Goal: Task Accomplishment & Management: Complete application form

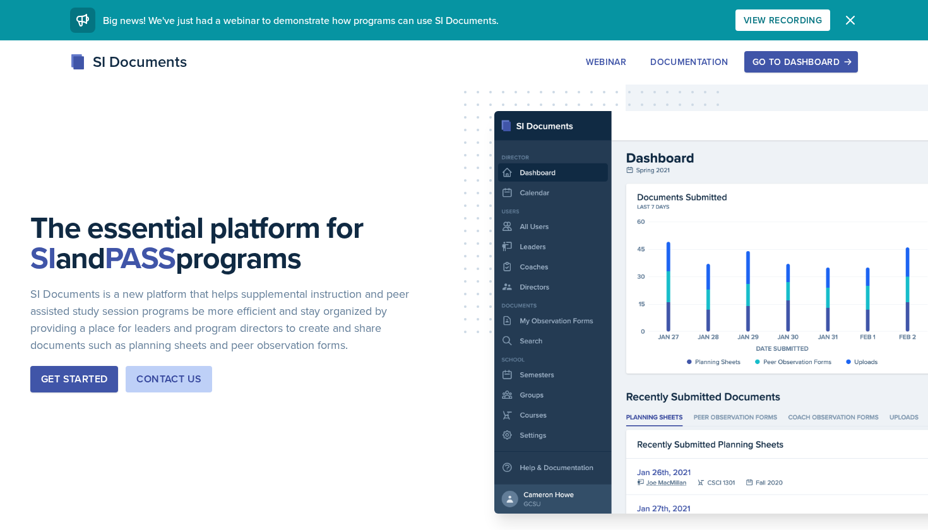
click at [788, 64] on div "Go to Dashboard" at bounding box center [800, 62] width 97 height 10
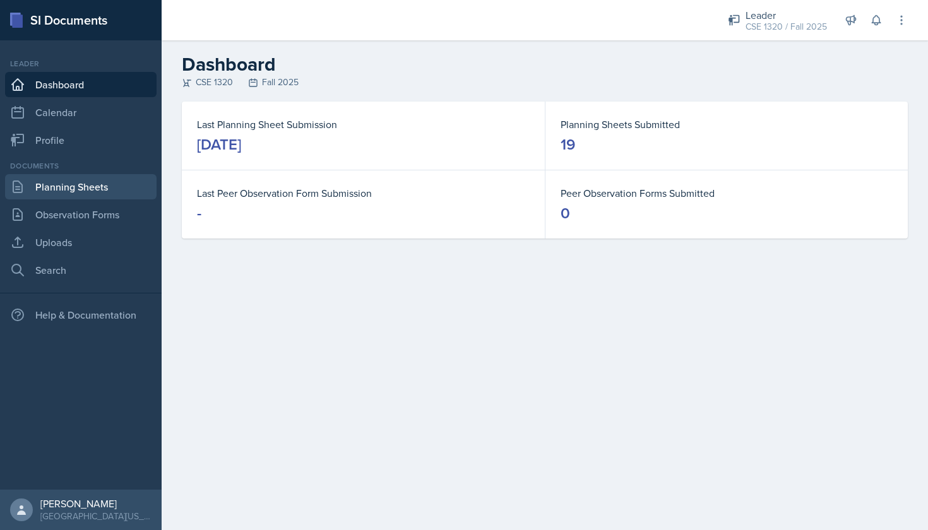
click at [68, 191] on link "Planning Sheets" at bounding box center [80, 186] width 151 height 25
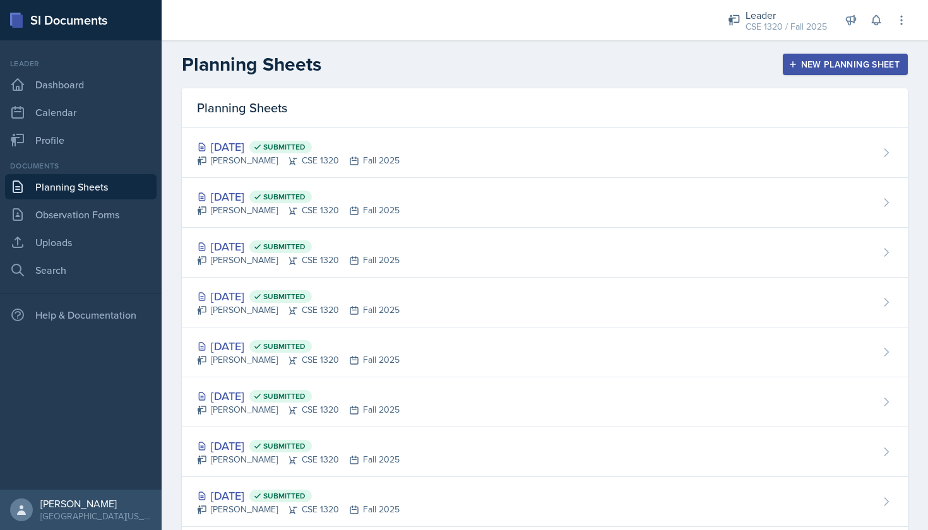
click at [875, 66] on div "New Planning Sheet" at bounding box center [845, 64] width 109 height 10
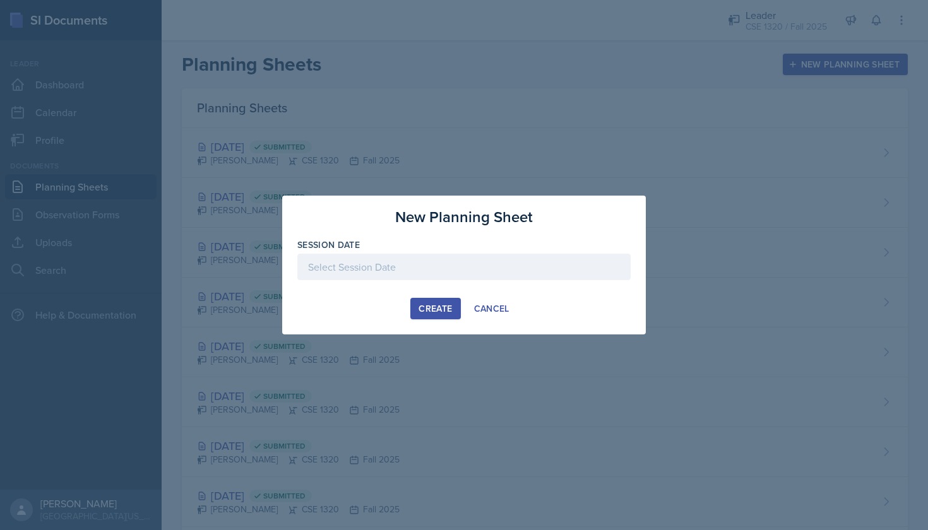
click at [426, 266] on div at bounding box center [463, 267] width 333 height 27
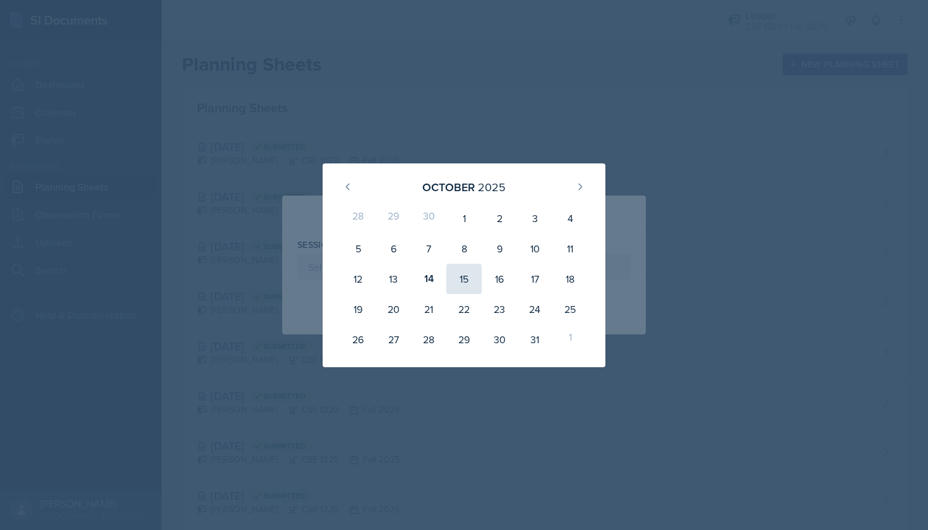
click at [454, 282] on div "15" at bounding box center [463, 279] width 35 height 30
type input "[DATE]"
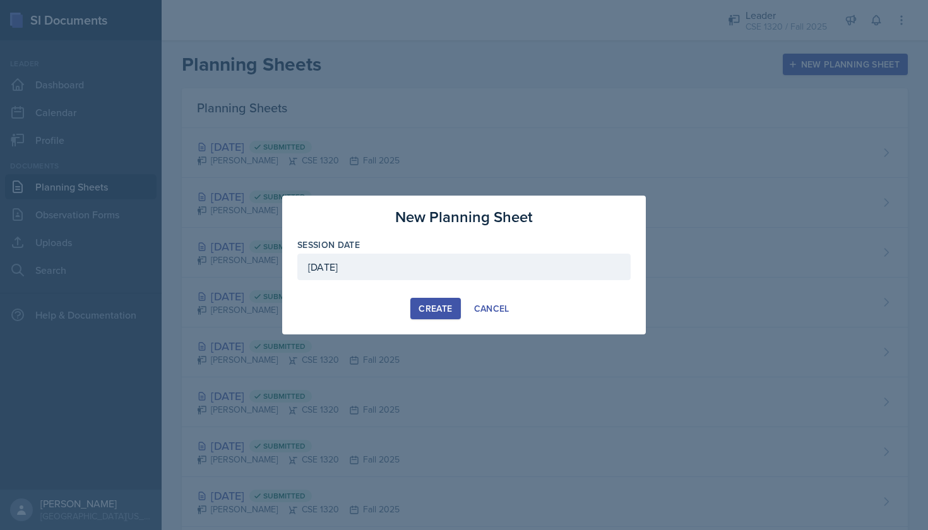
click at [425, 316] on button "Create" at bounding box center [435, 308] width 50 height 21
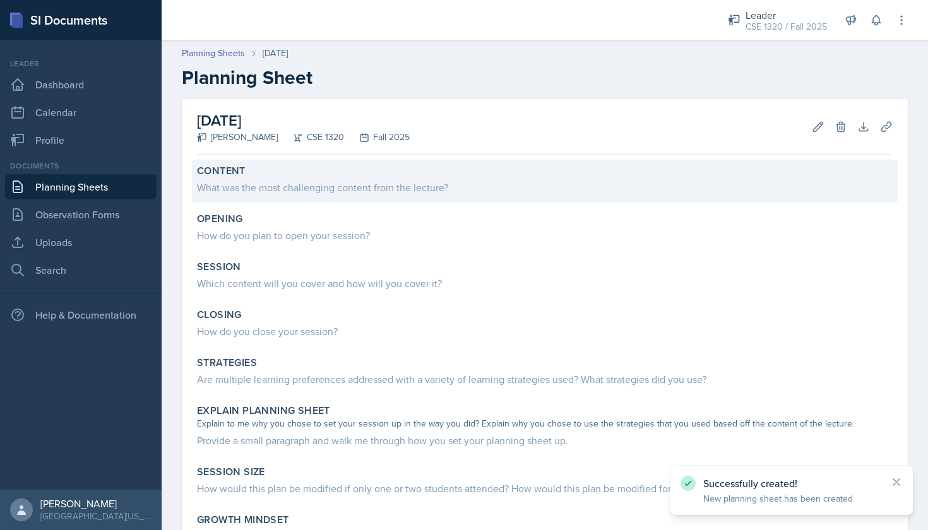
click at [338, 182] on div "What was the most challenging content from the lecture?" at bounding box center [544, 187] width 695 height 15
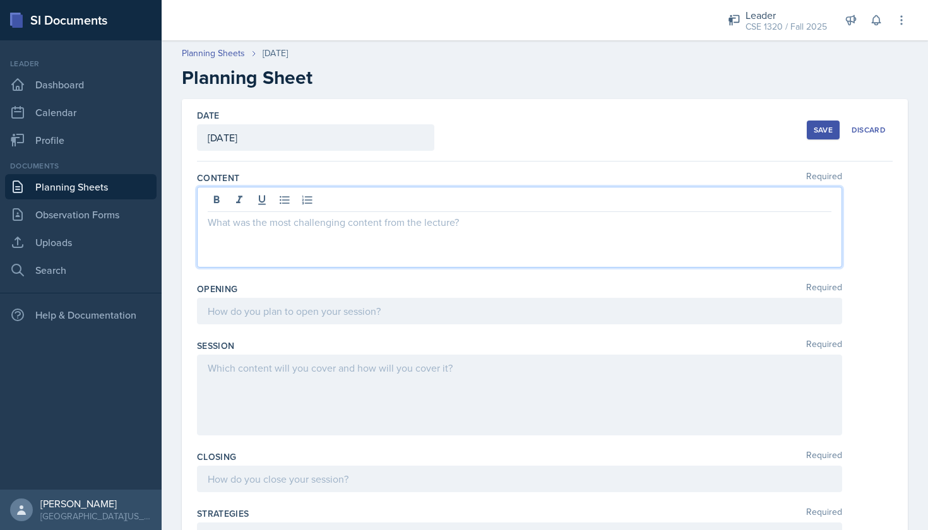
click at [338, 194] on div at bounding box center [519, 227] width 645 height 81
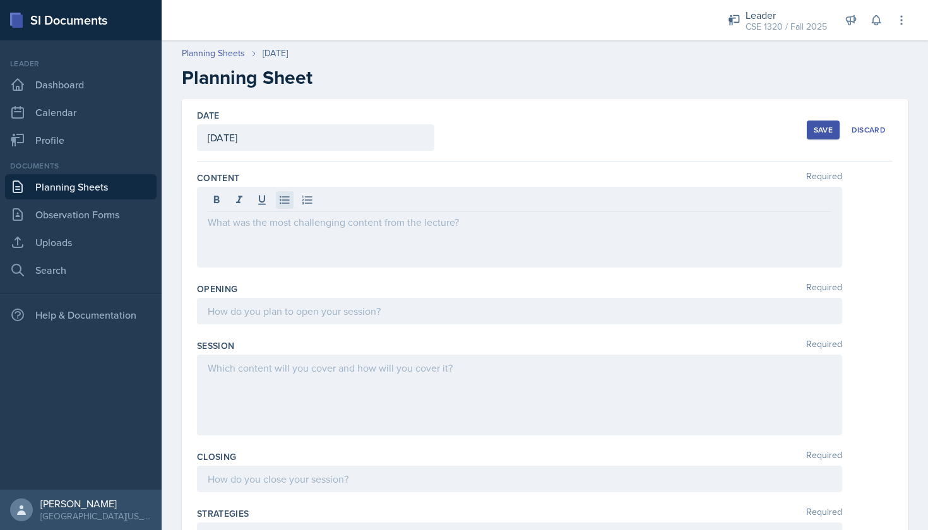
click at [288, 205] on icon at bounding box center [284, 200] width 13 height 13
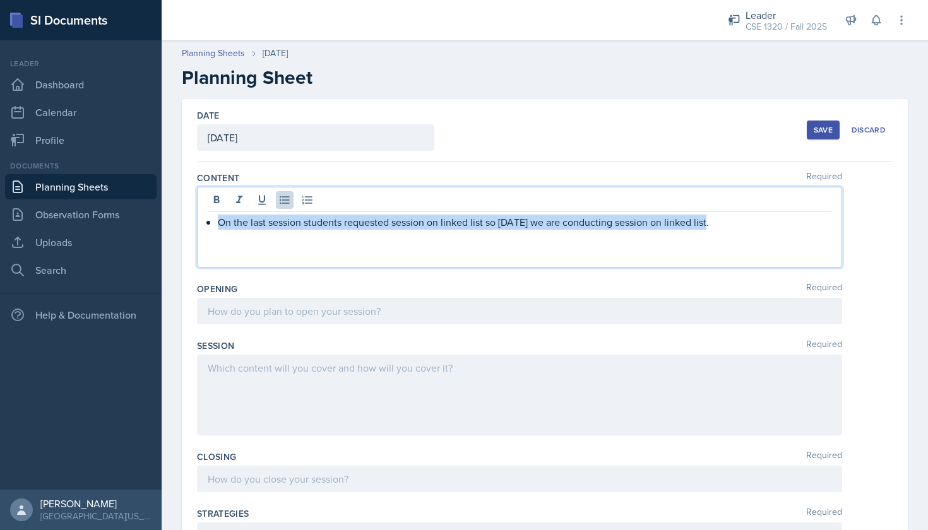
drag, startPoint x: 713, startPoint y: 226, endPoint x: 211, endPoint y: 223, distance: 502.3
click at [211, 223] on div "On the last session students requested session on linked list so [DATE] we are …" at bounding box center [519, 222] width 623 height 15
copy p "On the last session students requested session on linked list so [DATE] we are …"
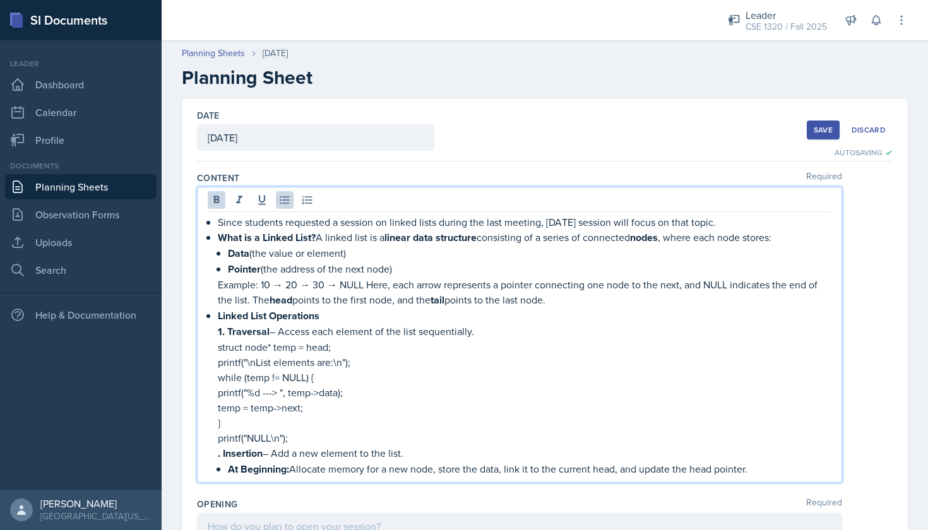
click at [219, 455] on strong ". Insertion" at bounding box center [240, 453] width 45 height 15
drag, startPoint x: 225, startPoint y: 459, endPoint x: 218, endPoint y: 451, distance: 10.7
click at [218, 451] on li "Linked List Operations 1. Traversal – Access each element of the list sequentia…" at bounding box center [524, 392] width 613 height 169
drag, startPoint x: 223, startPoint y: 452, endPoint x: 205, endPoint y: 451, distance: 18.3
click at [205, 451] on div "Since students requested a session on linked lists during the last meeting, [DA…" at bounding box center [519, 335] width 645 height 296
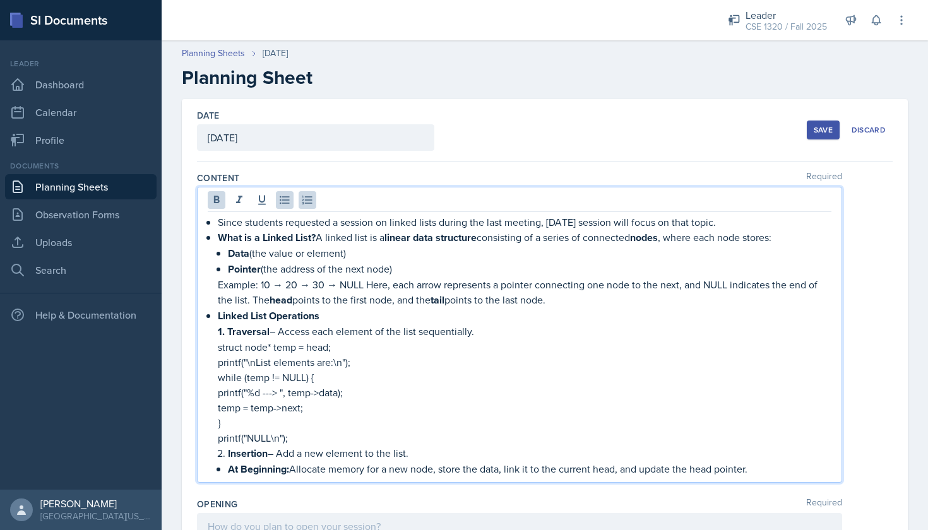
drag, startPoint x: 415, startPoint y: 453, endPoint x: 202, endPoint y: 446, distance: 213.4
click at [202, 446] on div "Since students requested a session on linked lists during the last meeting, [DA…" at bounding box center [519, 335] width 645 height 296
click at [512, 437] on p "printf("NULL\n");" at bounding box center [524, 437] width 613 height 15
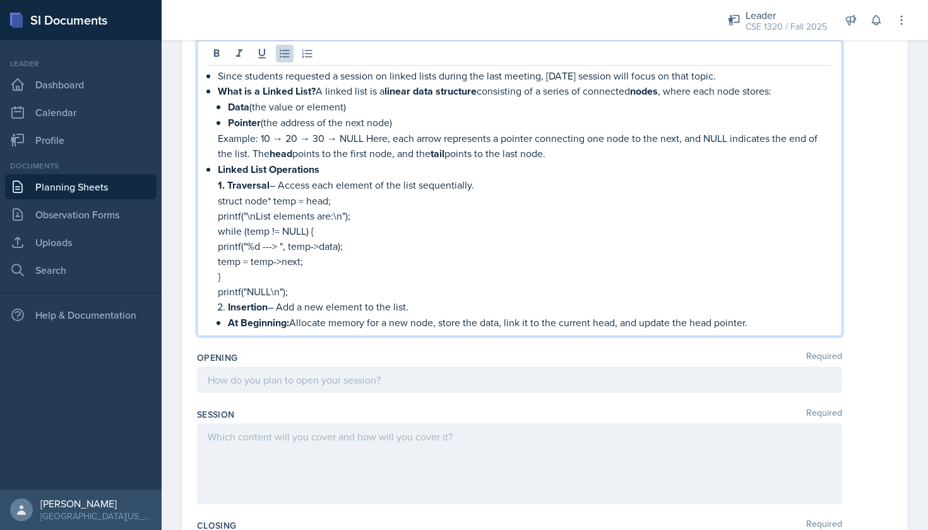
scroll to position [147, 0]
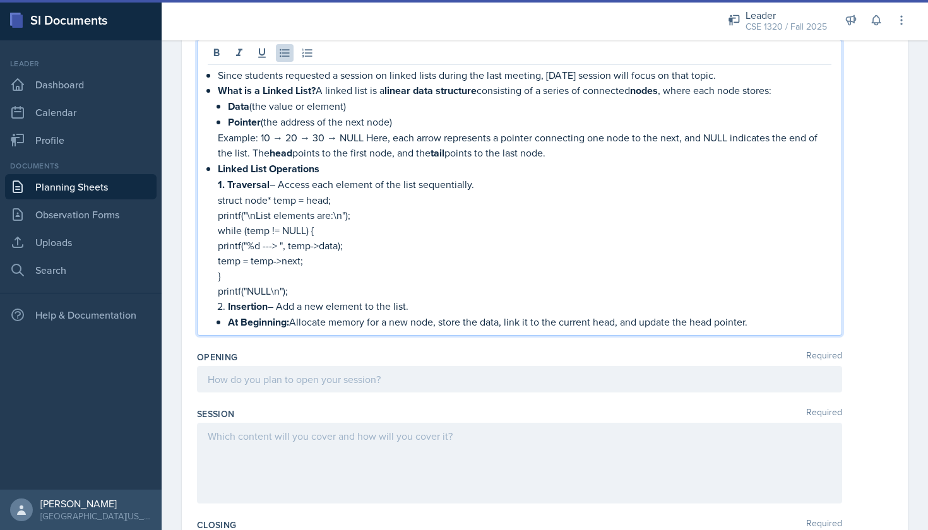
click at [750, 325] on p "At Beginning: Allocate memory for a new node, store the data, link it to the cu…" at bounding box center [529, 322] width 603 height 16
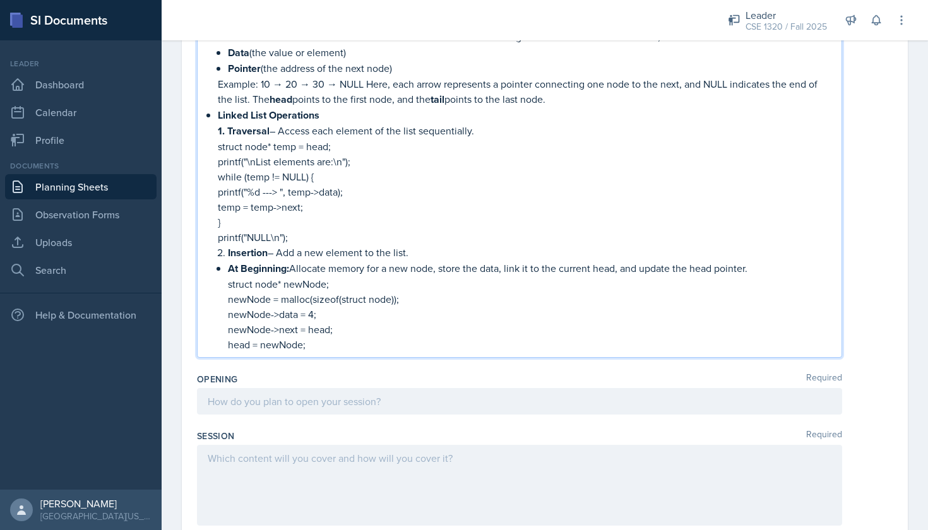
scroll to position [200, 0]
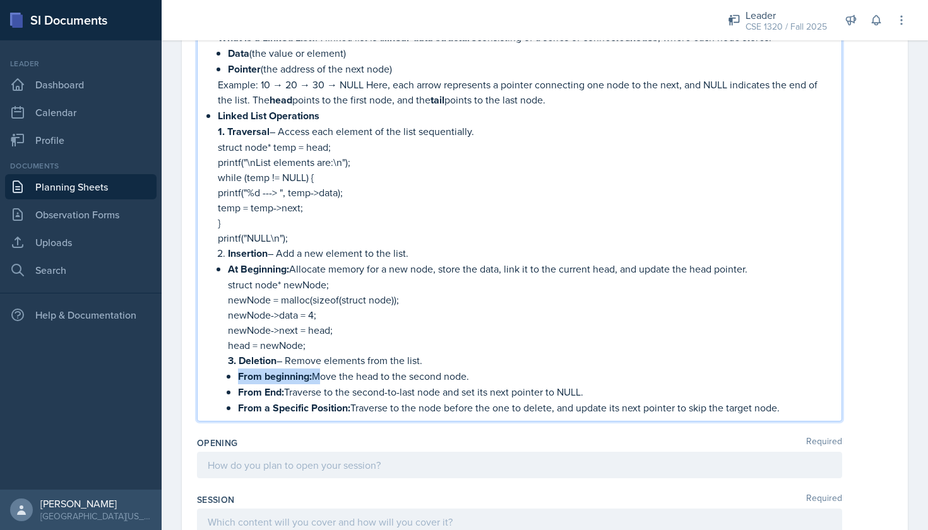
drag, startPoint x: 316, startPoint y: 379, endPoint x: 235, endPoint y: 376, distance: 80.8
click at [235, 376] on li "At Beginning: Allocate memory for a new node, store the data, link it to the cu…" at bounding box center [529, 338] width 603 height 155
drag, startPoint x: 285, startPoint y: 393, endPoint x: 220, endPoint y: 391, distance: 64.4
click at [220, 391] on li "Linked List Operations 1. Traversal – Access each element of the list sequentia…" at bounding box center [524, 261] width 613 height 307
drag, startPoint x: 351, startPoint y: 408, endPoint x: 230, endPoint y: 407, distance: 120.5
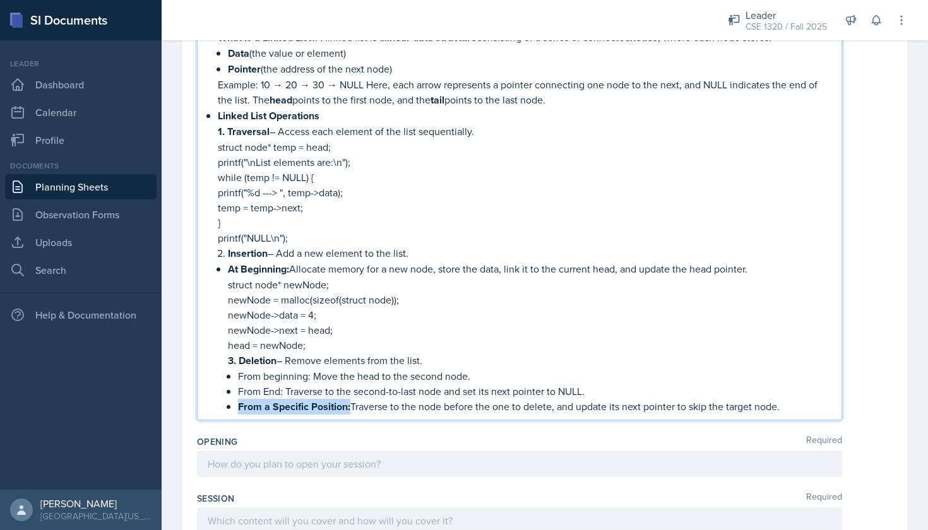
click at [238, 407] on p "From a Specific Position: Traverse to the node before the one to delete, and up…" at bounding box center [534, 407] width 593 height 16
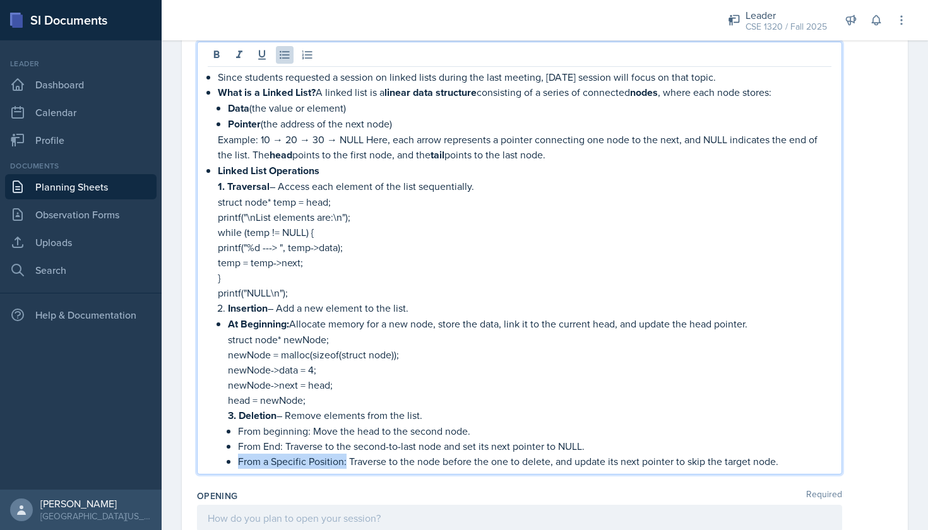
scroll to position [129, 0]
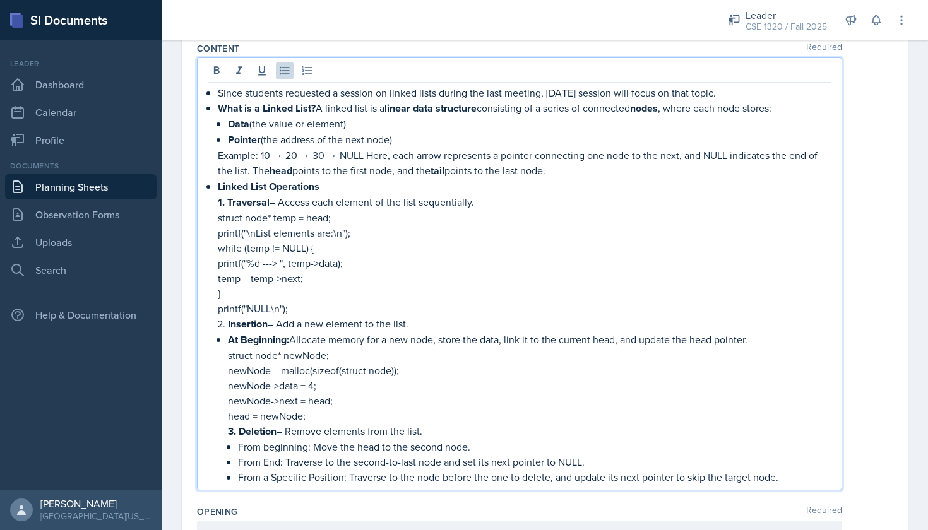
click at [440, 276] on p "temp = temp->next;" at bounding box center [524, 278] width 613 height 15
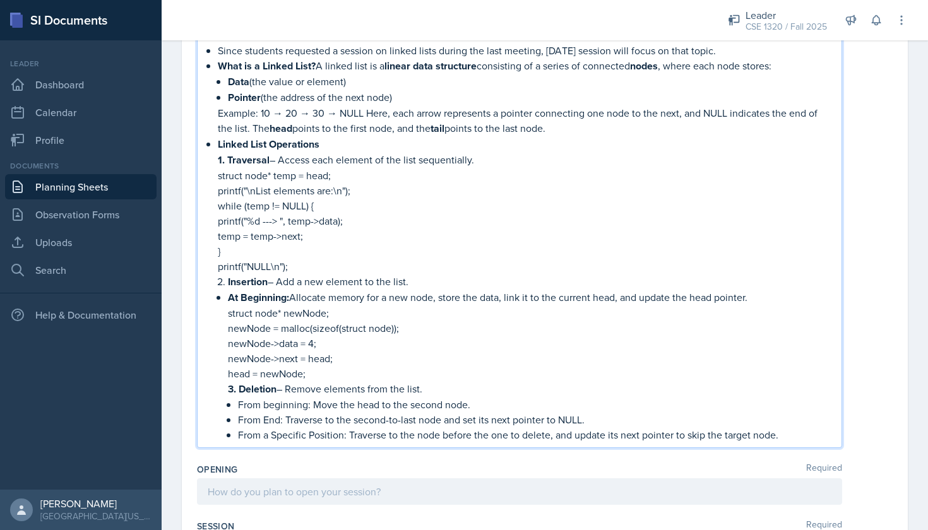
scroll to position [178, 0]
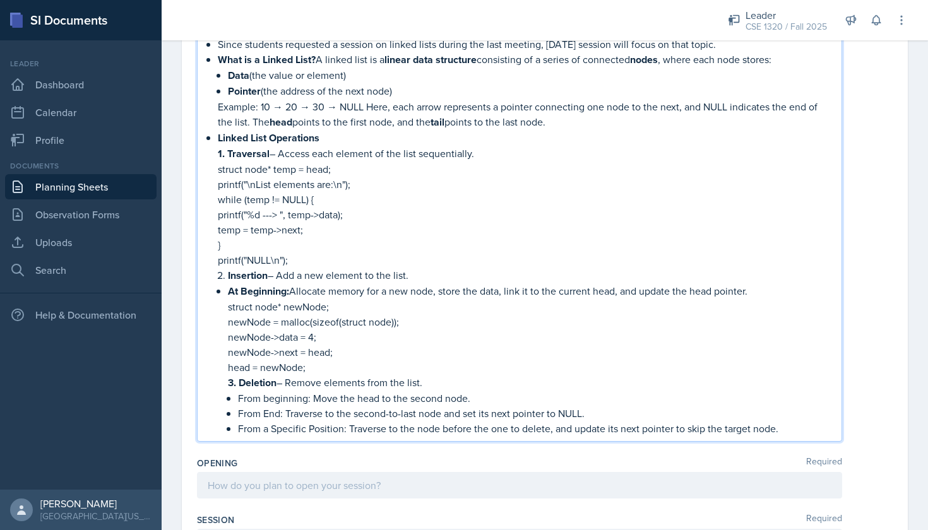
click at [788, 424] on p "From a Specific Position: Traverse to the node before the one to delete, and up…" at bounding box center [534, 428] width 593 height 15
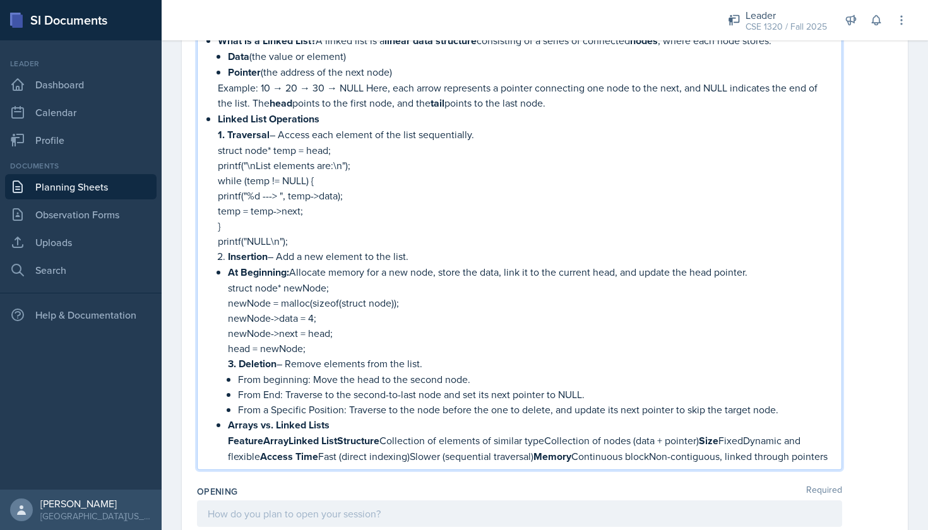
scroll to position [219, 0]
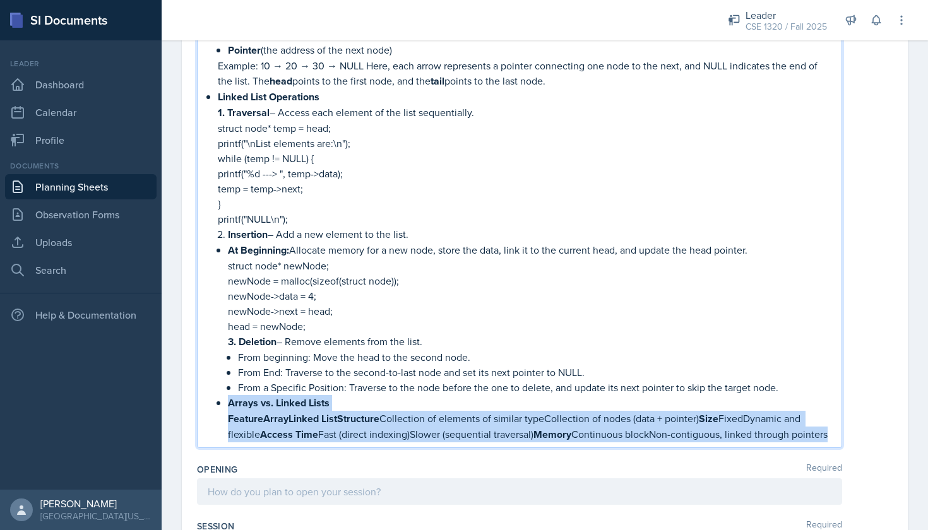
drag, startPoint x: 825, startPoint y: 436, endPoint x: 211, endPoint y: 402, distance: 615.0
click at [211, 402] on div "Since students requested a session on linked lists during the last meeting, [DA…" at bounding box center [519, 219] width 623 height 447
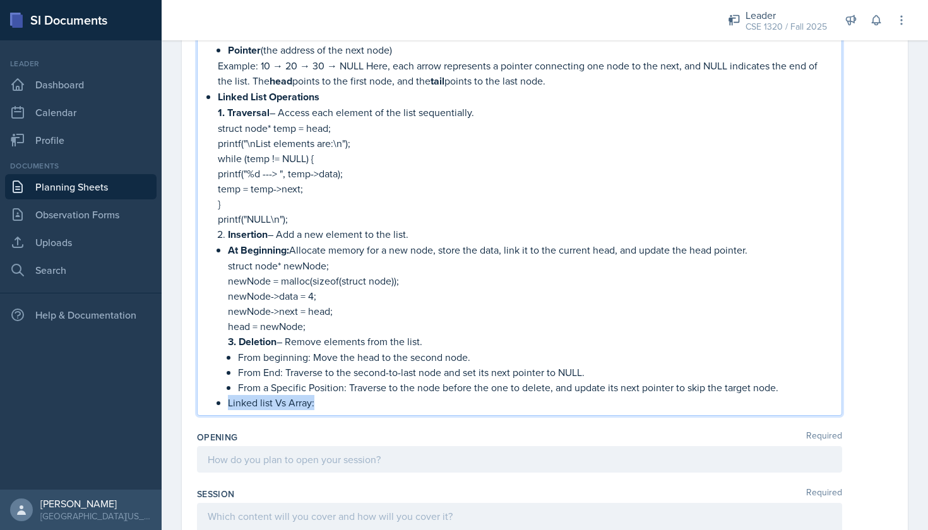
drag, startPoint x: 318, startPoint y: 406, endPoint x: 228, endPoint y: 404, distance: 90.3
click at [228, 404] on p "Linked list Vs Array:" at bounding box center [529, 402] width 603 height 15
click at [338, 407] on p "Linked list Vs Array:" at bounding box center [529, 403] width 603 height 16
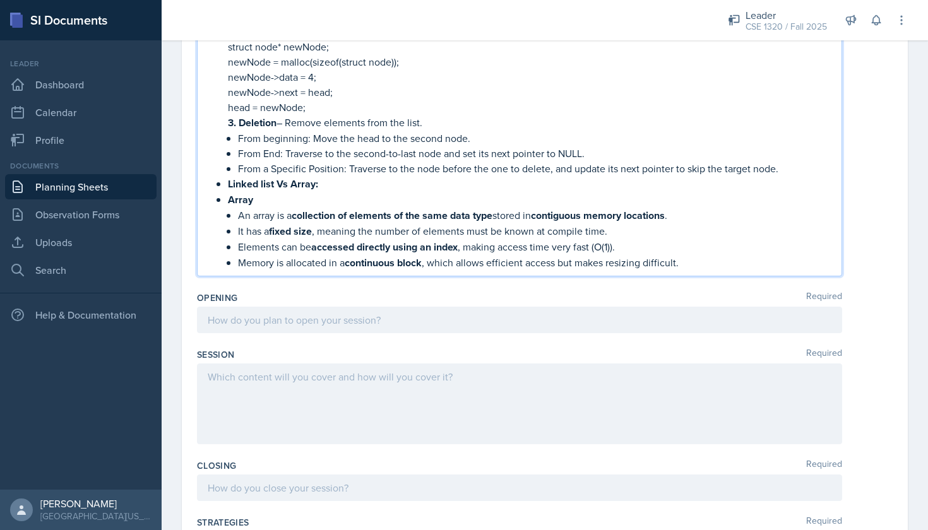
scroll to position [454, 0]
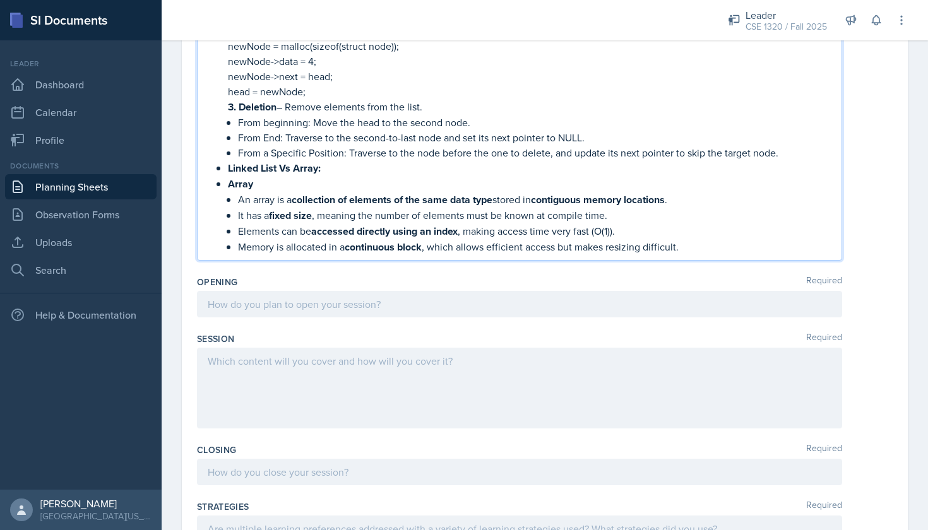
click at [689, 251] on p "Memory is allocated in a continuous block , which allows efficient access but m…" at bounding box center [534, 247] width 593 height 16
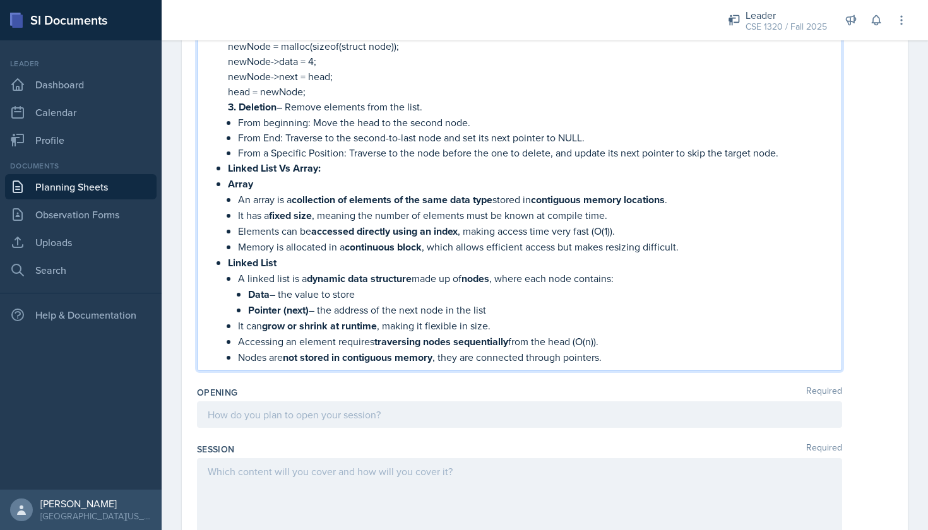
scroll to position [451, 0]
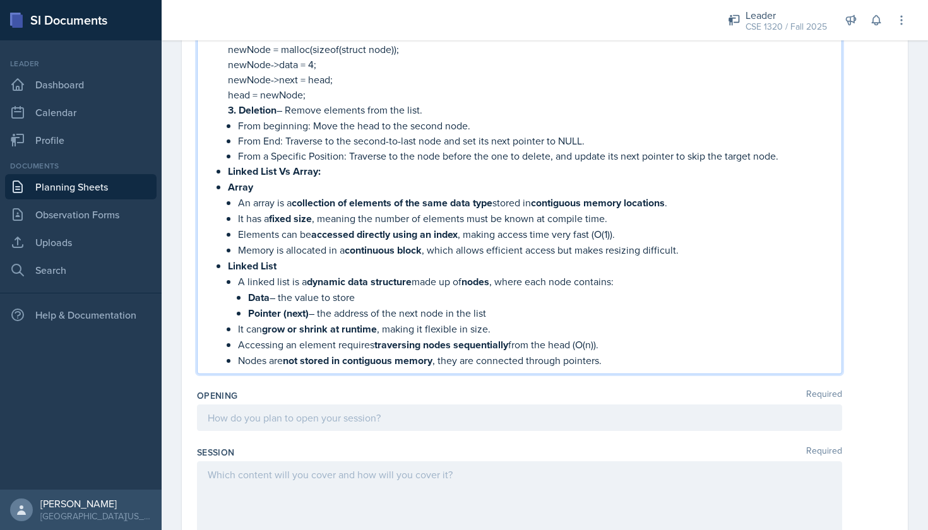
drag, startPoint x: 382, startPoint y: 330, endPoint x: 267, endPoint y: 330, distance: 115.5
click at [267, 330] on p "It can grow or shrink at runtime , making it flexible in size." at bounding box center [534, 329] width 593 height 16
drag, startPoint x: 512, startPoint y: 347, endPoint x: 376, endPoint y: 345, distance: 135.7
click at [376, 345] on p "Accessing an element requires traversing nodes sequentially from the head (O(n)…" at bounding box center [534, 344] width 593 height 16
drag, startPoint x: 440, startPoint y: 362, endPoint x: 288, endPoint y: 365, distance: 152.1
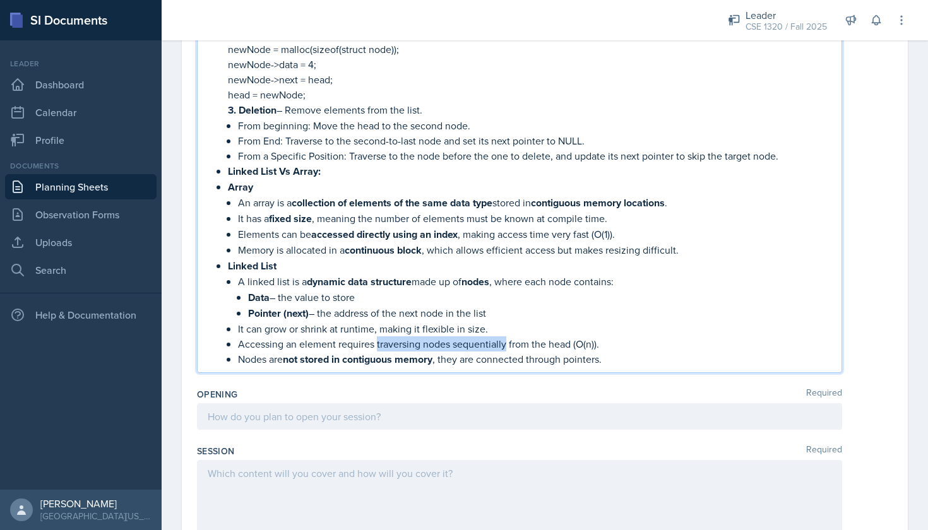
click at [288, 365] on p "Nodes are not stored in contiguous memory , they are connected through pointers." at bounding box center [534, 359] width 593 height 16
drag, startPoint x: 415, startPoint y: 281, endPoint x: 308, endPoint y: 283, distance: 106.7
click at [308, 283] on p "A linked list is a dynamic data structure made up of nodes , where each node co…" at bounding box center [534, 282] width 593 height 16
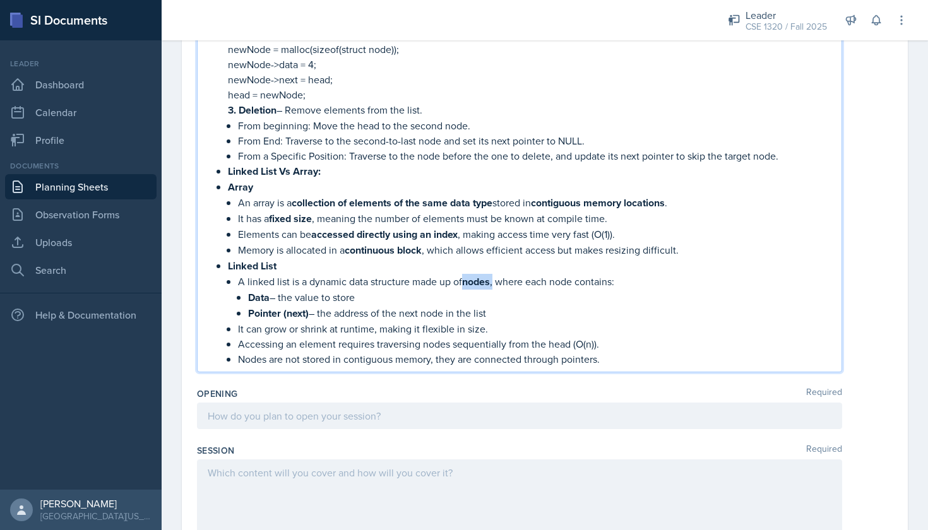
drag, startPoint x: 495, startPoint y: 284, endPoint x: 461, endPoint y: 283, distance: 34.1
click at [461, 283] on p "A linked list is a dynamic data structure made up of nodes , where each node co…" at bounding box center [534, 282] width 593 height 16
click at [723, 317] on p "Pointer (next) – the address of the next node in the list" at bounding box center [539, 313] width 583 height 16
drag, startPoint x: 497, startPoint y: 203, endPoint x: 295, endPoint y: 207, distance: 202.0
click at [295, 207] on p "An array is a collection of elements of the same data type stored in contiguous…" at bounding box center [534, 203] width 593 height 16
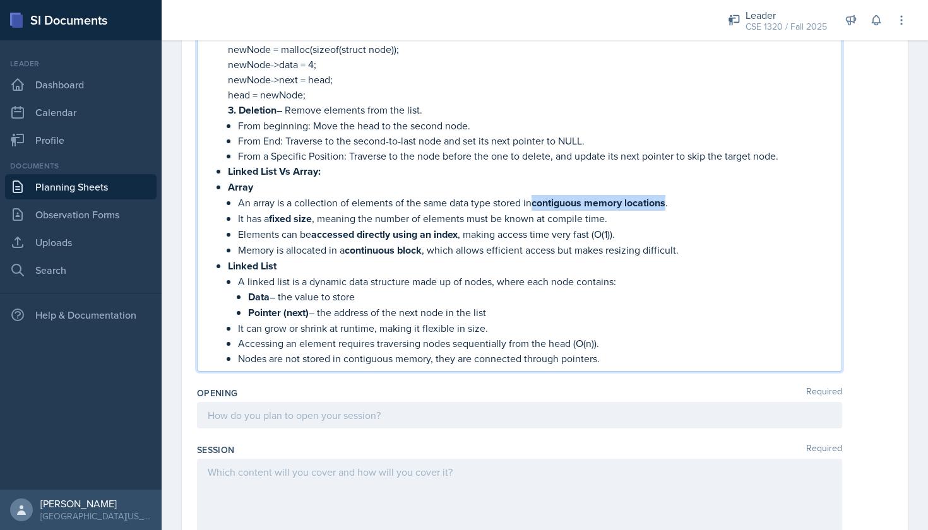
drag, startPoint x: 670, startPoint y: 204, endPoint x: 533, endPoint y: 203, distance: 136.3
click at [533, 203] on p "An array is a collection of elements of the same data type stored in contiguous…" at bounding box center [534, 203] width 593 height 16
drag, startPoint x: 316, startPoint y: 218, endPoint x: 273, endPoint y: 218, distance: 43.5
click at [273, 218] on p "It has a fixed size , meaning the number of elements must be known at compile t…" at bounding box center [534, 218] width 593 height 16
drag, startPoint x: 463, startPoint y: 234, endPoint x: 316, endPoint y: 239, distance: 147.1
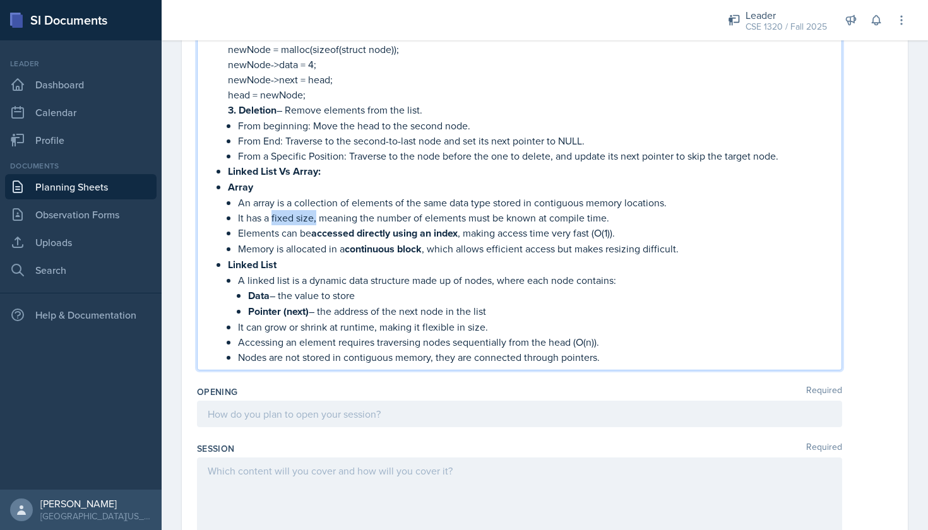
click at [316, 239] on p "Elements can be accessed directly using an index , making access time very fast…" at bounding box center [534, 233] width 593 height 16
drag, startPoint x: 428, startPoint y: 249, endPoint x: 348, endPoint y: 223, distance: 83.8
click at [348, 251] on p "Memory is allocated in a continuous block , which allows efficient access but m…" at bounding box center [534, 248] width 593 height 16
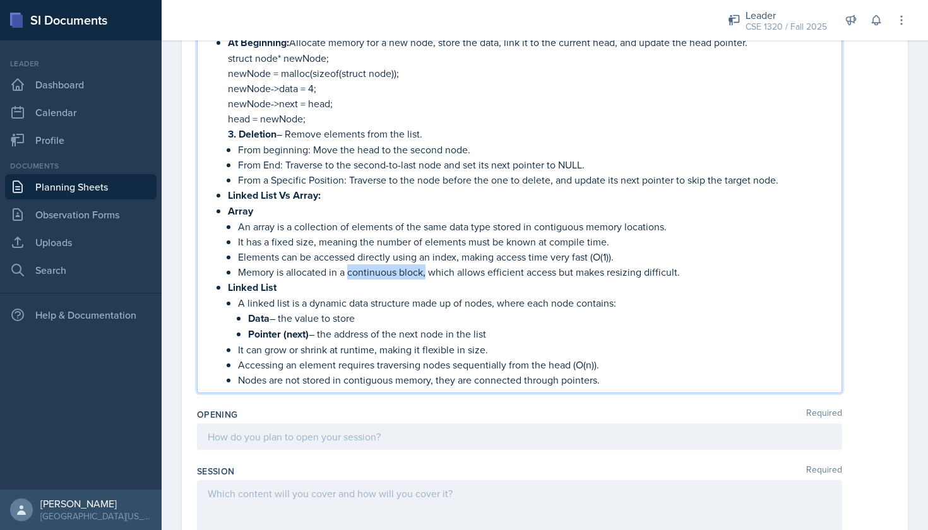
scroll to position [400, 0]
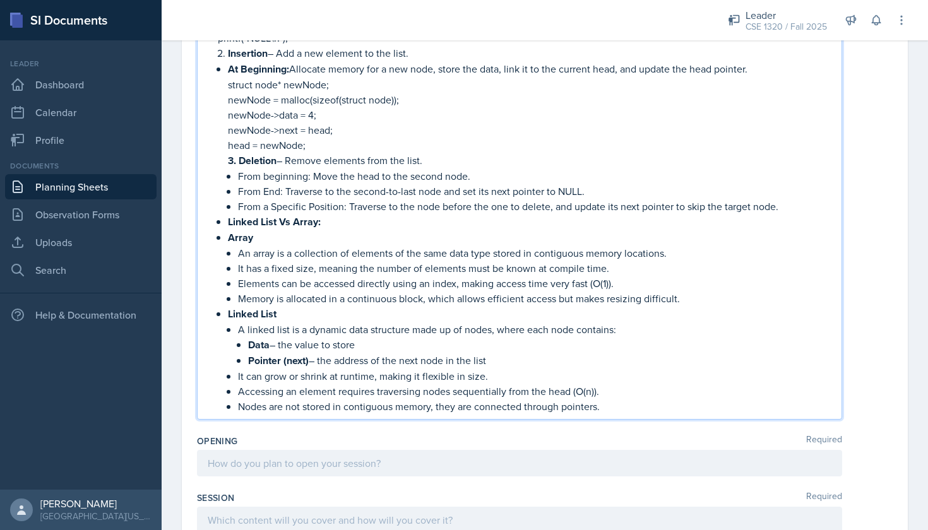
click at [682, 355] on p "Pointer (next) – the address of the next node in the list" at bounding box center [539, 361] width 583 height 16
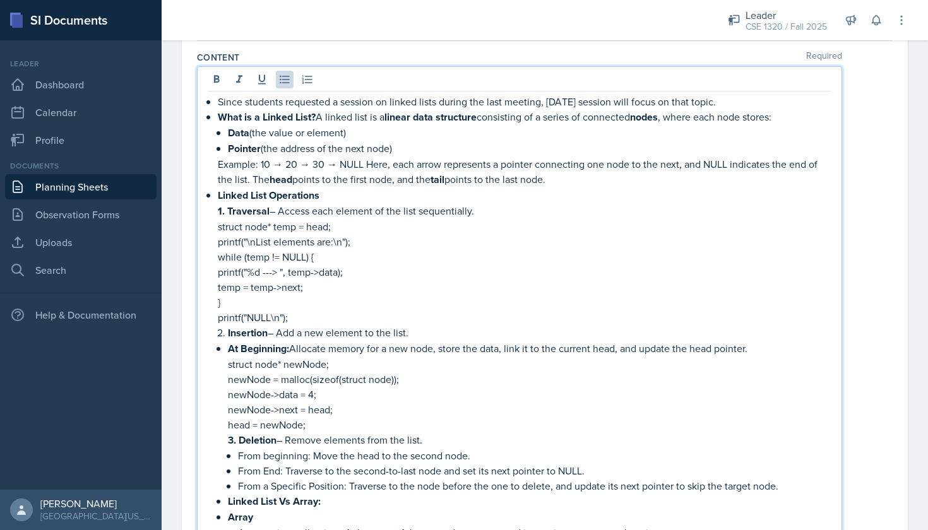
scroll to position [106, 0]
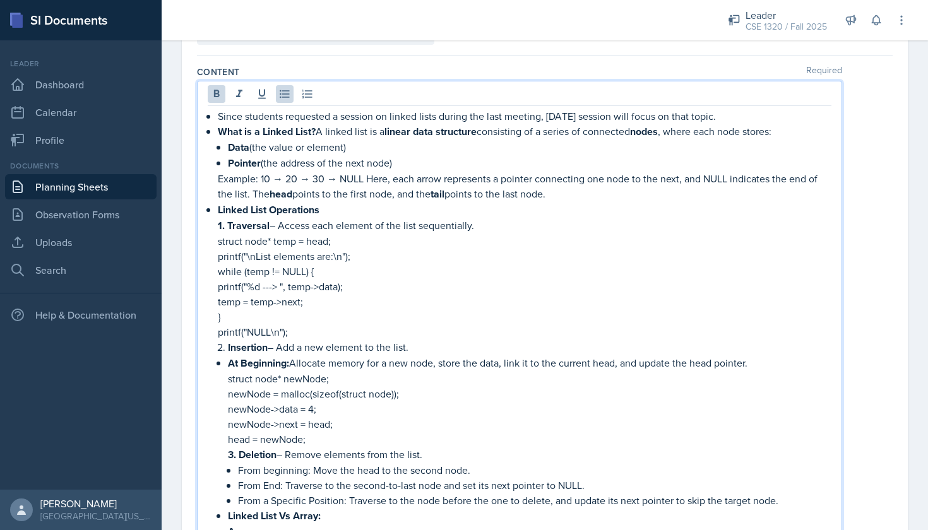
click at [316, 133] on p "What is a Linked List? A linked list is a linear data structure consisting of a…" at bounding box center [524, 132] width 613 height 16
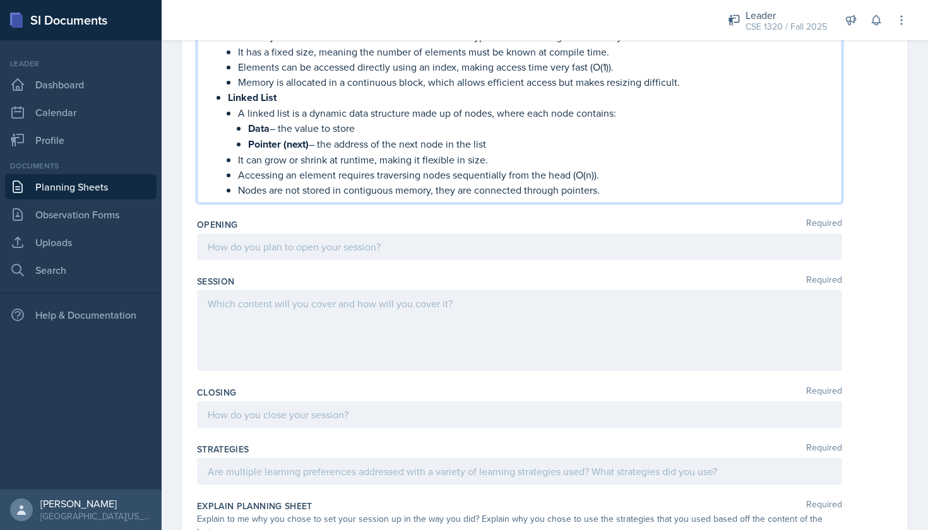
scroll to position [646, 0]
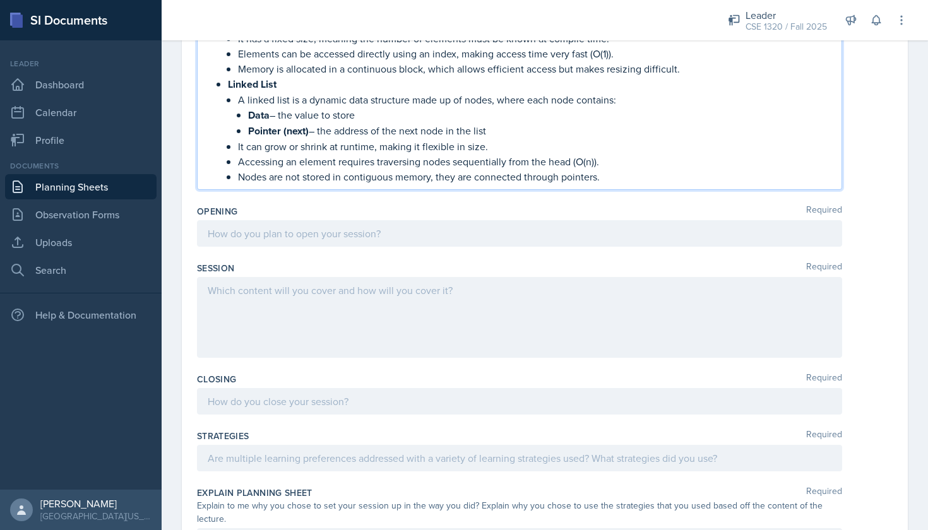
click at [314, 234] on div at bounding box center [519, 233] width 645 height 27
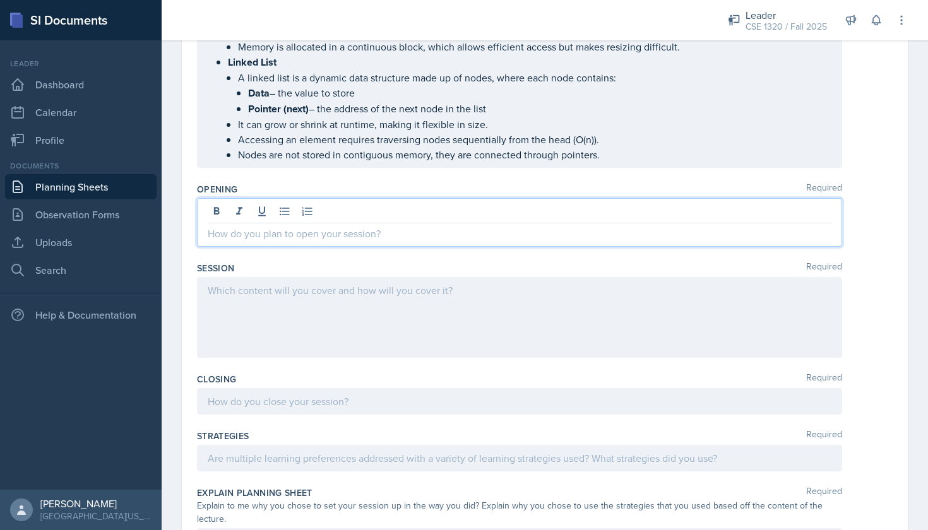
click at [284, 221] on div at bounding box center [519, 213] width 623 height 21
click at [284, 213] on icon at bounding box center [284, 211] width 13 height 13
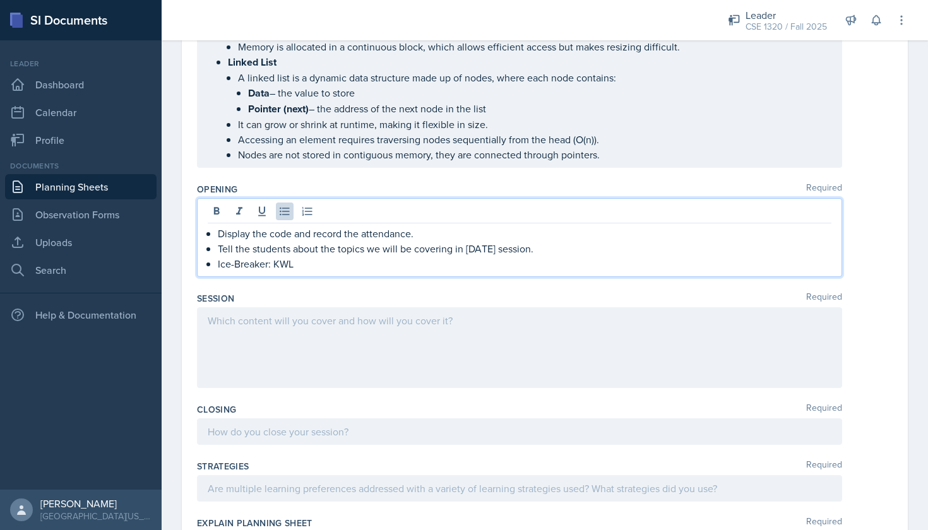
drag, startPoint x: 297, startPoint y: 267, endPoint x: 275, endPoint y: 264, distance: 21.6
click at [275, 264] on p "Ice-Breaker: KWL" at bounding box center [524, 263] width 613 height 15
click at [466, 277] on div "Display the code and record the attendance. Tell the students about the topics …" at bounding box center [519, 238] width 645 height 80
click at [329, 263] on p "Ice-Breaker: KWL" at bounding box center [524, 264] width 613 height 16
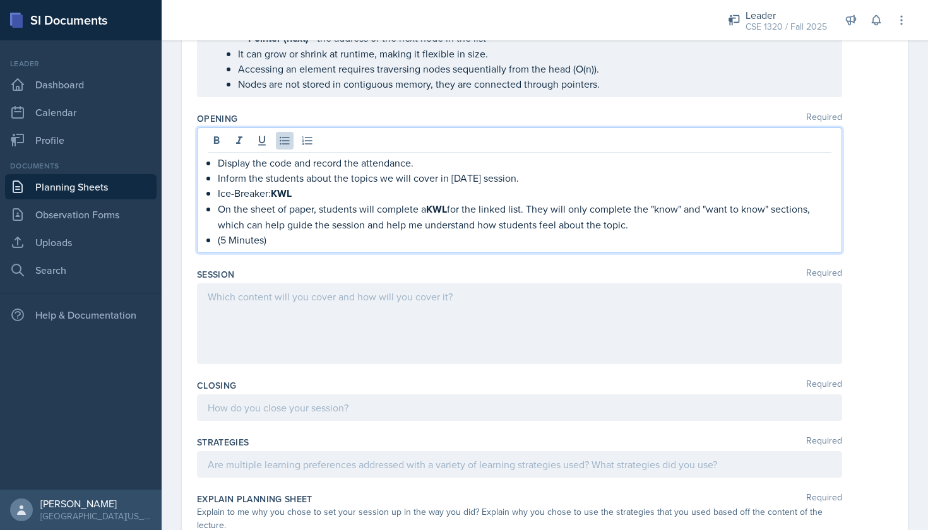
scroll to position [756, 0]
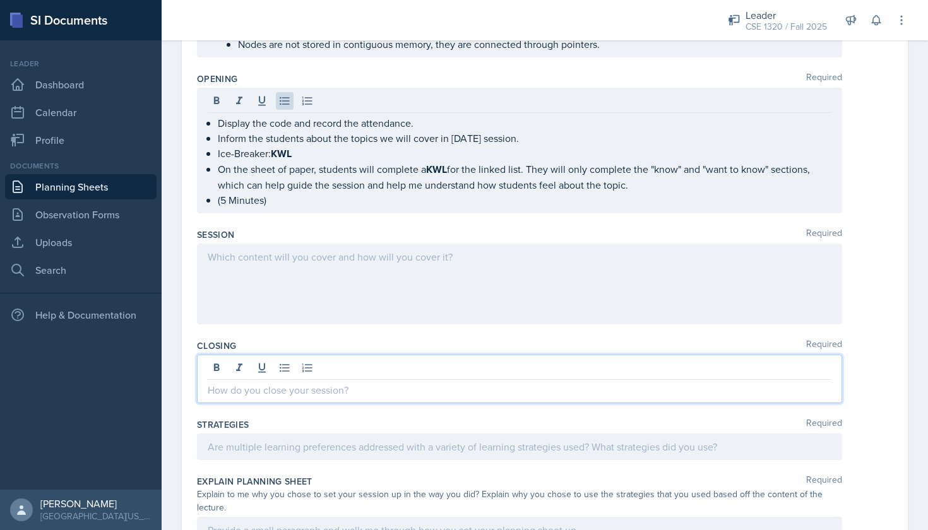
click at [350, 370] on div at bounding box center [519, 379] width 645 height 49
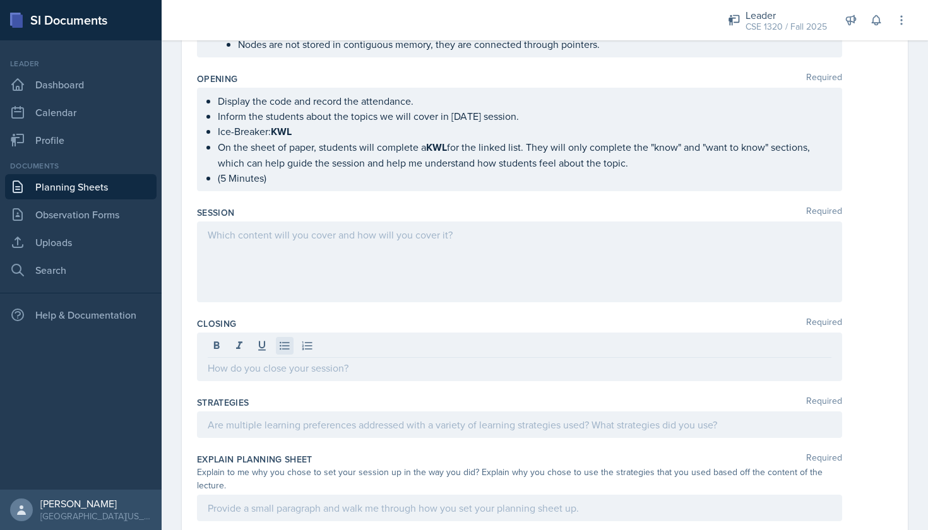
click at [289, 348] on icon at bounding box center [284, 346] width 13 height 13
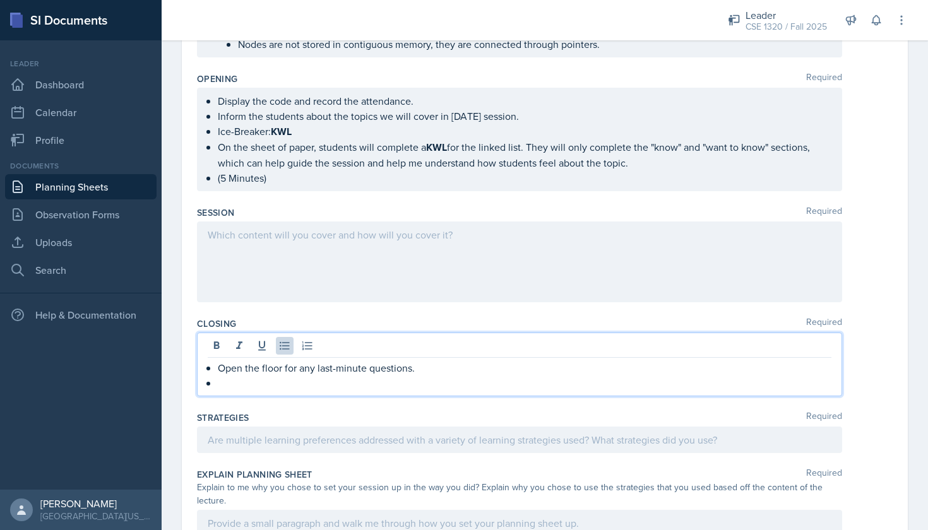
click at [425, 375] on p at bounding box center [524, 382] width 613 height 15
drag, startPoint x: 569, startPoint y: 389, endPoint x: 552, endPoint y: 379, distance: 20.4
click at [552, 379] on p "Ask them if they have any topics they want me to cover in the next session." at bounding box center [524, 382] width 613 height 15
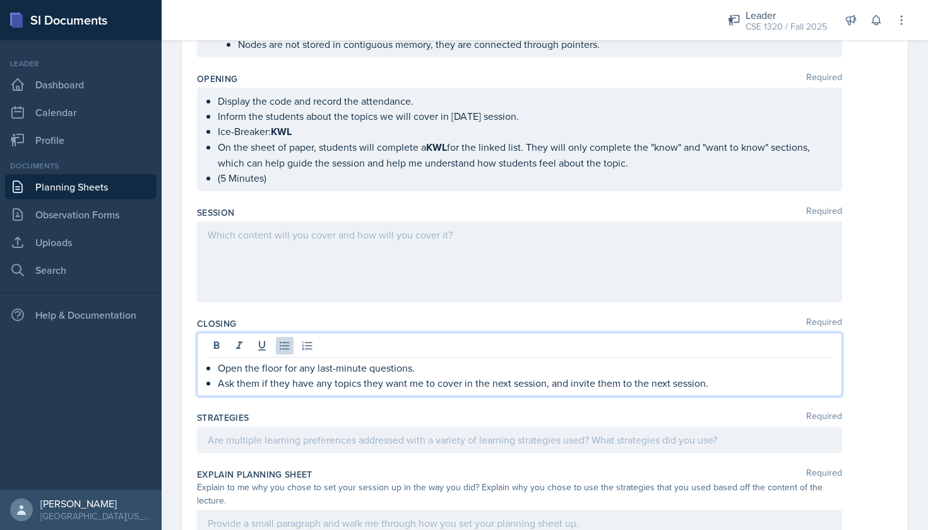
click at [724, 382] on p "Ask them if they have any topics they want me to cover in the next session, and…" at bounding box center [524, 382] width 613 height 15
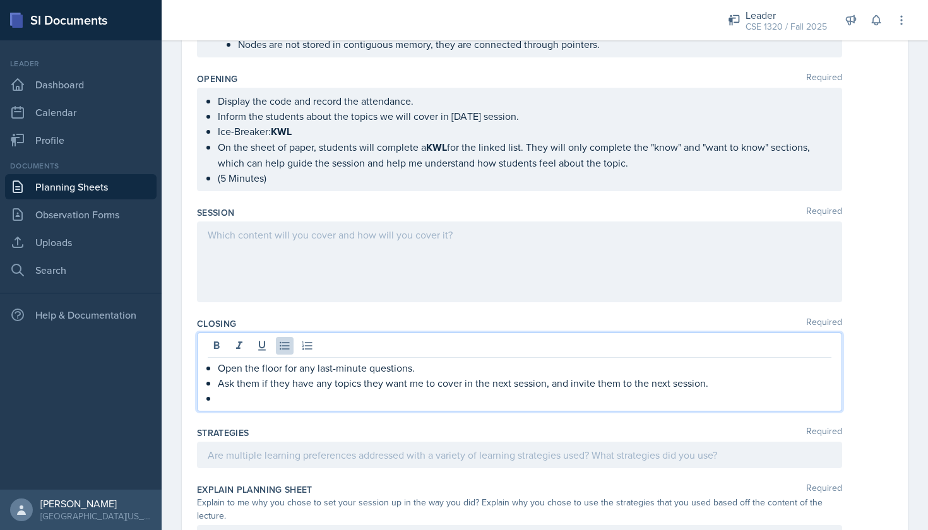
drag, startPoint x: 754, startPoint y: 387, endPoint x: 220, endPoint y: 381, distance: 533.9
click at [220, 381] on p "Ask them if they have any topics they want me to cover in the next session, and…" at bounding box center [524, 382] width 613 height 15
copy p "Ask them if they have any topics they want me to cover in the next session, and…"
click at [340, 402] on p at bounding box center [524, 398] width 613 height 15
click at [271, 180] on ul "Display the code and record the attendance. Inform the students about the topic…" at bounding box center [524, 139] width 613 height 92
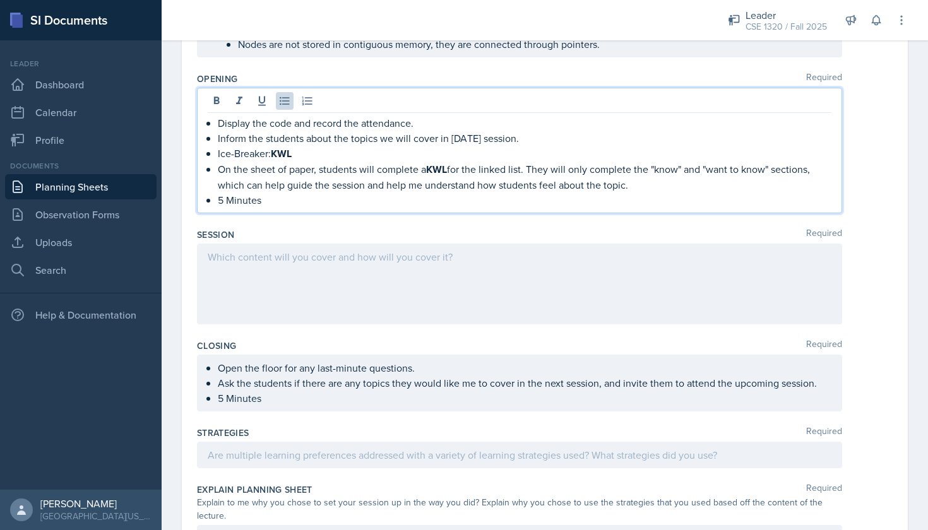
click at [278, 252] on div at bounding box center [519, 284] width 645 height 81
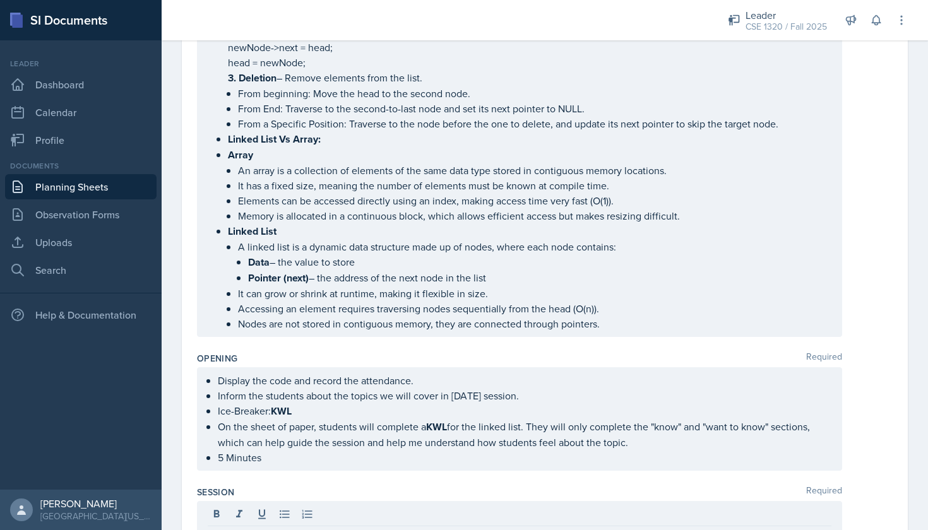
scroll to position [495, 0]
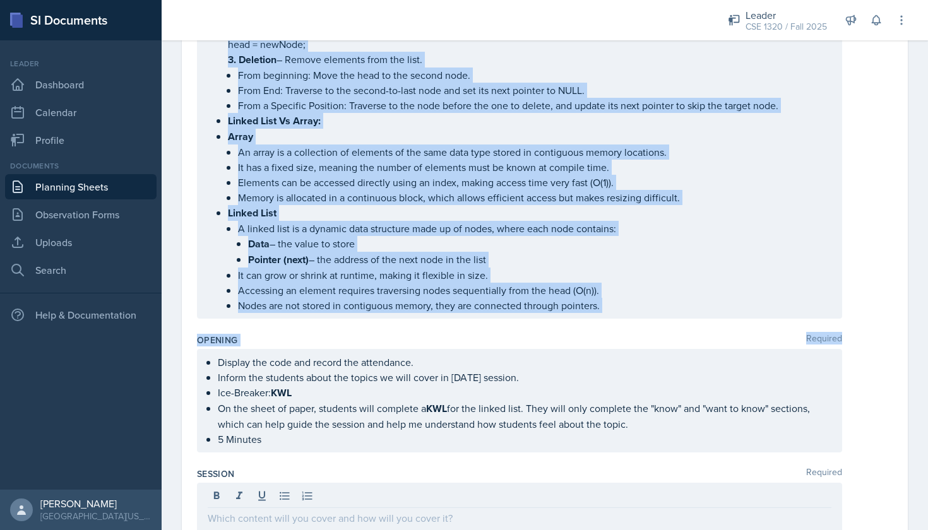
drag, startPoint x: 203, startPoint y: 196, endPoint x: 377, endPoint y: 352, distance: 233.7
click at [377, 352] on div "Content Required Since students requested a session on linked lists during the …" at bounding box center [544, 352] width 695 height 1371
copy div "Lorem ipsumdol sitametco a elitsed do eiusmo tempo incidi utl etdo magnaal, eni…"
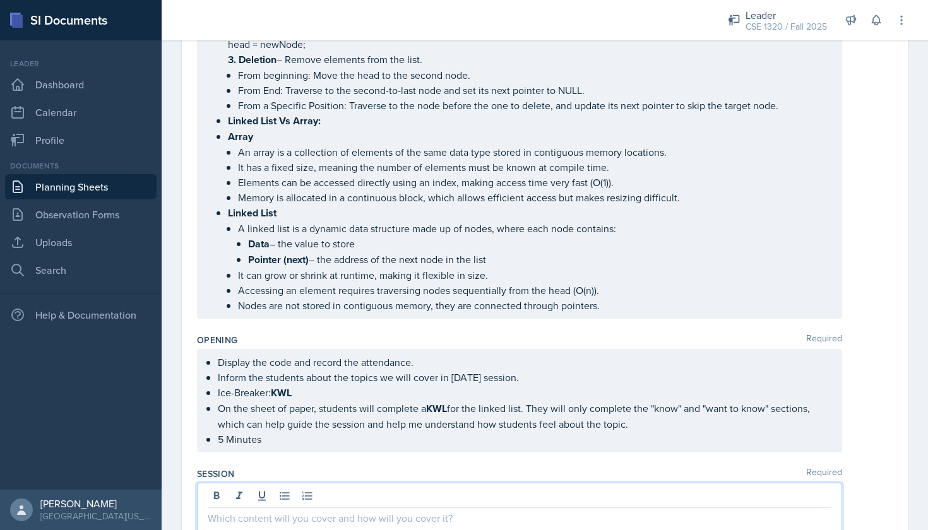
click at [336, 495] on div at bounding box center [519, 523] width 645 height 81
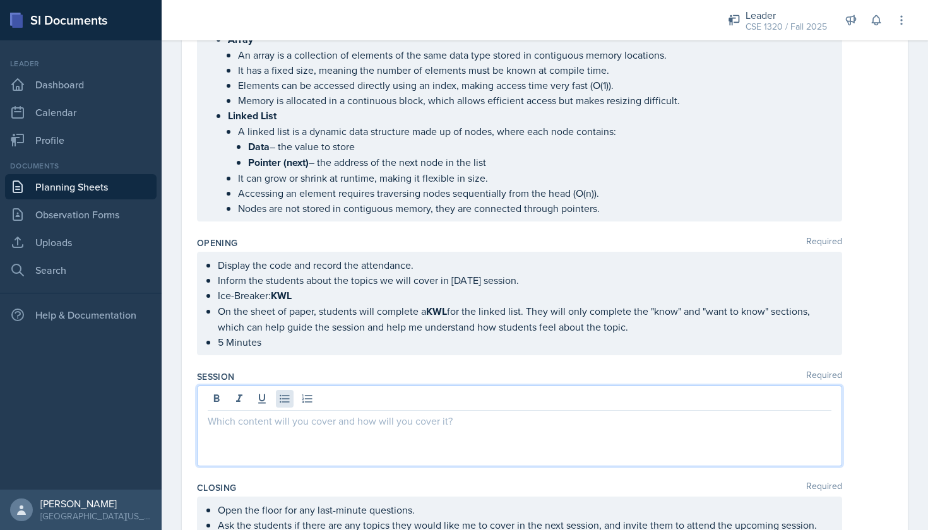
scroll to position [594, 0]
click at [281, 392] on icon at bounding box center [284, 397] width 13 height 13
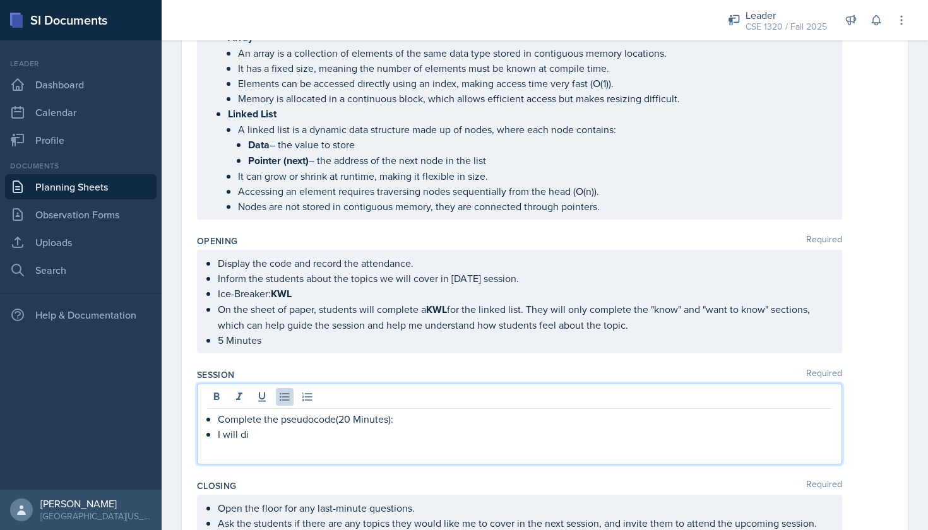
click at [335, 422] on p "Complete the pseudocode(20 Minutes):" at bounding box center [524, 418] width 613 height 15
drag, startPoint x: 379, startPoint y: 422, endPoint x: 218, endPoint y: 417, distance: 160.4
click at [218, 417] on p "FIll in the missing code(20 Minutes):" at bounding box center [524, 418] width 613 height 15
copy p "FIll in the missing code(20 Minutes):"
drag, startPoint x: 377, startPoint y: 418, endPoint x: 216, endPoint y: 421, distance: 160.3
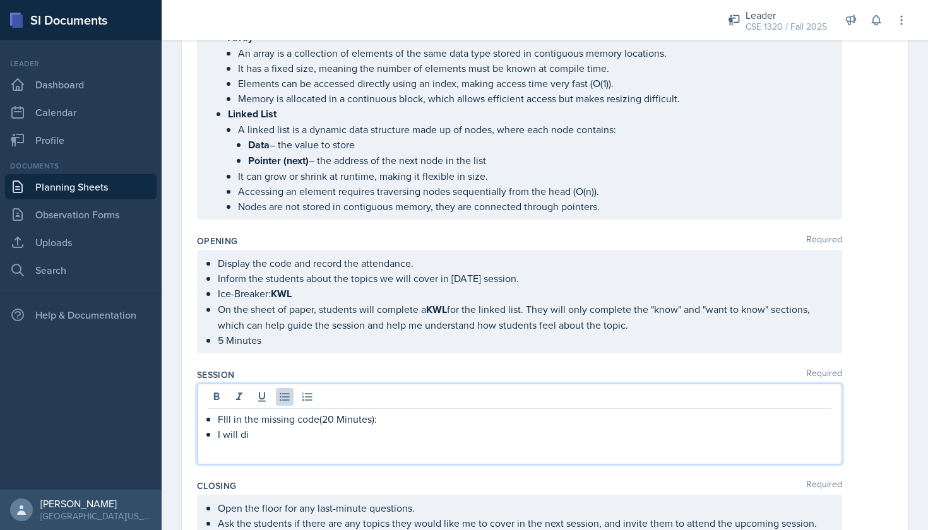
click at [216, 421] on div "FIll in the missing code(20 Minutes): I will di" at bounding box center [519, 426] width 623 height 30
click at [314, 444] on div "FIll in the missing code(20 Minutes): I will di" at bounding box center [519, 424] width 645 height 81
click at [228, 420] on strong "FIll in the missing code(20 Minutes):" at bounding box center [300, 419] width 164 height 15
click at [225, 420] on strong "FIll in the missing code(20 Minutes):" at bounding box center [300, 419] width 164 height 15
click at [255, 437] on p "I will di" at bounding box center [524, 434] width 613 height 15
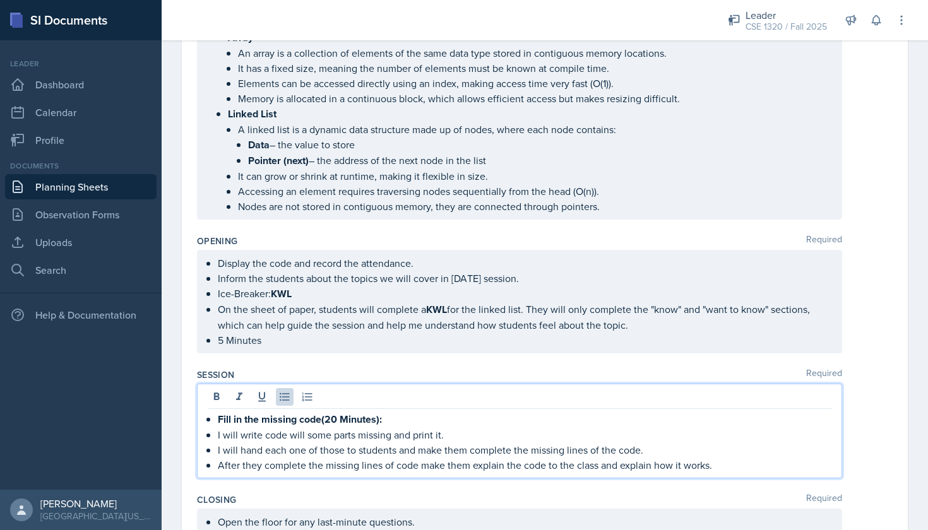
drag, startPoint x: 731, startPoint y: 468, endPoint x: 213, endPoint y: 434, distance: 518.5
click at [213, 434] on div "Fill in the missing code(20 Minutes): I will write code will some parts missing…" at bounding box center [519, 441] width 623 height 61
copy ul "I will write code will some parts missing and print it. I will hand each one of…"
click at [563, 416] on p "Fill in the missing code(20 Minutes):" at bounding box center [524, 419] width 613 height 16
drag, startPoint x: 720, startPoint y: 468, endPoint x: 214, endPoint y: 418, distance: 508.6
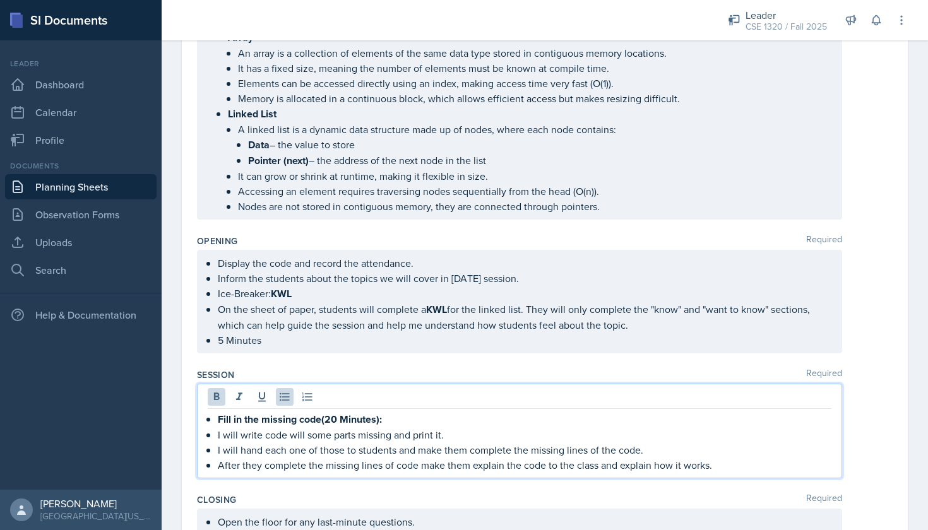
click at [214, 418] on div "Fill in the missing code(20 Minutes): I will write code will some parts missing…" at bounding box center [519, 441] width 623 height 61
copy ul "Fill in the missing code(20 Minutes): I will write code will some parts missing…"
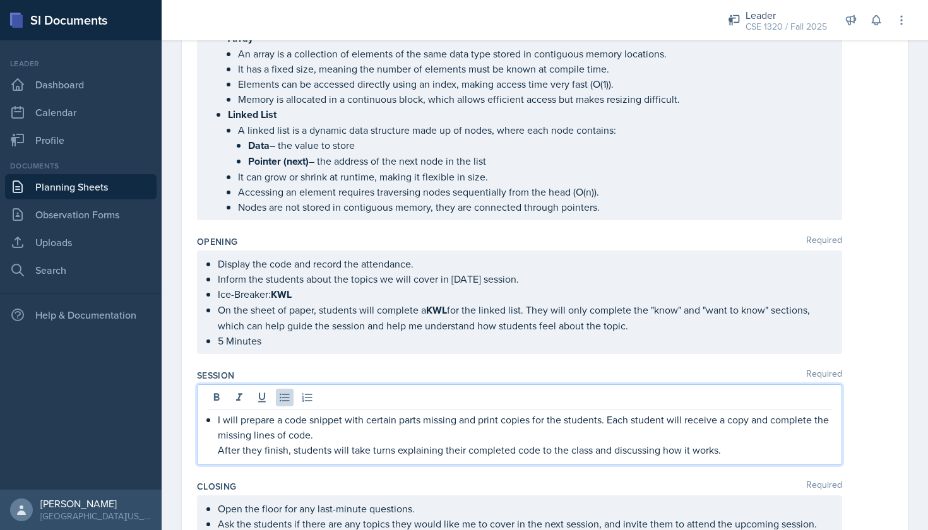
scroll to position [598, 0]
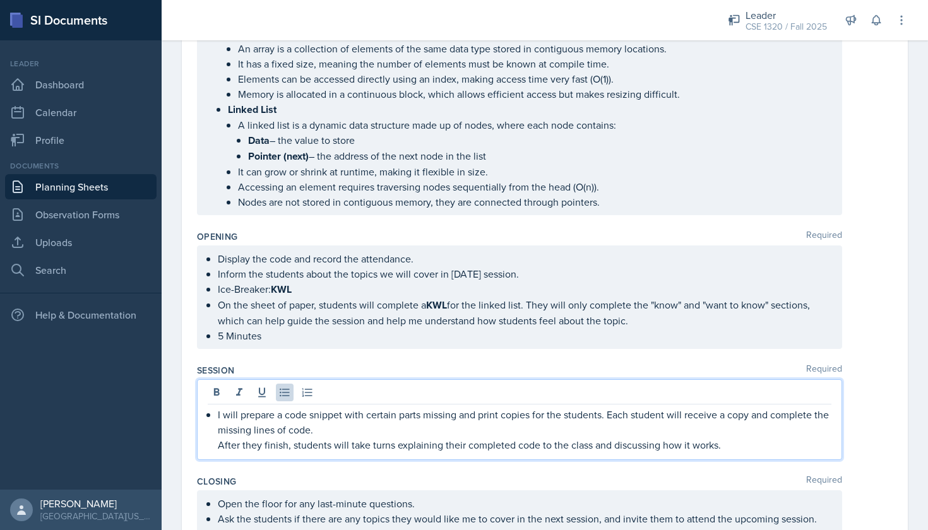
click at [606, 415] on p "I will prepare a code snippet with certain parts missing and print copies for t…" at bounding box center [524, 422] width 613 height 30
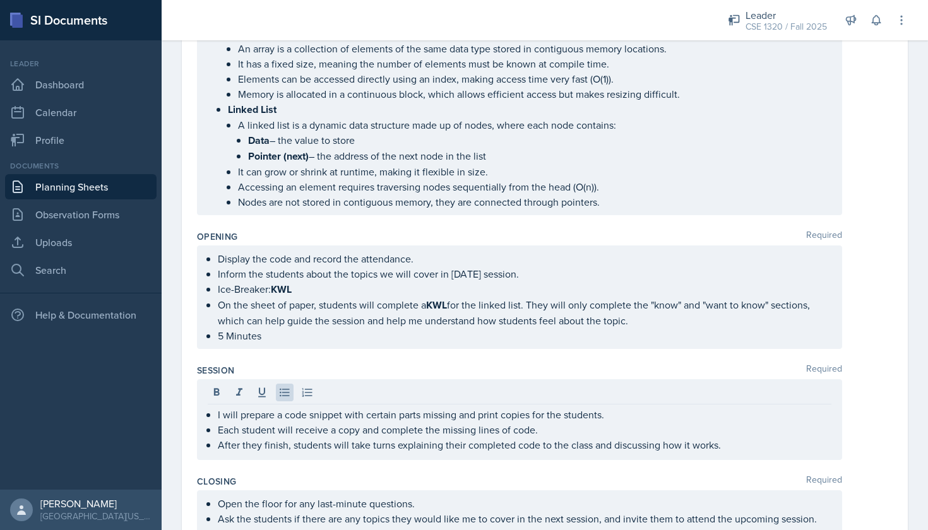
click at [205, 413] on div "I will prepare a code snippet with certain parts missing and print copies for t…" at bounding box center [519, 419] width 645 height 81
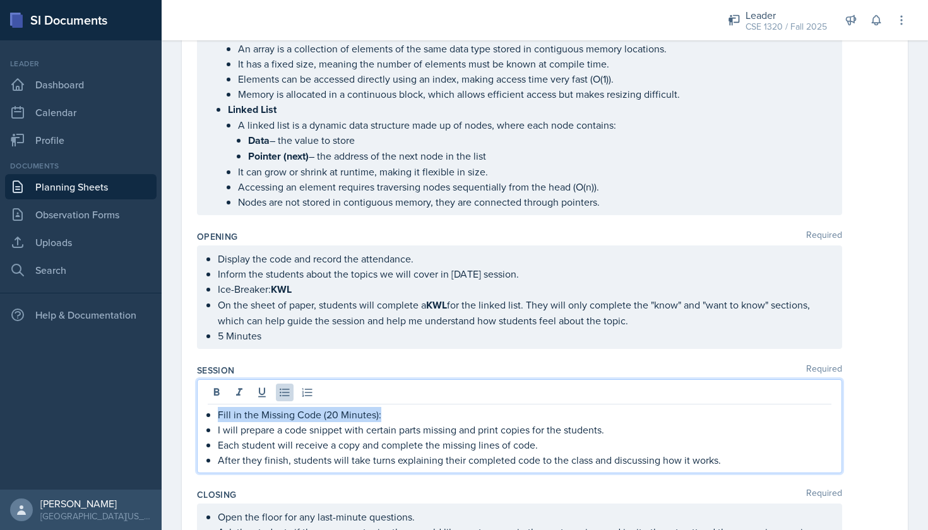
drag, startPoint x: 382, startPoint y: 416, endPoint x: 206, endPoint y: 416, distance: 175.4
click at [218, 416] on p "Fill in the Missing Code (20 Minutes):" at bounding box center [524, 414] width 613 height 15
click at [215, 394] on icon at bounding box center [217, 392] width 6 height 8
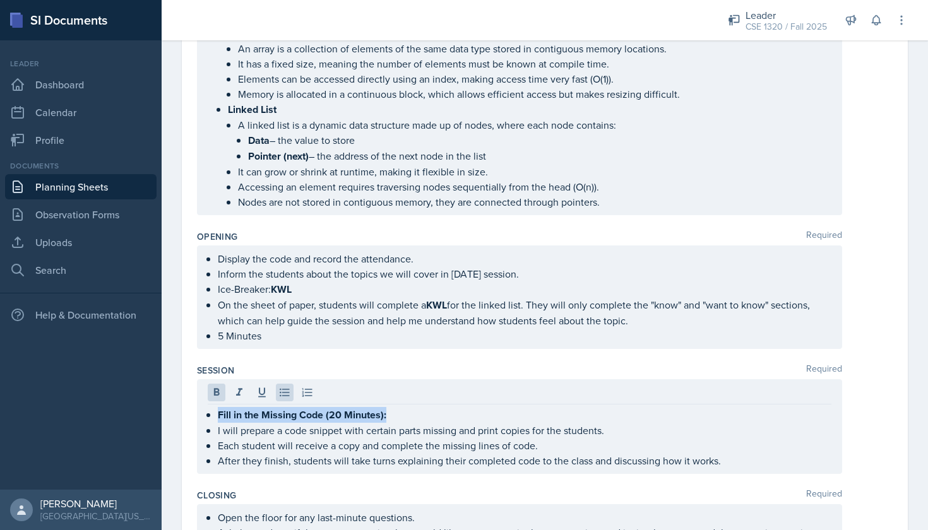
click at [456, 398] on div at bounding box center [519, 394] width 623 height 21
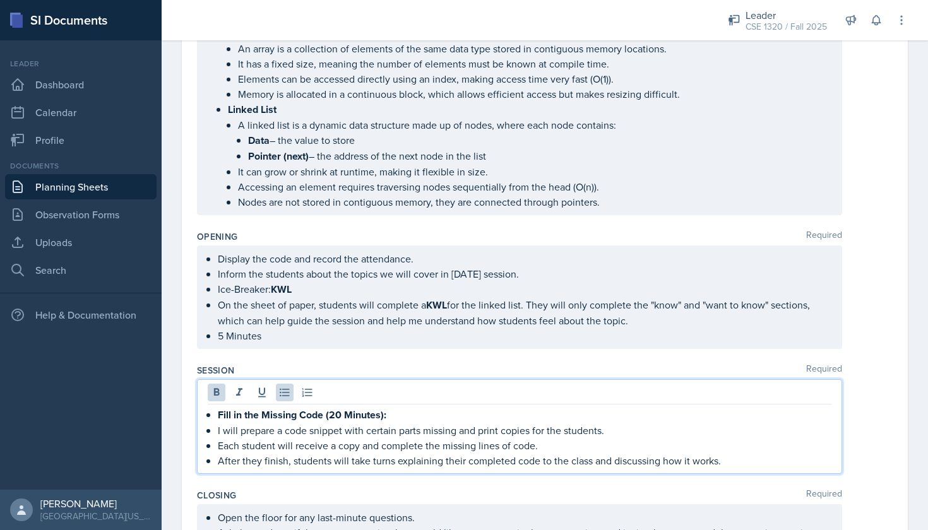
click at [460, 406] on div "Fill in the Missing Code (20 Minutes): I will prepare a code snippet with certa…" at bounding box center [519, 426] width 645 height 95
click at [461, 415] on p "Fill in the Missing Code (20 Minutes):" at bounding box center [524, 415] width 613 height 16
click at [732, 466] on p "After they finish, students will take turns explaining their completed code to …" at bounding box center [524, 460] width 613 height 15
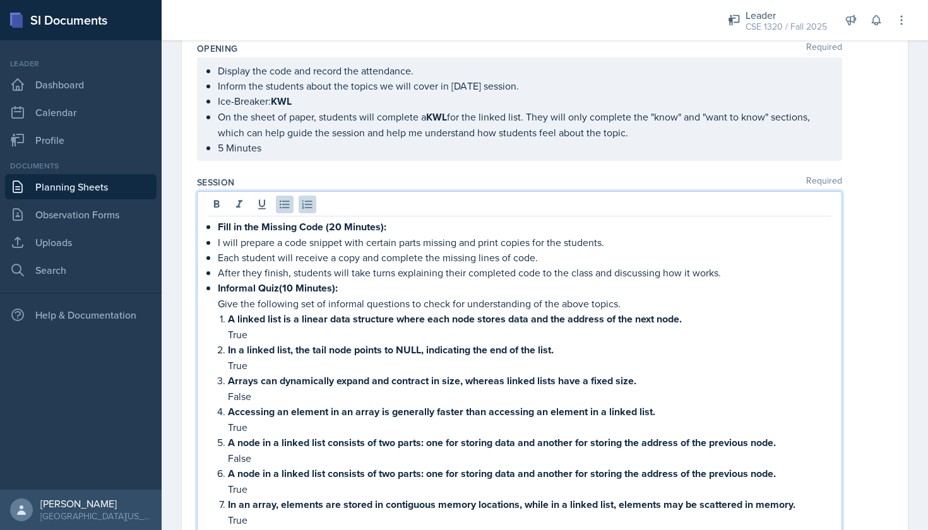
scroll to position [772, 0]
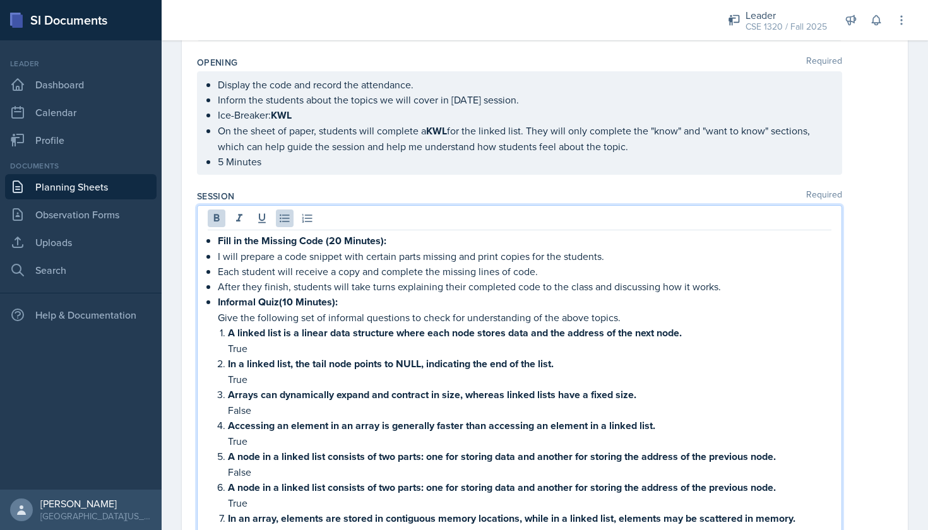
click at [216, 300] on div "Fill in the Missing Code (20 Minutes): I will prepare a code snippet with certa…" at bounding box center [519, 387] width 623 height 309
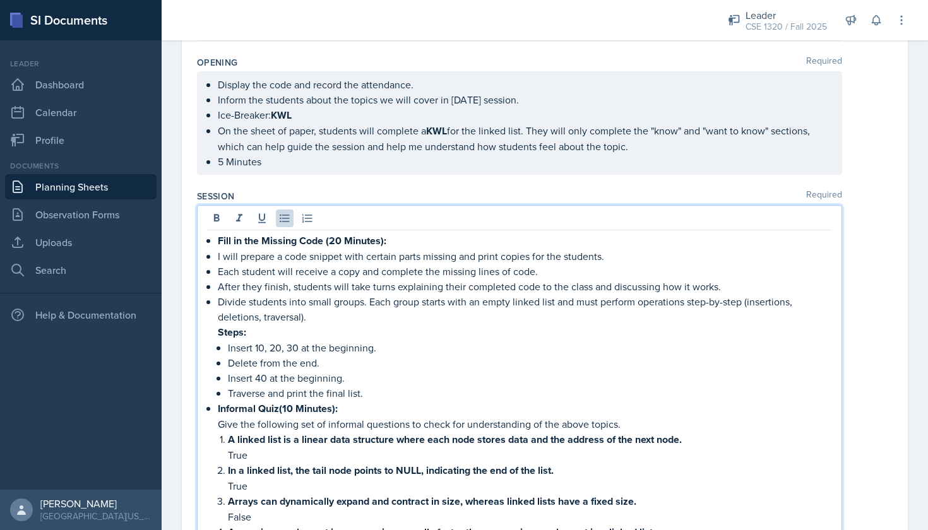
click at [218, 304] on p "Divide students into small groups. Each group starts with an empty linked list …" at bounding box center [524, 309] width 613 height 30
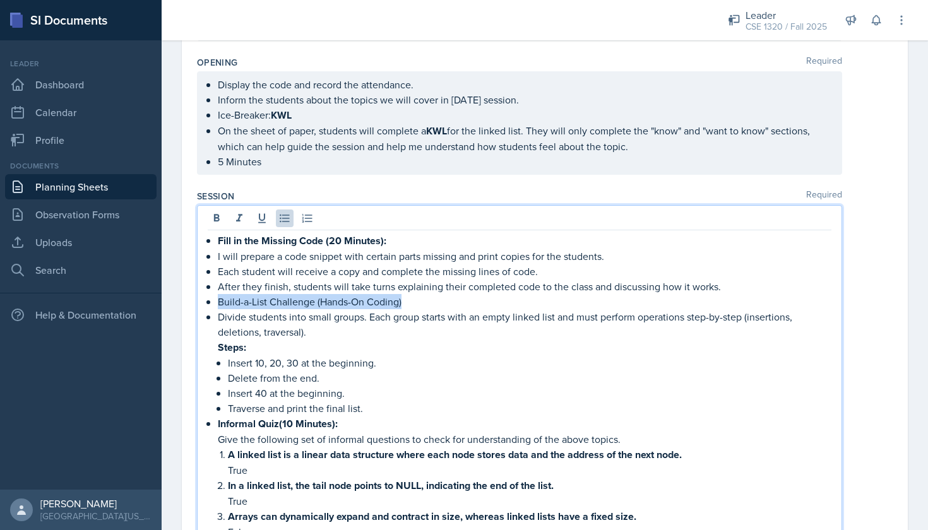
drag, startPoint x: 406, startPoint y: 303, endPoint x: 219, endPoint y: 302, distance: 186.8
click at [219, 302] on p "Build-a-List Challenge (Hands-On Coding)" at bounding box center [524, 301] width 613 height 15
click at [422, 310] on p "Divide students into small groups. Each group starts with an empty linked list …" at bounding box center [524, 325] width 613 height 30
click at [407, 297] on strong "Build-a-List Challenge (Hands-On Coding)" at bounding box center [312, 302] width 189 height 15
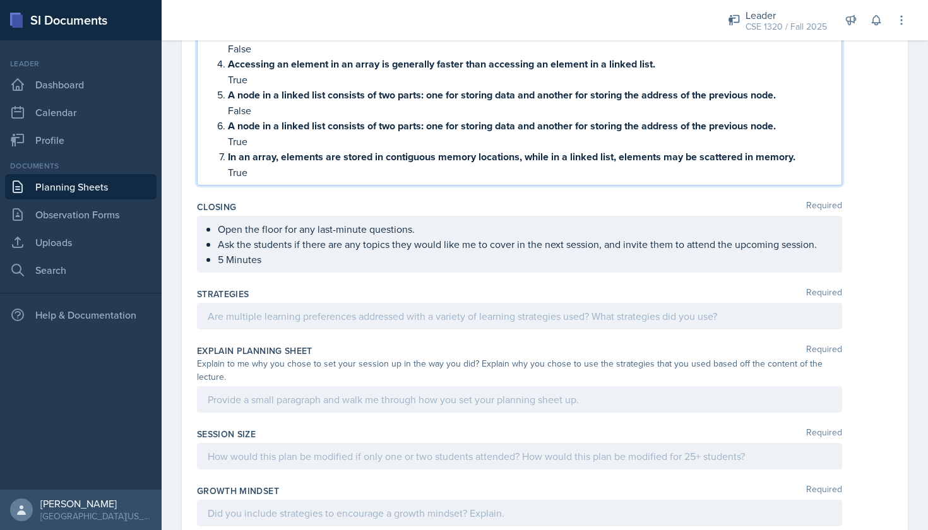
scroll to position [1260, 0]
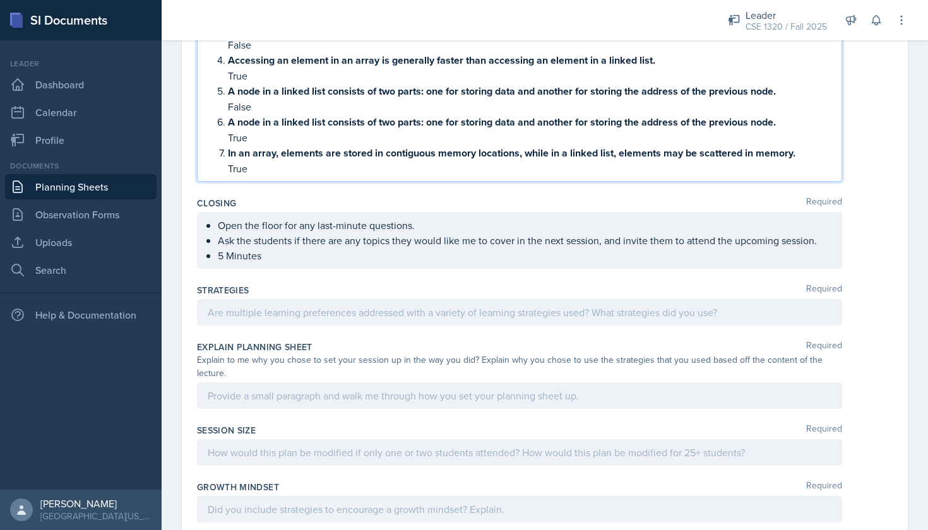
click at [351, 312] on div at bounding box center [519, 312] width 645 height 27
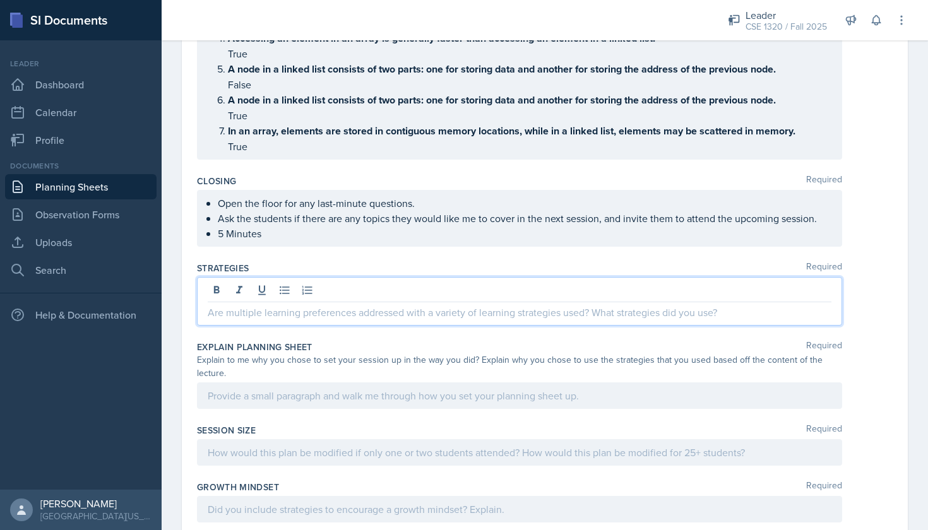
click at [293, 314] on p at bounding box center [519, 312] width 623 height 15
paste div
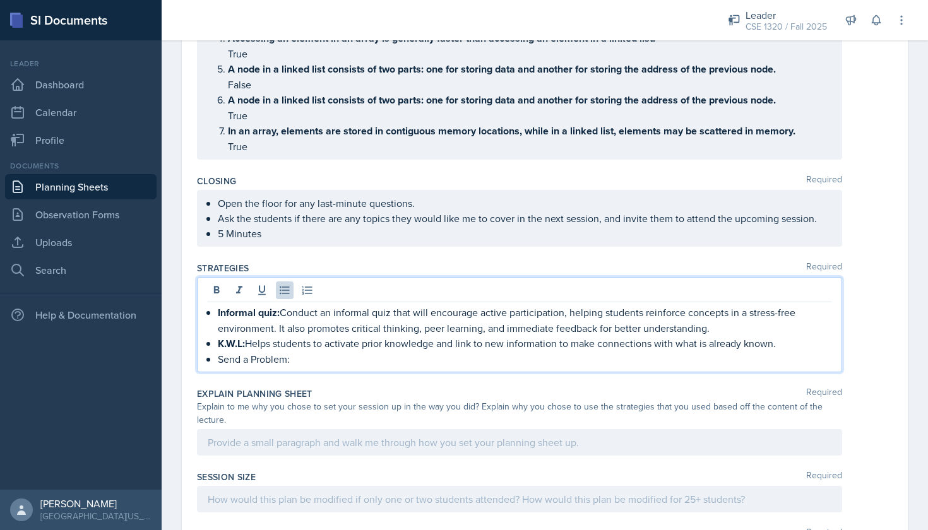
drag, startPoint x: 295, startPoint y: 361, endPoint x: 218, endPoint y: 361, distance: 77.0
click at [218, 361] on p "Send a Problem:" at bounding box center [524, 358] width 613 height 15
click at [307, 360] on p "Send a Problem:" at bounding box center [524, 359] width 613 height 16
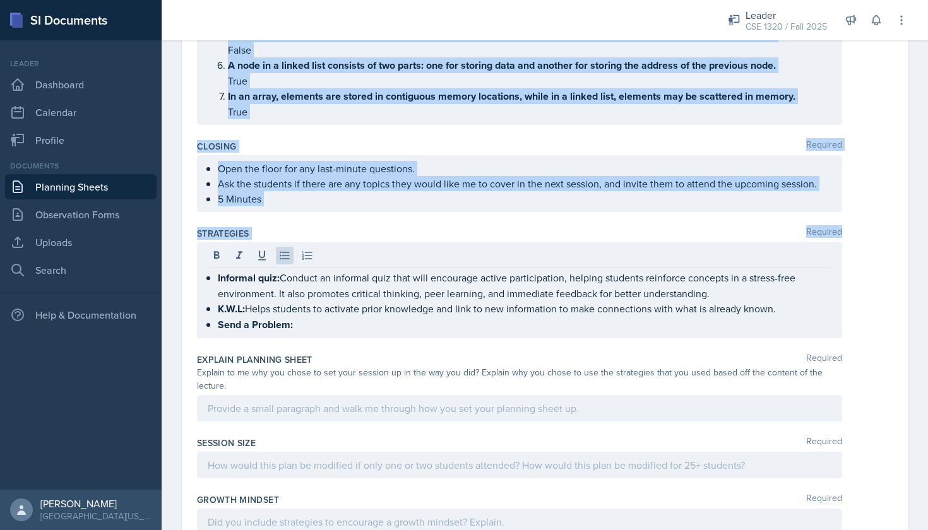
scroll to position [1400, 0]
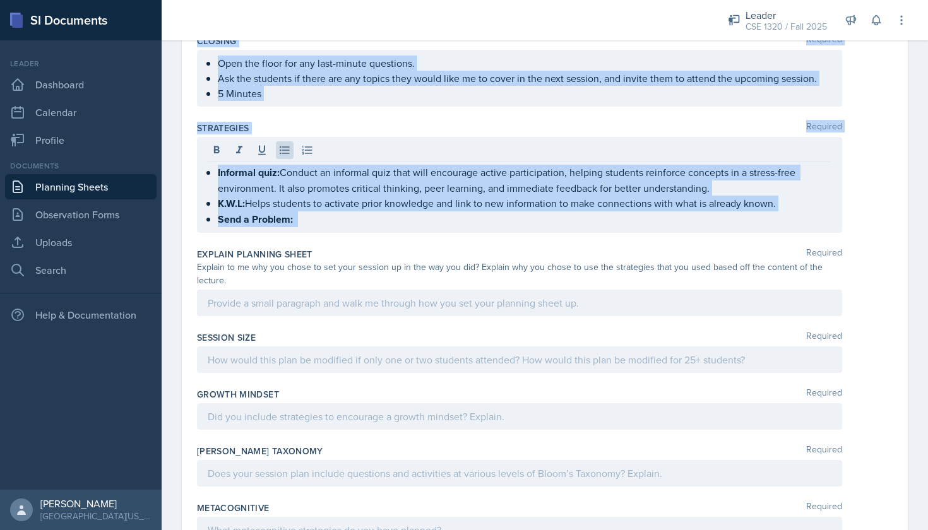
drag, startPoint x: 196, startPoint y: 178, endPoint x: 404, endPoint y: 247, distance: 218.7
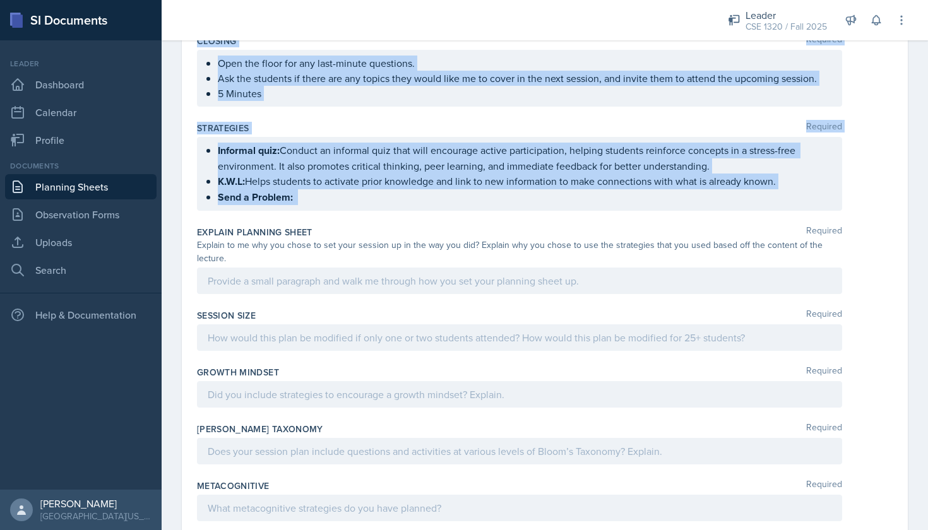
copy div "Loremip Dolorsit Ametc adipisci elitseddo e tempori ut labore etdol magnaa eni …"
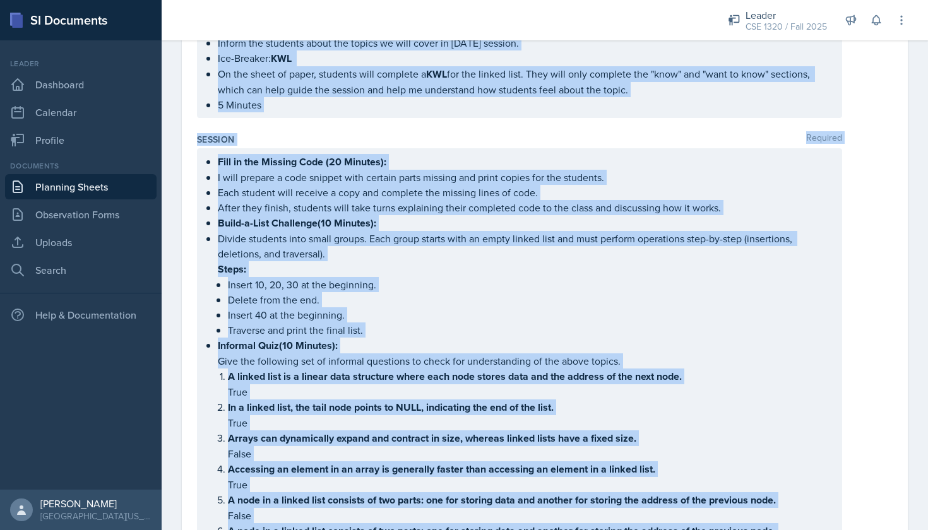
scroll to position [715, 0]
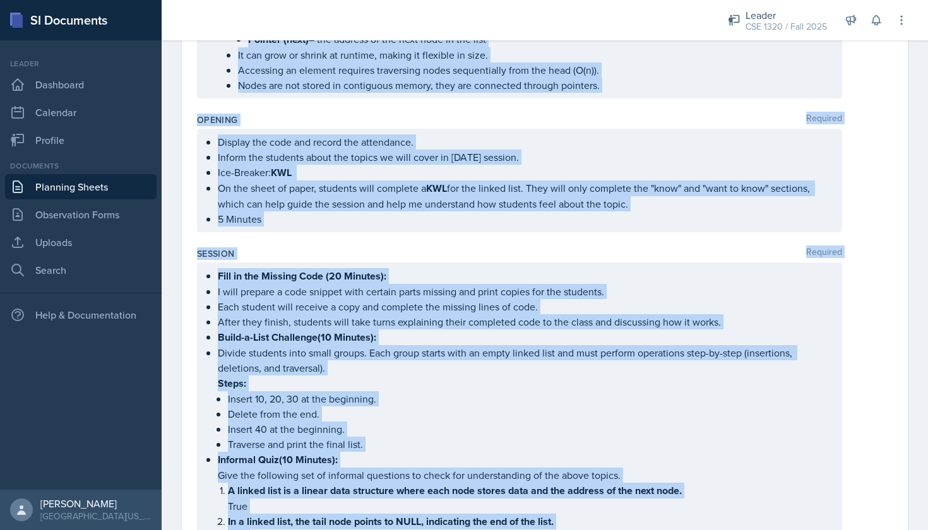
click at [736, 294] on p "I will prepare a code snippet with certain parts missing and print copies for t…" at bounding box center [524, 291] width 613 height 15
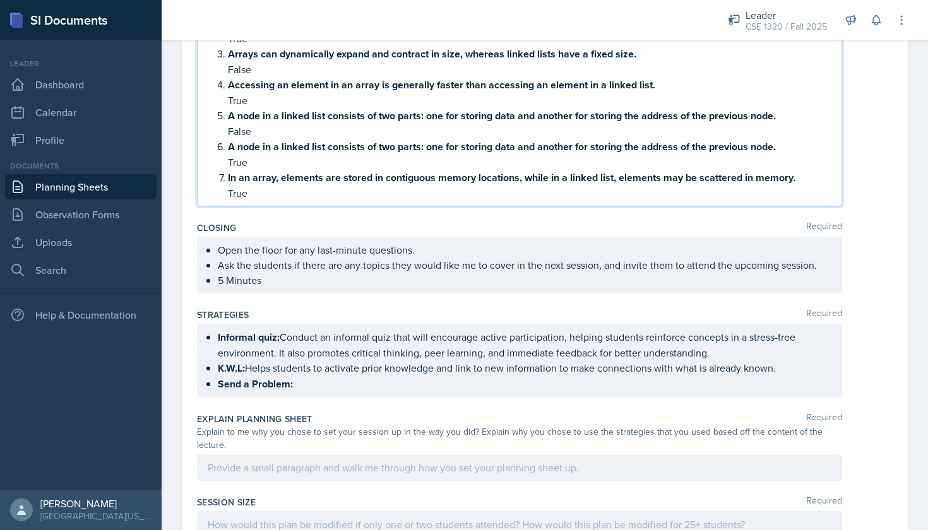
scroll to position [1269, 0]
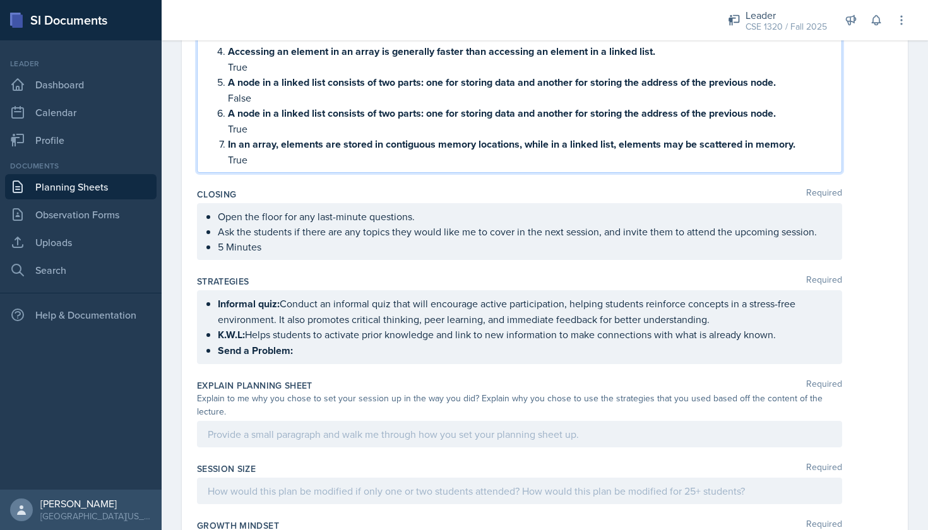
click at [305, 348] on ul "Informal quiz: Conduct an informal quiz that will encourage active participatio…" at bounding box center [524, 327] width 613 height 62
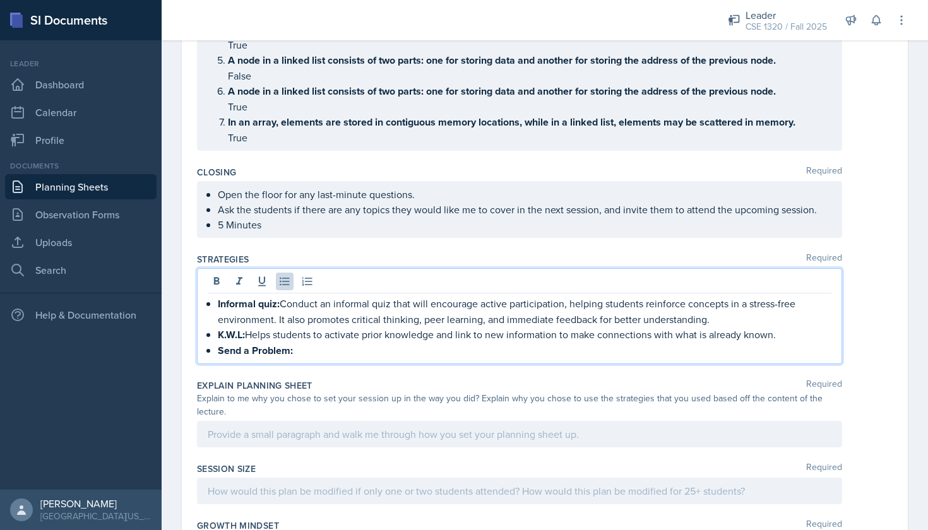
click at [297, 351] on p "Send a Problem:" at bounding box center [524, 351] width 613 height 16
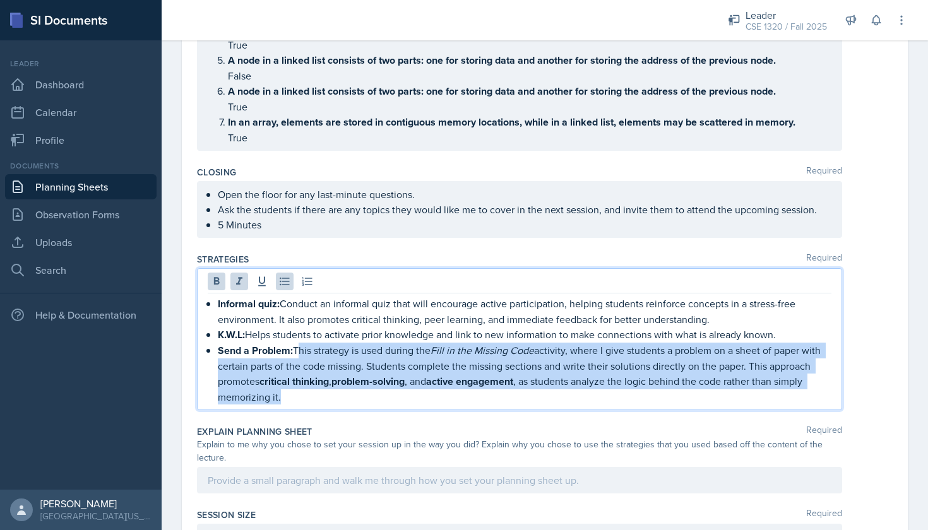
drag, startPoint x: 286, startPoint y: 398, endPoint x: 295, endPoint y: 349, distance: 50.1
click at [295, 349] on p "Send a Problem: This strategy is used during the Fill in the Missing Code activ…" at bounding box center [524, 374] width 613 height 62
click at [558, 397] on p "Send a Problem: This strategy is used during the Fill in the Missing Code activ…" at bounding box center [524, 373] width 613 height 61
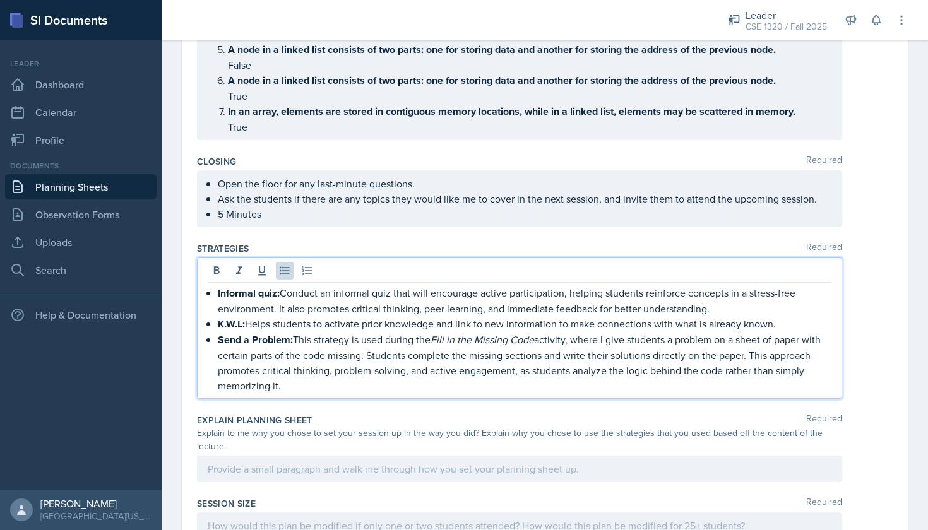
scroll to position [1282, 0]
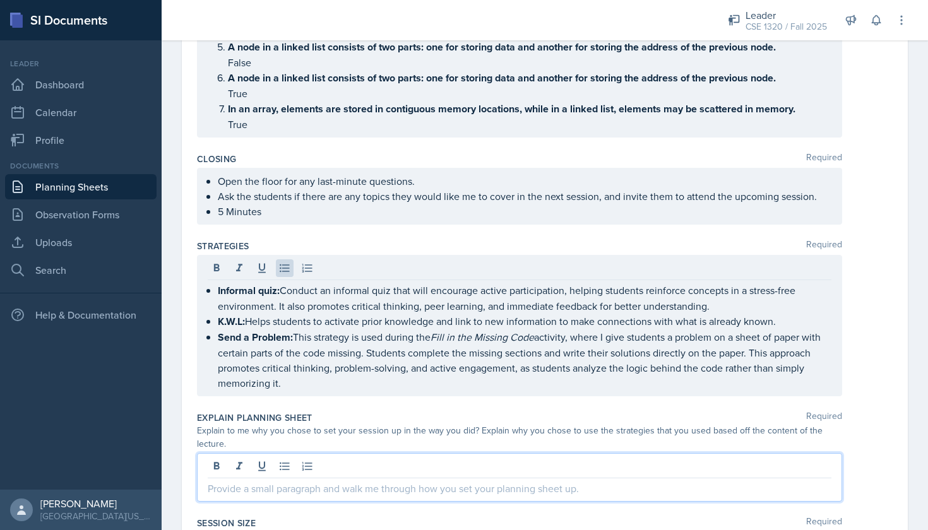
click at [400, 458] on div at bounding box center [519, 477] width 645 height 49
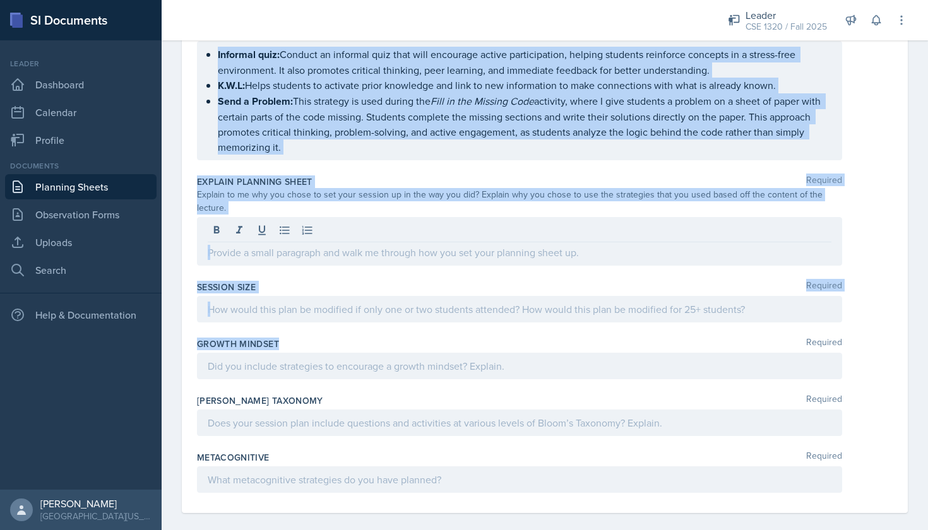
scroll to position [1496, 0]
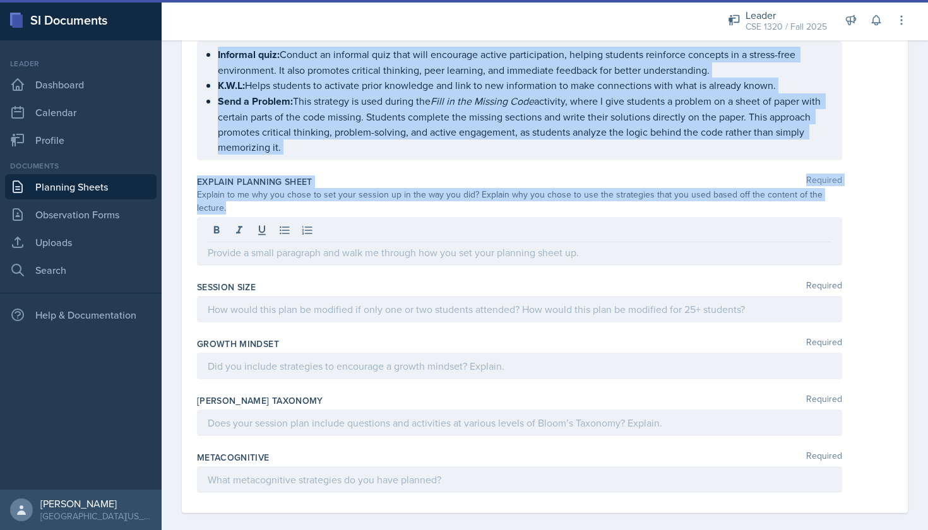
drag, startPoint x: 192, startPoint y: 174, endPoint x: 526, endPoint y: 220, distance: 336.9
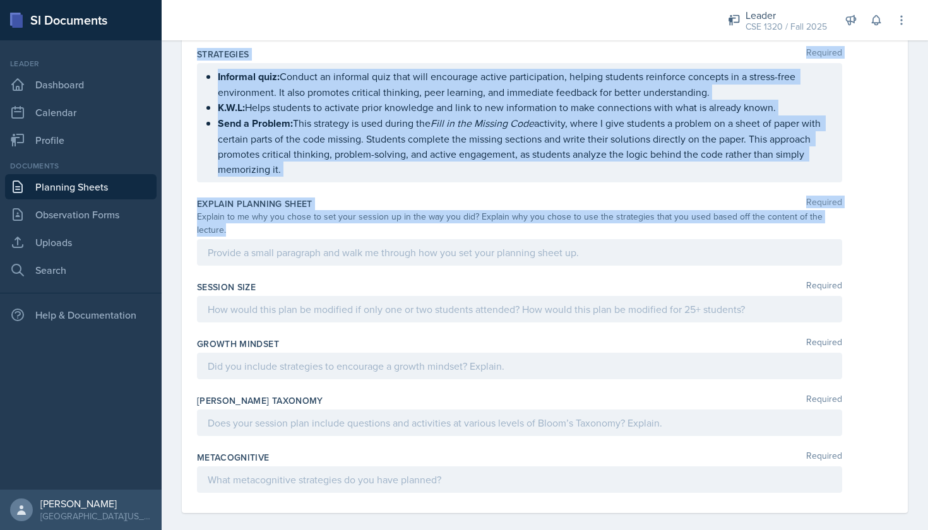
copy div "Loremip Dolorsit Ametc adipisci elitseddo e tempori ut labore etdol magnaa eni …"
click at [333, 247] on div at bounding box center [519, 252] width 645 height 27
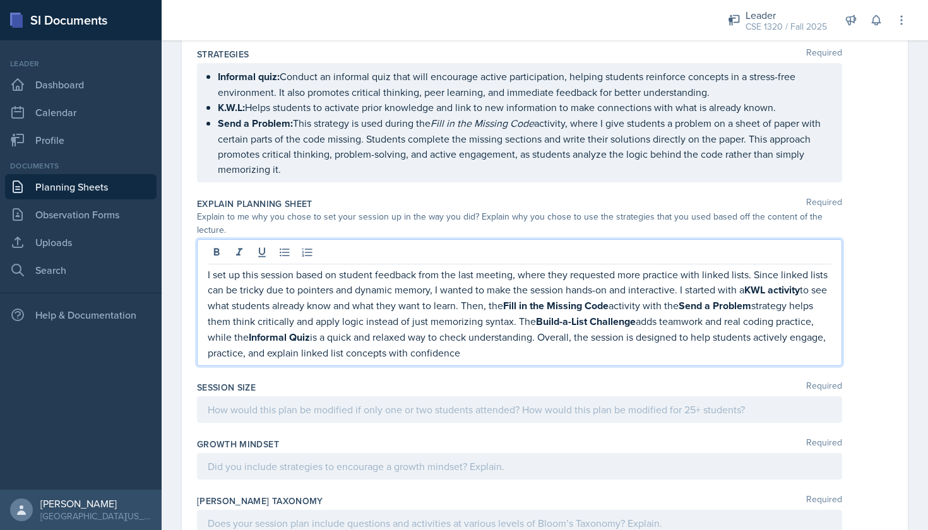
click at [417, 397] on div at bounding box center [519, 409] width 645 height 27
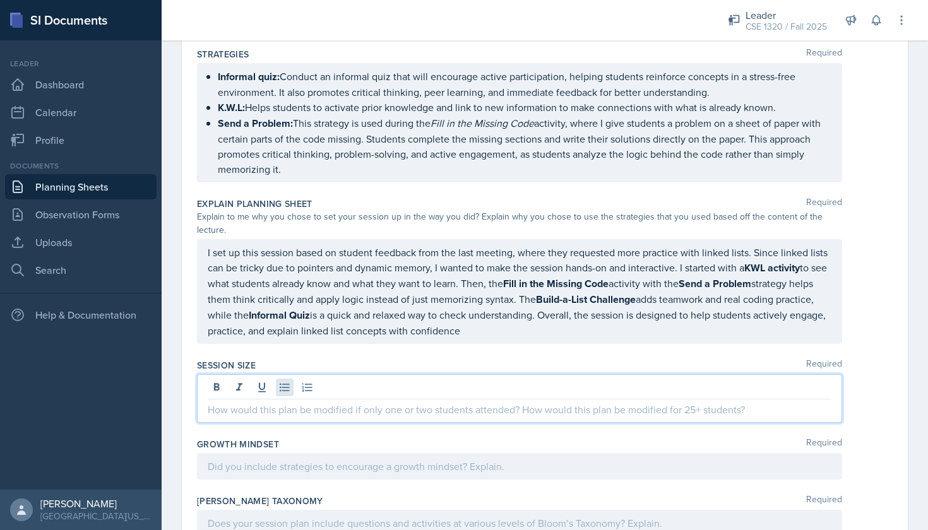
click at [287, 381] on icon at bounding box center [284, 387] width 13 height 13
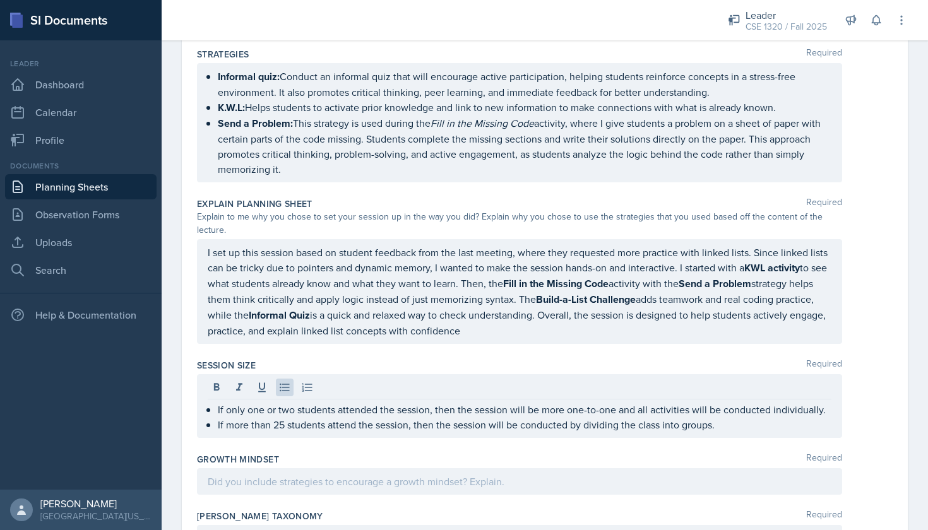
drag, startPoint x: 740, startPoint y: 421, endPoint x: 217, endPoint y: 398, distance: 523.7
click at [217, 398] on div "If only one or two students attended the session, then the session will be more…" at bounding box center [519, 406] width 645 height 64
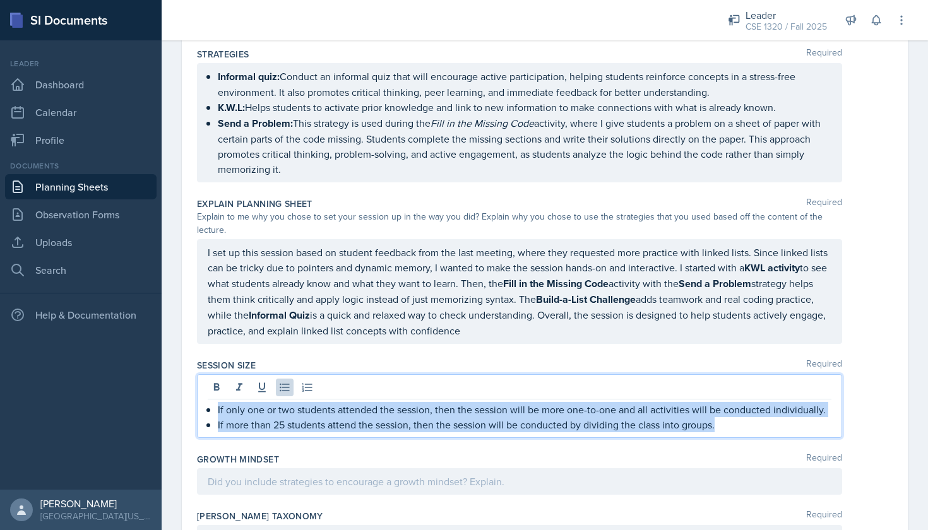
drag, startPoint x: 217, startPoint y: 398, endPoint x: 717, endPoint y: 417, distance: 500.2
click at [717, 417] on div "If only one or two students attended the session, then the session will be more…" at bounding box center [519, 417] width 623 height 30
copy ul "If only one or two students attended the session, then the session will be more…"
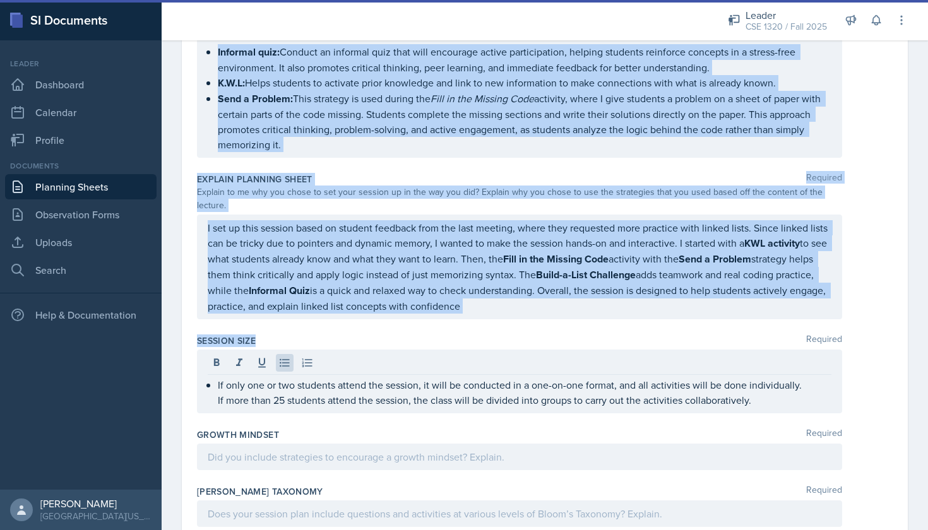
scroll to position [1550, 0]
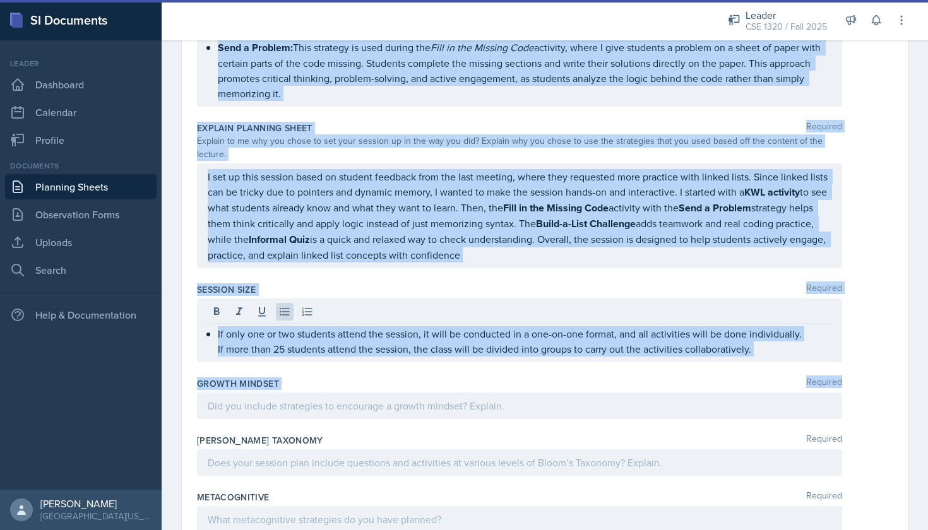
drag, startPoint x: 195, startPoint y: 175, endPoint x: 526, endPoint y: 391, distance: 394.9
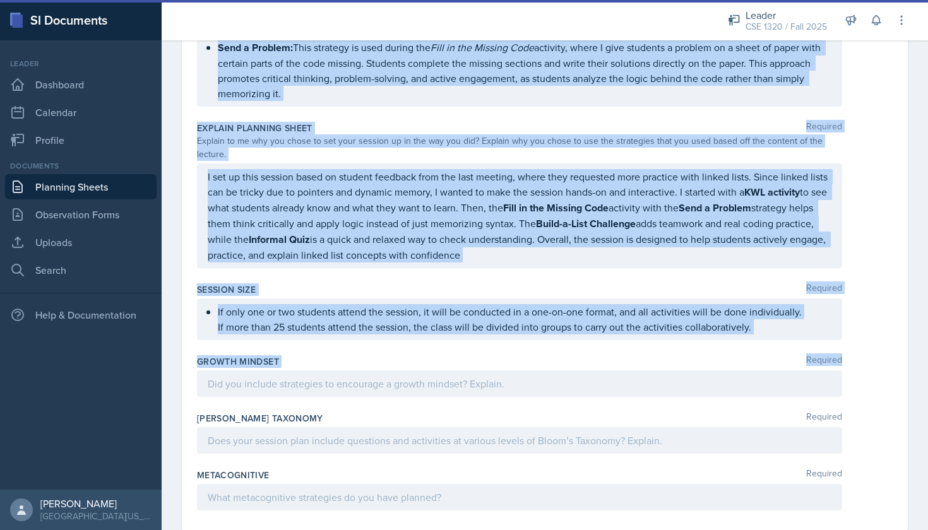
copy div "Loremip Dolorsit Ametc adipisci elitseddo e tempori ut labore etdol magnaa eni …"
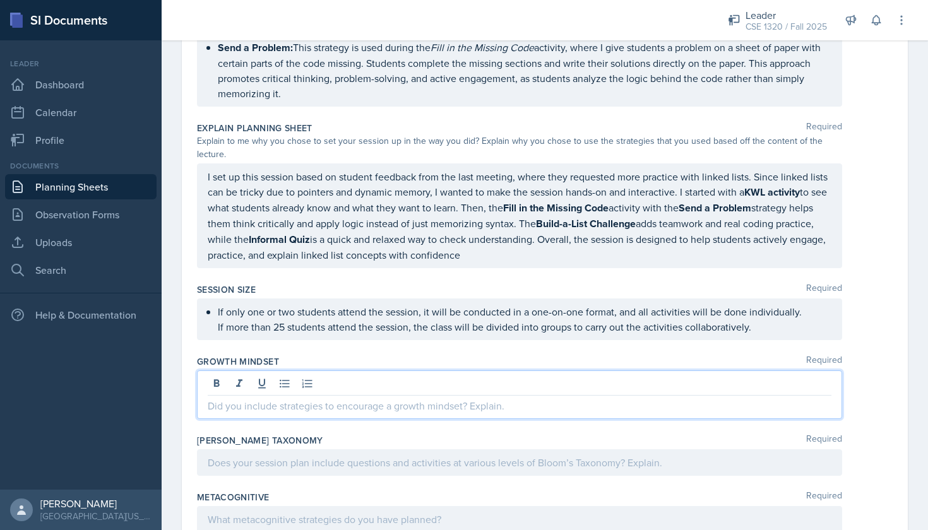
click at [355, 372] on div at bounding box center [519, 394] width 645 height 49
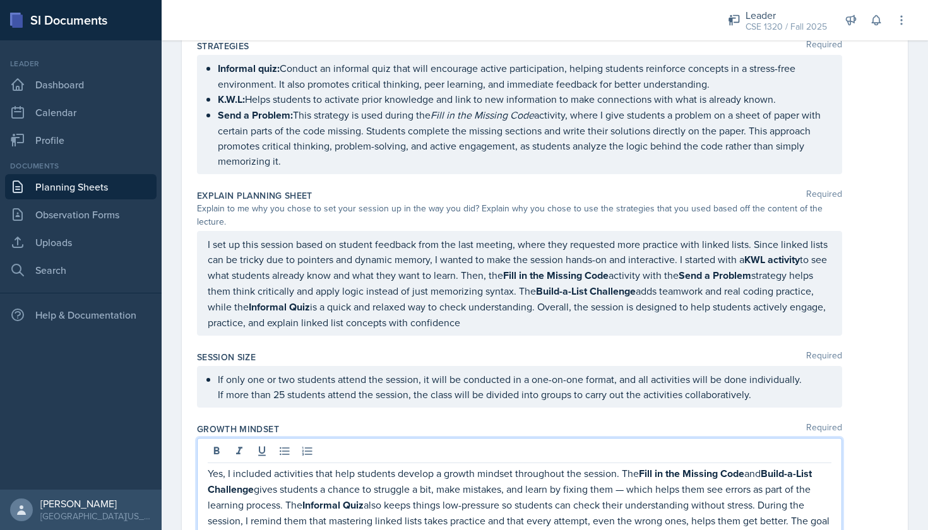
scroll to position [1566, 0]
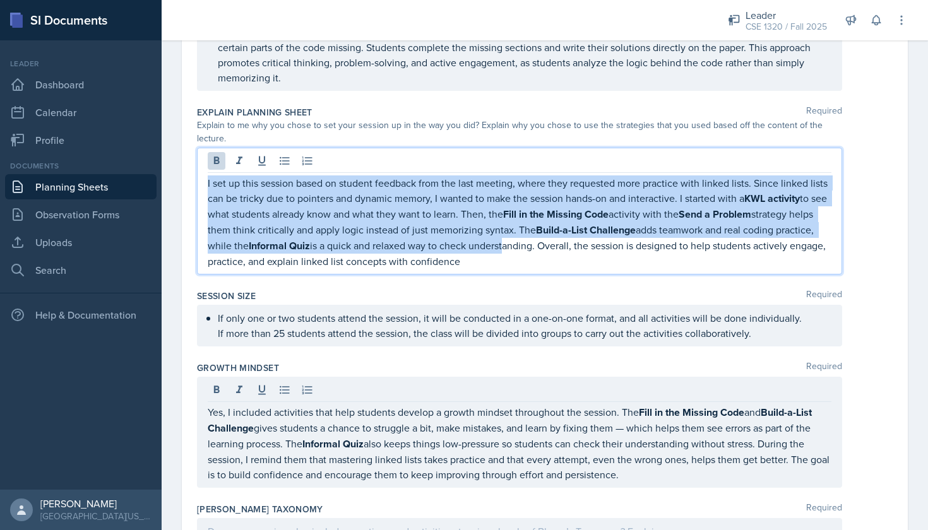
drag, startPoint x: 543, startPoint y: 233, endPoint x: 177, endPoint y: 164, distance: 373.0
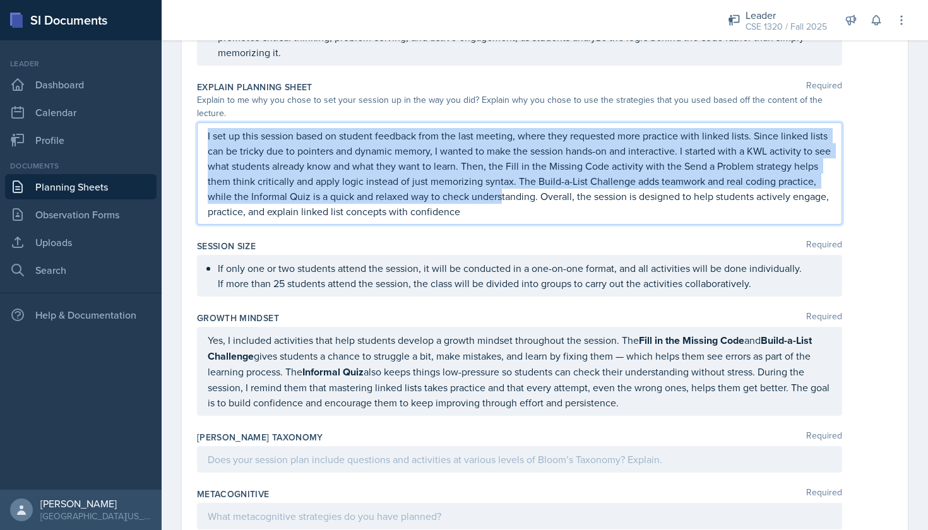
scroll to position [1591, 0]
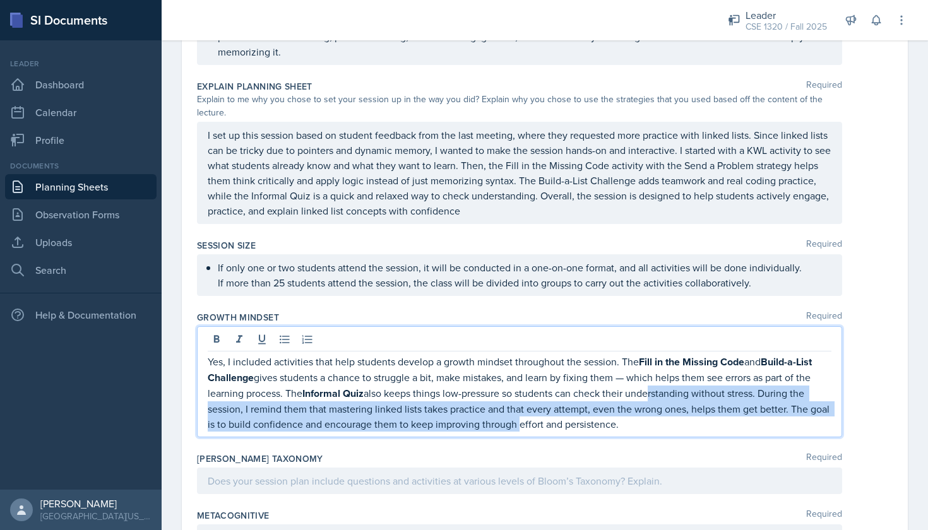
drag, startPoint x: 647, startPoint y: 381, endPoint x: 515, endPoint y: 404, distance: 133.9
click at [515, 404] on p "Yes, I included activities that help students develop a growth mindset througho…" at bounding box center [519, 393] width 623 height 78
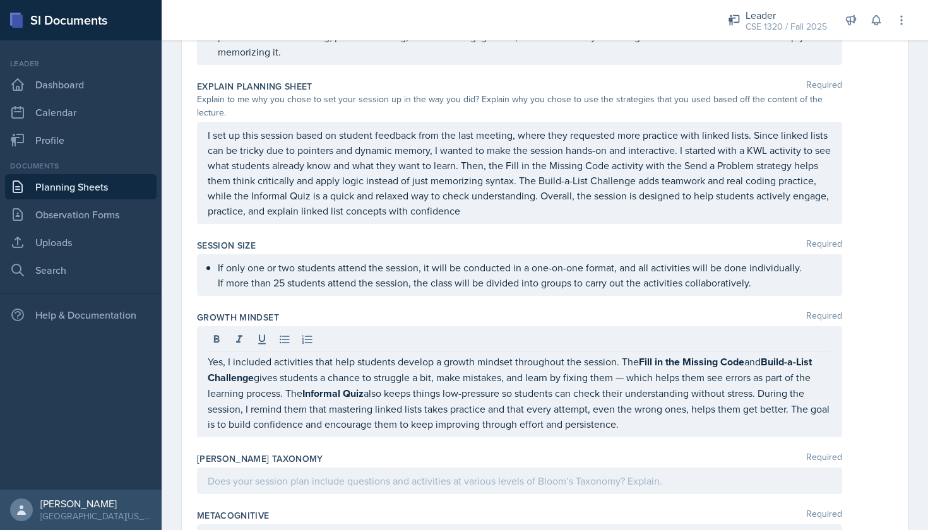
click at [643, 423] on div "Yes, I included activities that help students develop a growth mindset througho…" at bounding box center [519, 381] width 645 height 111
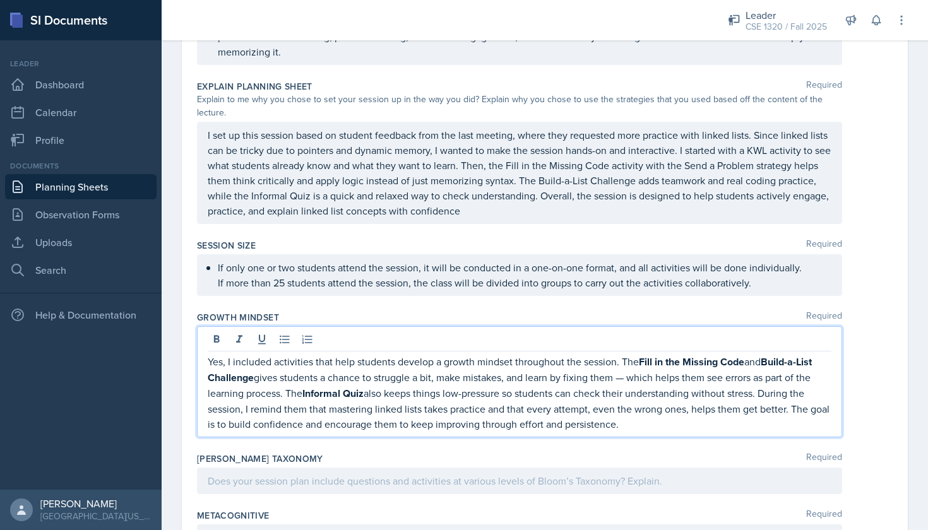
click at [627, 416] on p "Yes, I included activities that help students develop a growth mindset througho…" at bounding box center [519, 393] width 623 height 78
drag, startPoint x: 627, startPoint y: 416, endPoint x: 208, endPoint y: 345, distance: 425.0
click at [208, 354] on p "Yes, I included activities that help students develop a growth mindset througho…" at bounding box center [519, 393] width 623 height 78
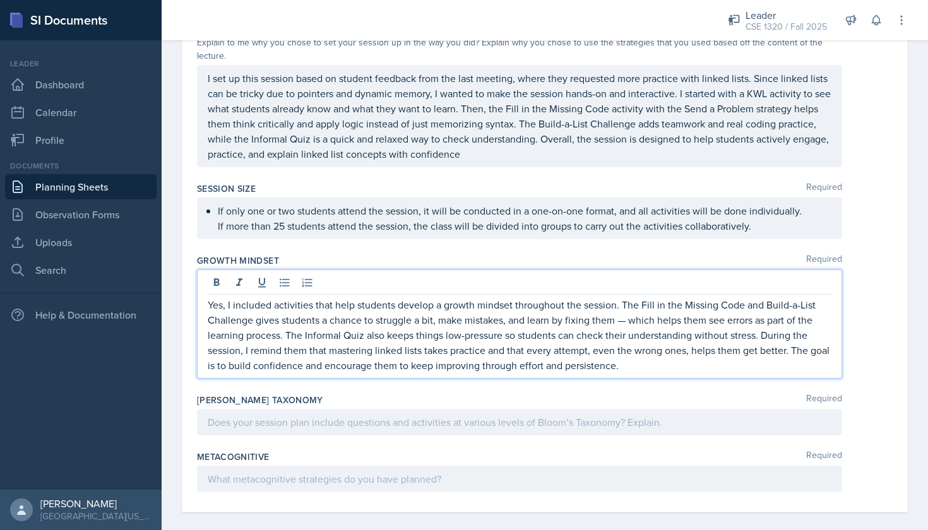
scroll to position [1648, 0]
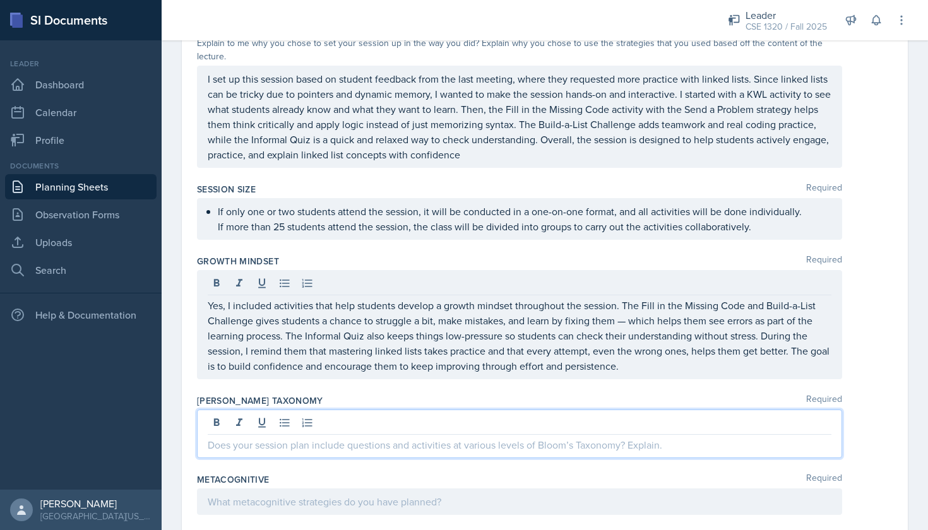
click at [324, 410] on div at bounding box center [519, 434] width 645 height 49
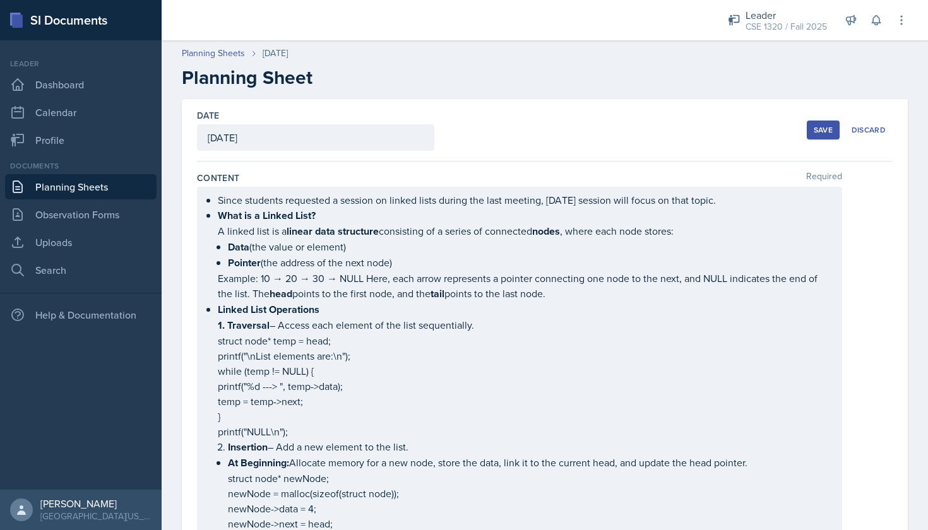
scroll to position [0, 0]
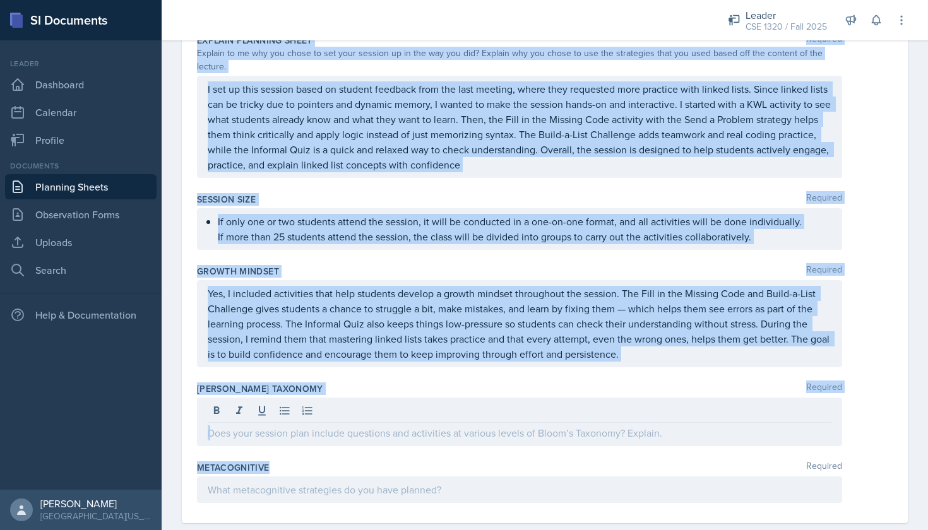
drag, startPoint x: 196, startPoint y: 177, endPoint x: 380, endPoint y: 452, distance: 331.3
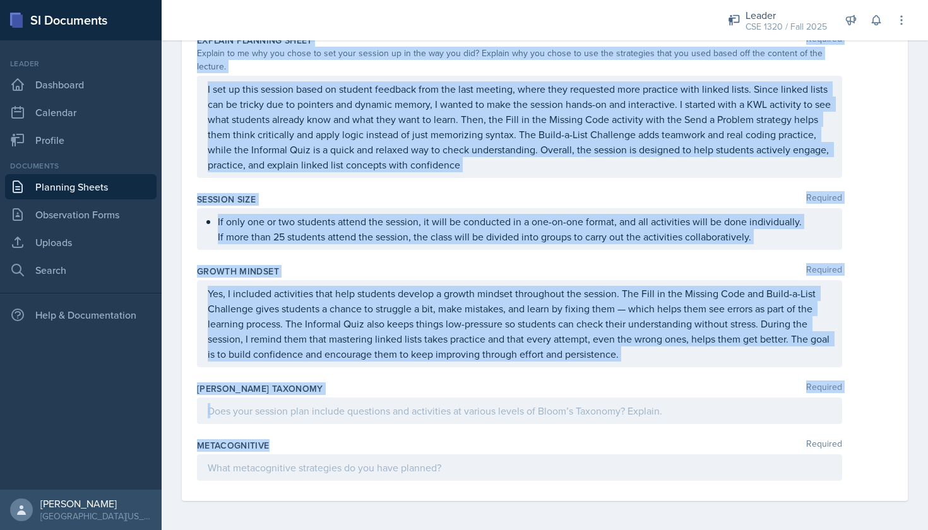
scroll to position [1626, 0]
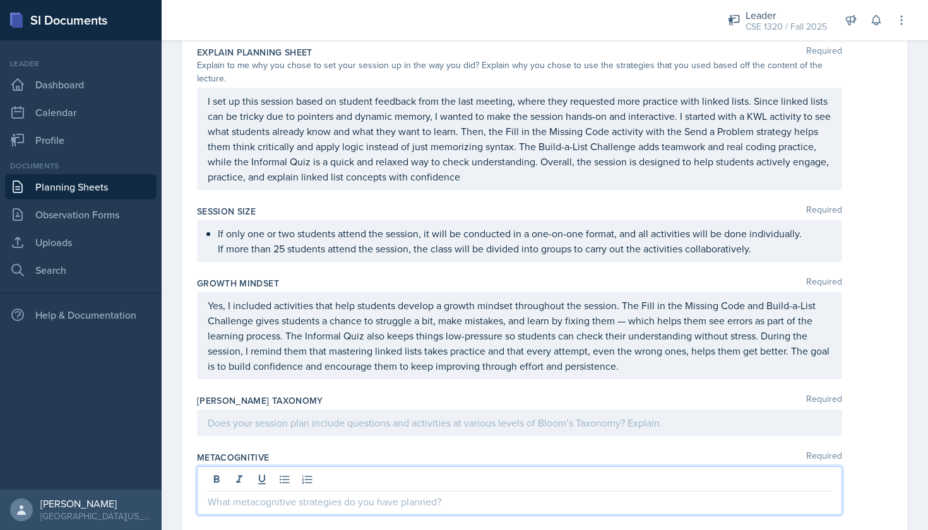
click at [332, 473] on div at bounding box center [519, 490] width 645 height 49
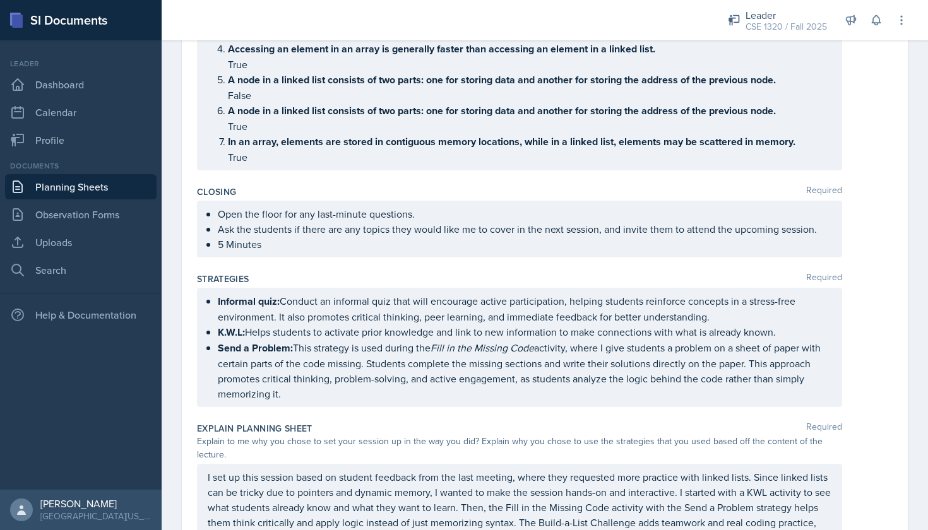
scroll to position [1247, 0]
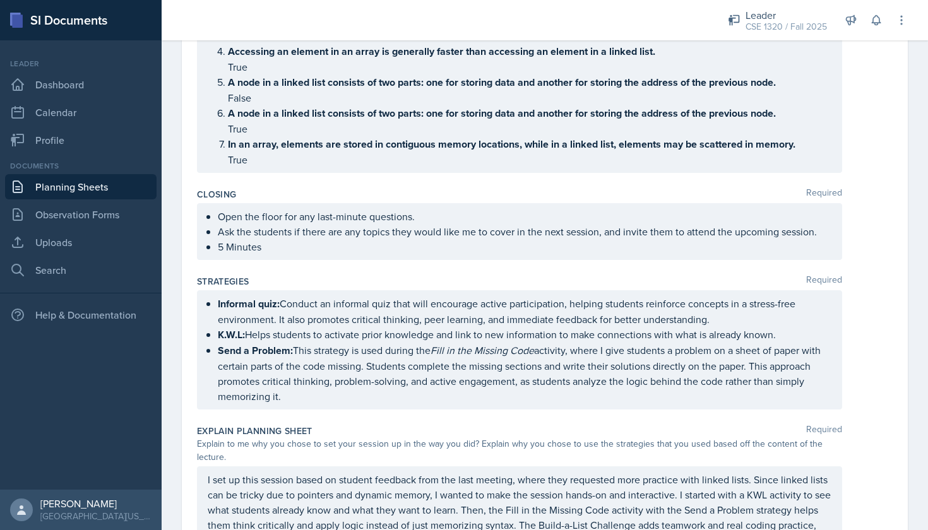
click at [319, 243] on ul "Open the floor for any last-minute questions. Ask the students if there are any…" at bounding box center [524, 231] width 613 height 45
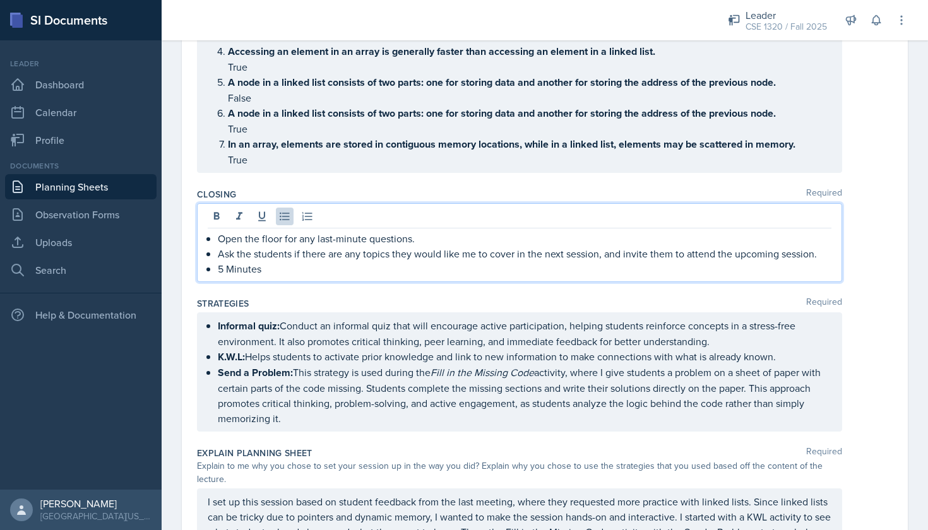
click at [422, 244] on p "Open the floor for any last-minute questions." at bounding box center [524, 238] width 613 height 15
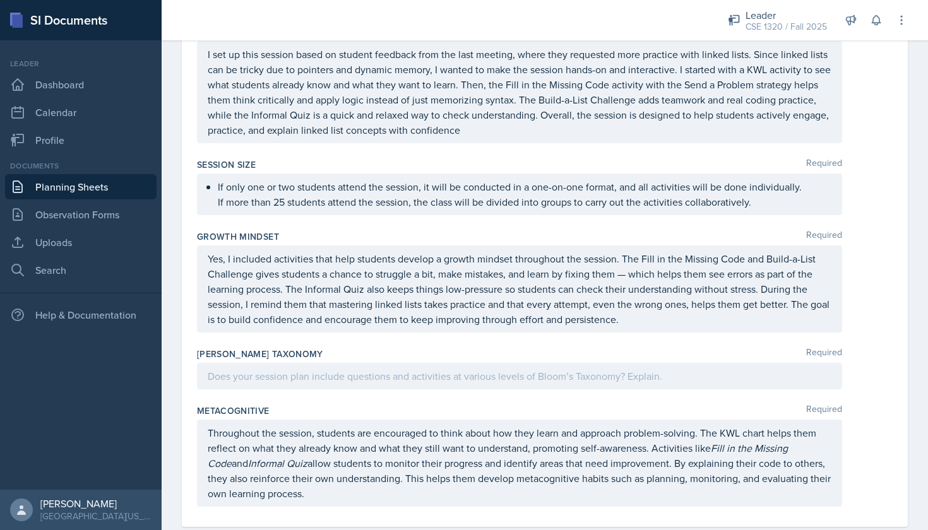
scroll to position [1708, 0]
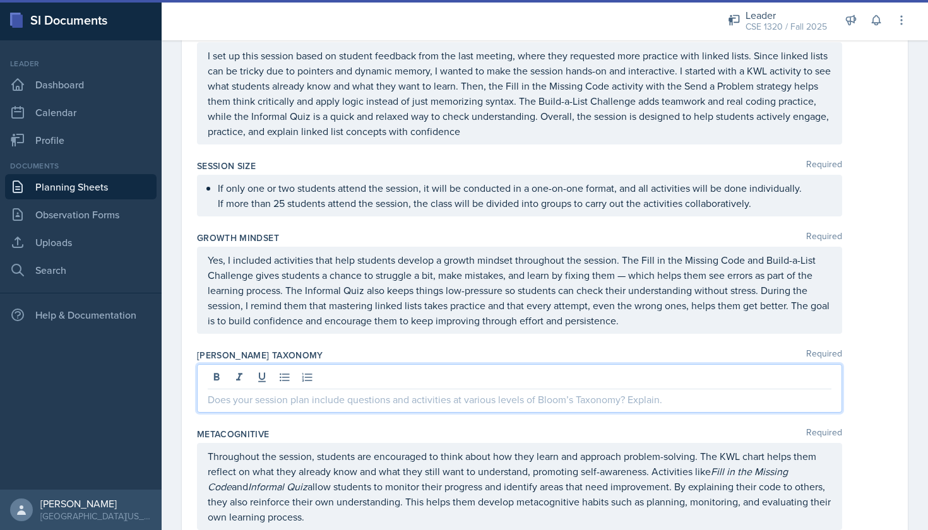
click at [367, 364] on div at bounding box center [519, 388] width 645 height 49
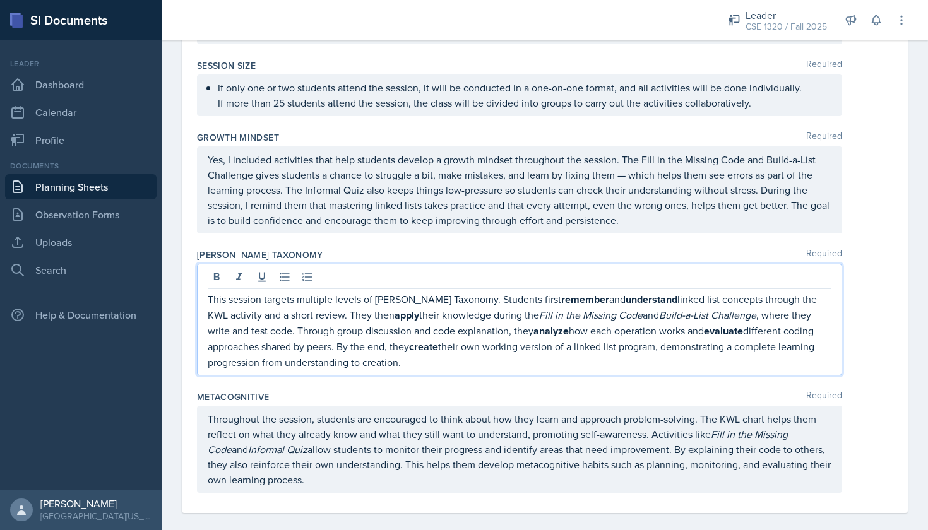
scroll to position [0, 0]
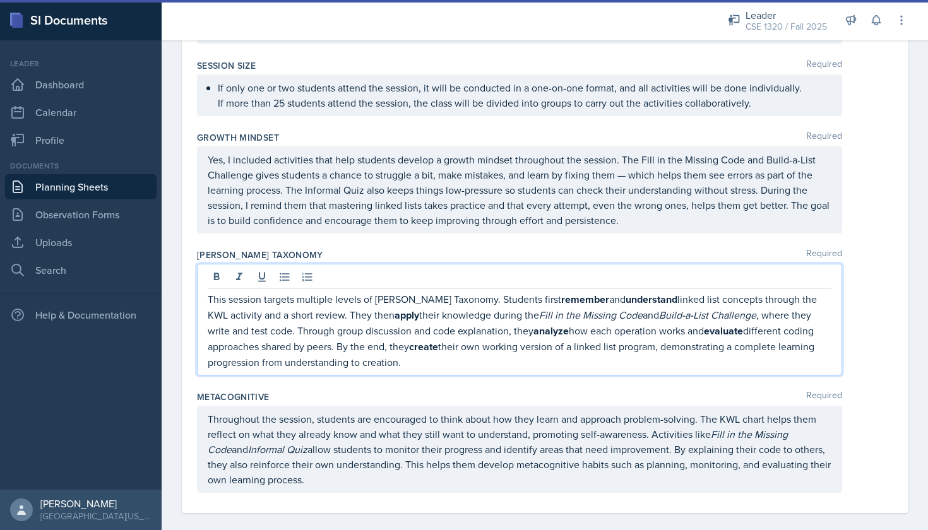
click at [642, 216] on div "Yes, I included activities that help students develop a growth mindset througho…" at bounding box center [519, 189] width 645 height 87
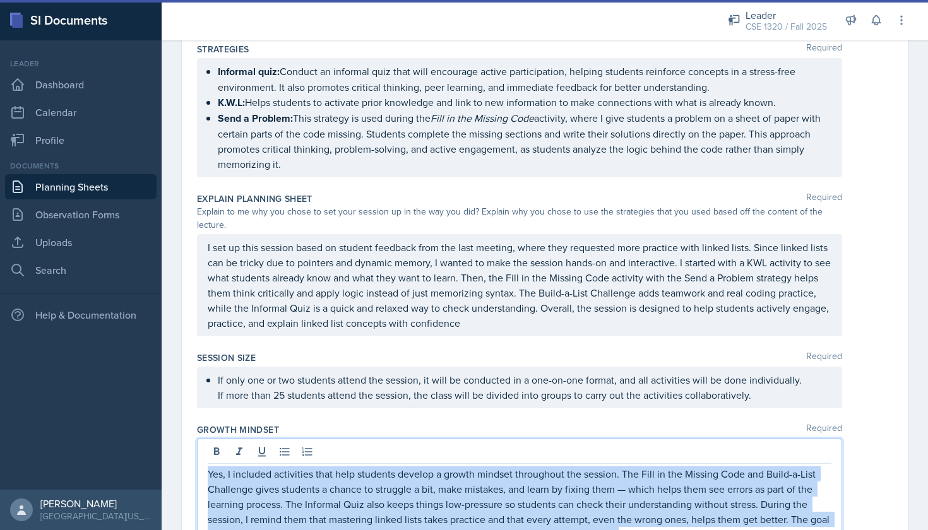
scroll to position [1222, 0]
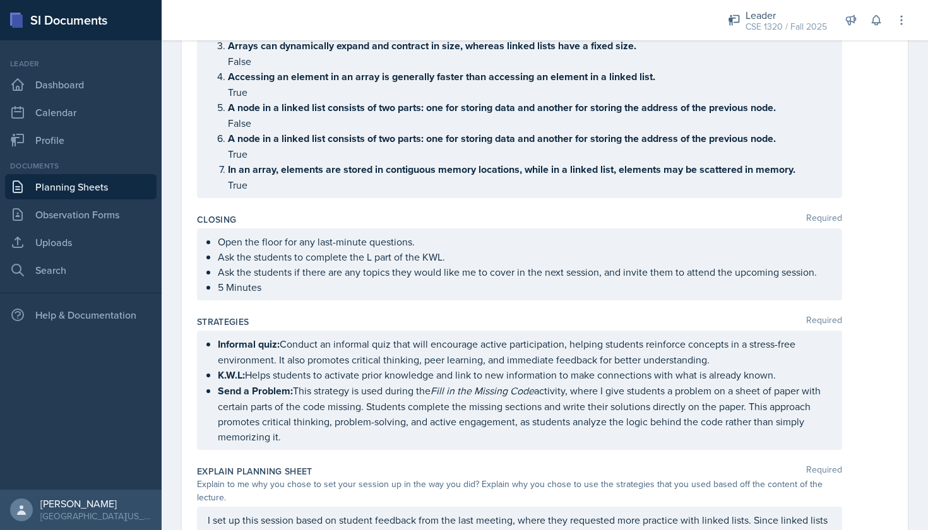
click at [873, 224] on div "Closing Required" at bounding box center [544, 219] width 695 height 13
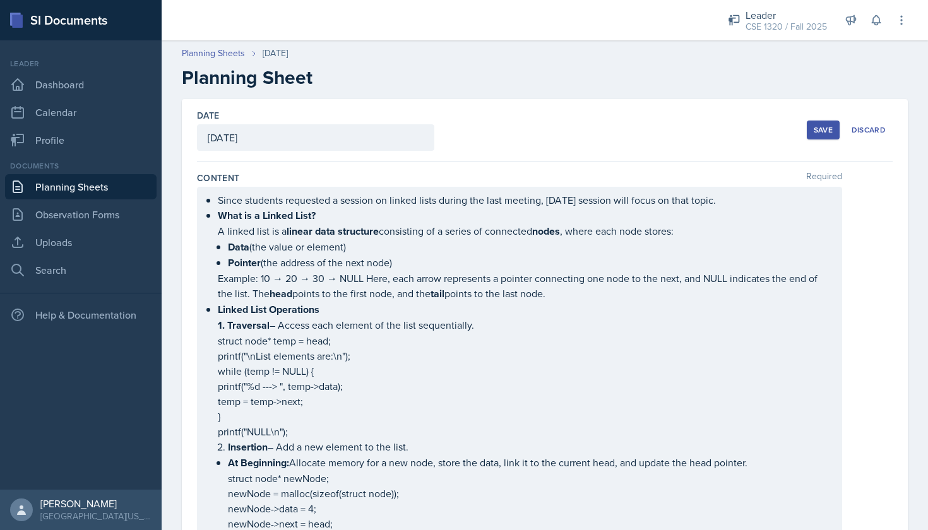
scroll to position [0, 0]
click at [822, 128] on div "Save" at bounding box center [822, 130] width 19 height 10
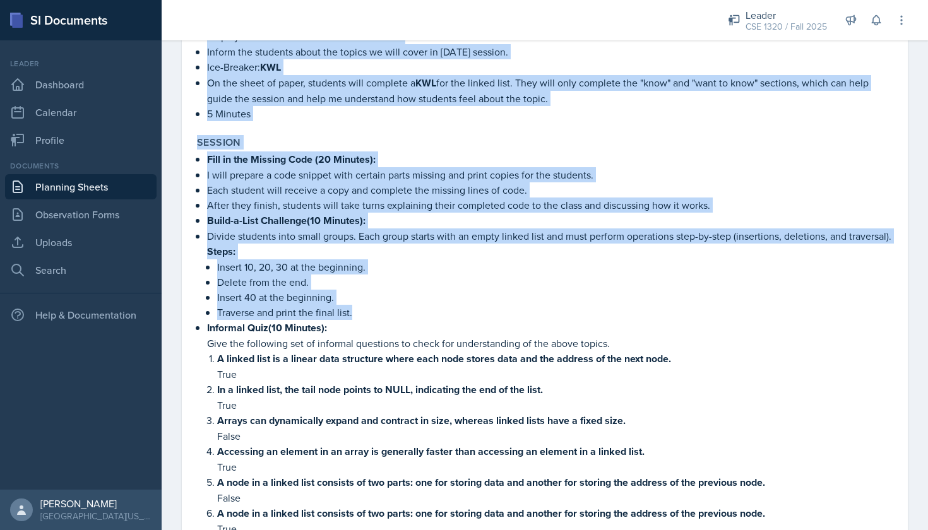
scroll to position [783, 0]
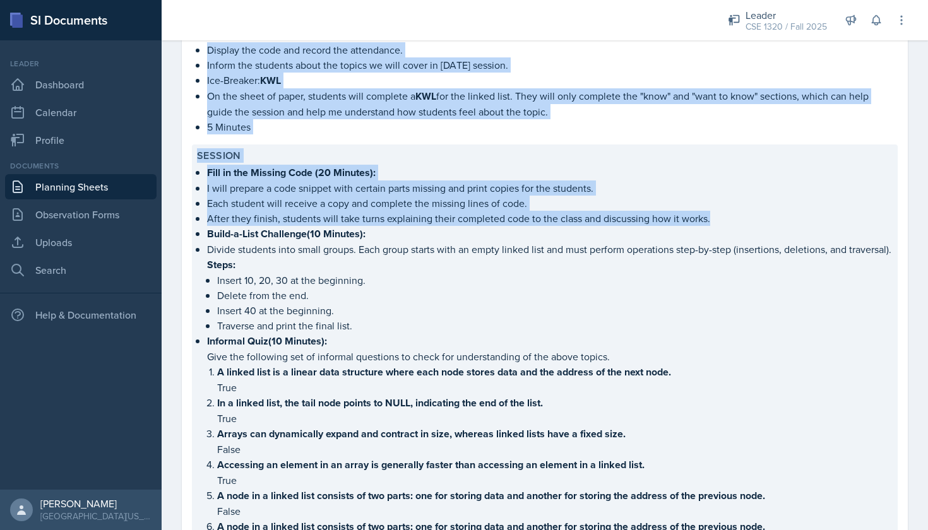
drag, startPoint x: 192, startPoint y: 133, endPoint x: 716, endPoint y: 218, distance: 530.1
click at [716, 218] on div "[DATE] [PERSON_NAME] CSE 1320 Fall 2025 Edit Delete Download Uploads Autosaving…" at bounding box center [545, 318] width 726 height 2005
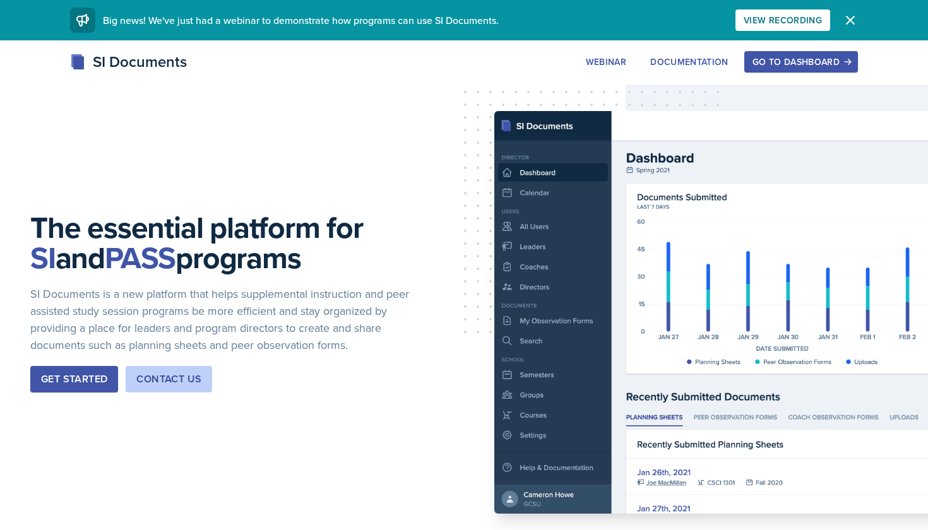
click at [790, 57] on div "Go to Dashboard" at bounding box center [800, 62] width 97 height 10
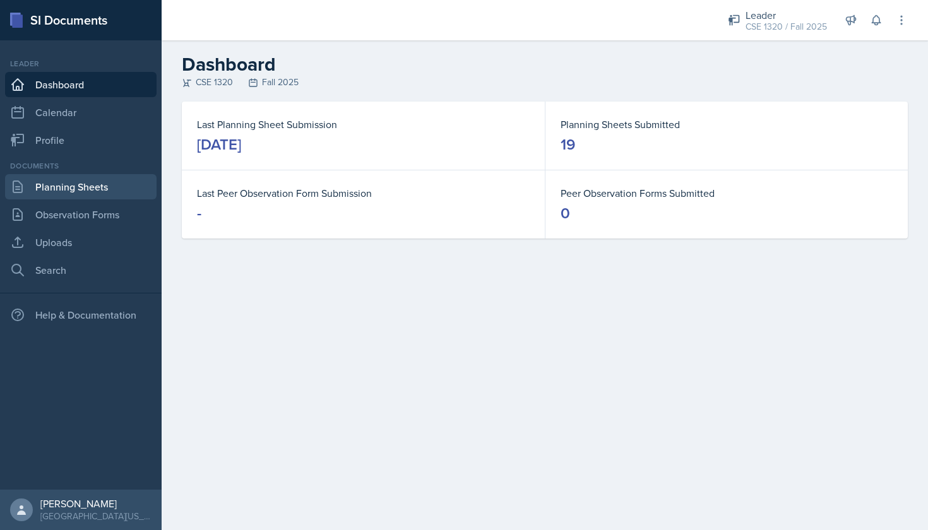
click at [112, 182] on link "Planning Sheets" at bounding box center [80, 186] width 151 height 25
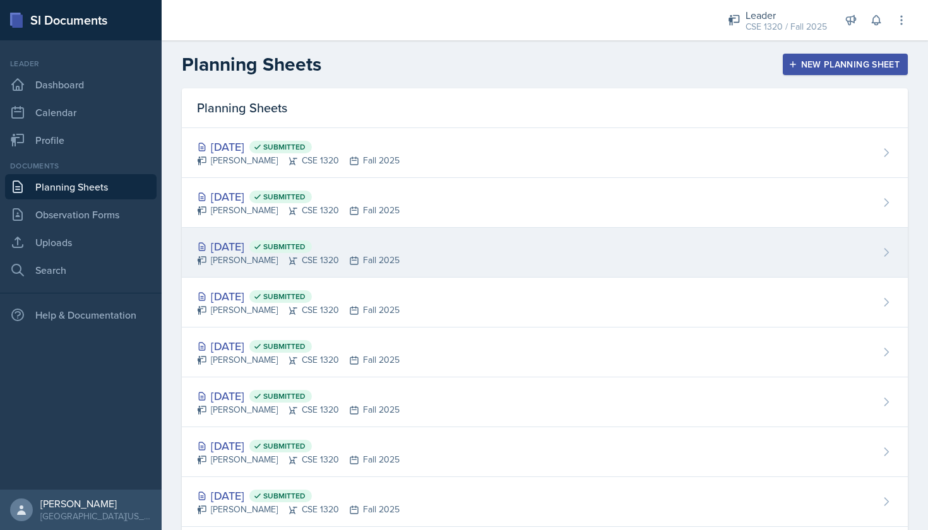
click at [470, 267] on div "[DATE] Submitted [PERSON_NAME] CSE 1320 Fall 2025" at bounding box center [545, 253] width 726 height 50
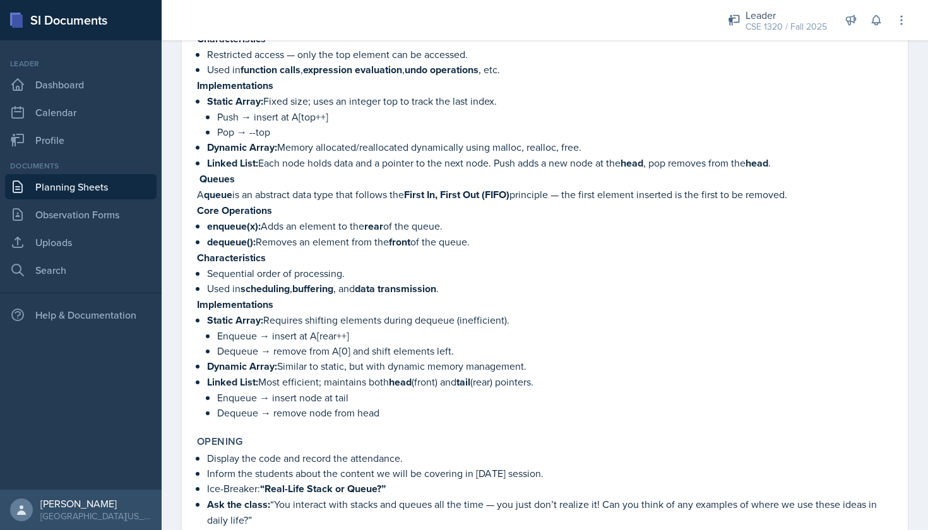
scroll to position [261, 0]
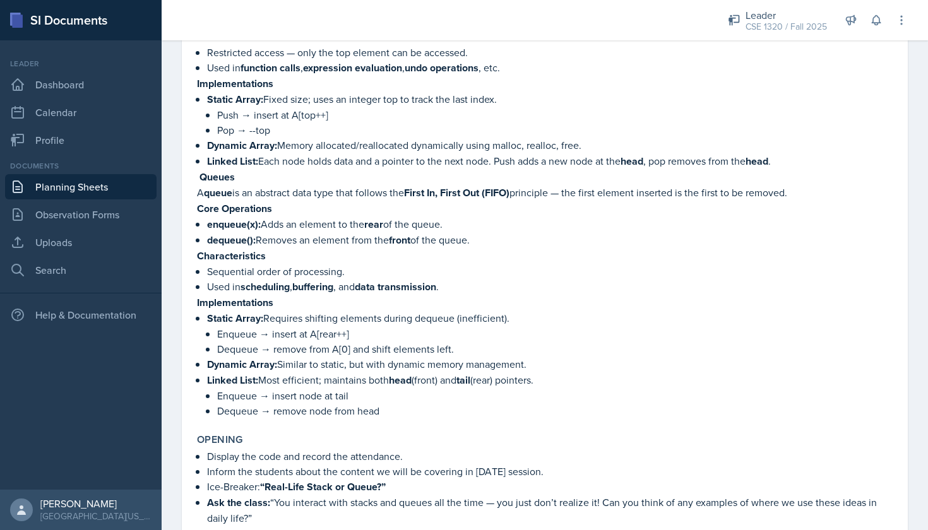
click at [92, 189] on link "Planning Sheets" at bounding box center [80, 186] width 151 height 25
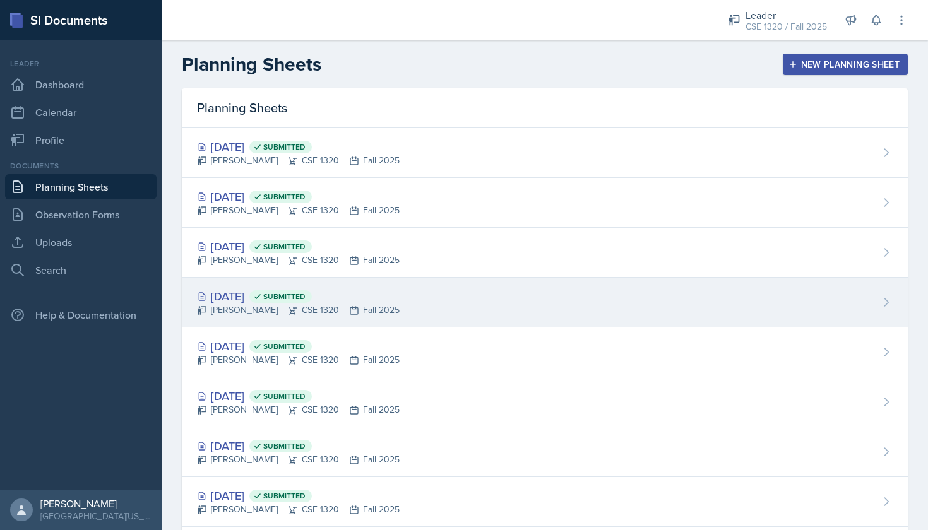
click at [427, 305] on div "[DATE] Submitted [PERSON_NAME] CSE 1320 Fall 2025" at bounding box center [545, 303] width 726 height 50
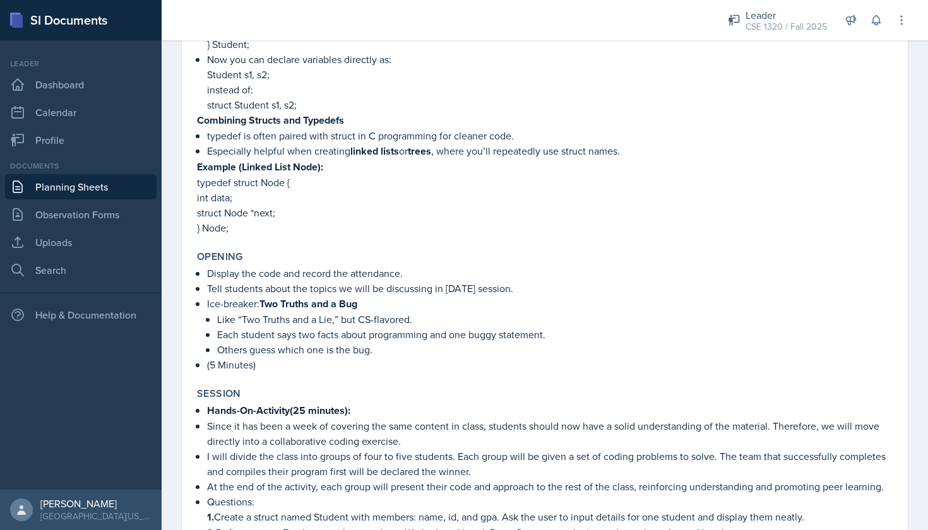
scroll to position [640, 0]
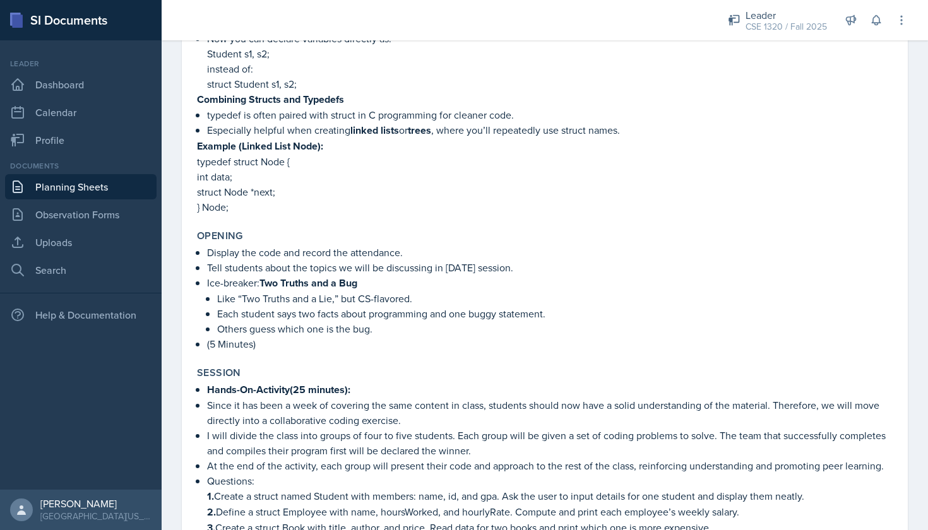
click at [141, 187] on link "Planning Sheets" at bounding box center [80, 186] width 151 height 25
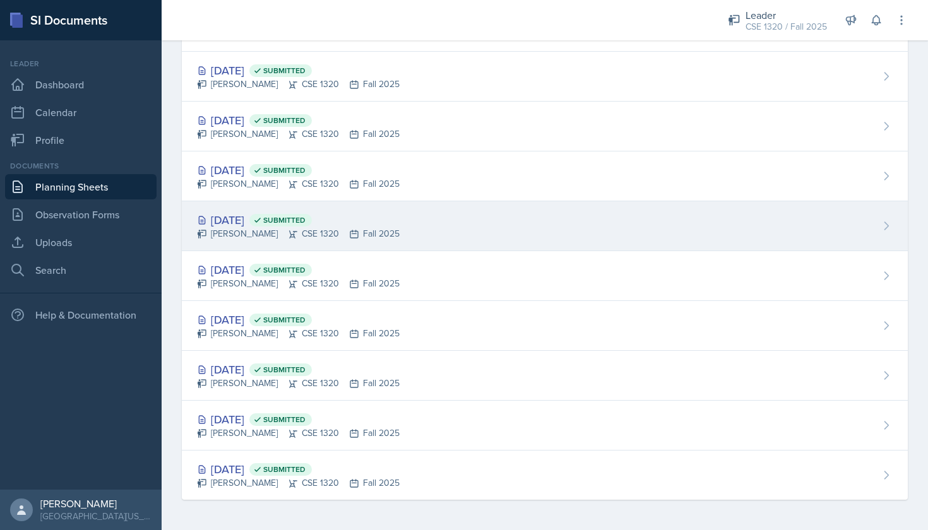
click at [442, 240] on div "Sep 8th, 2025 Submitted Nishan Koirala CSE 1320 Fall 2025" at bounding box center [545, 226] width 726 height 50
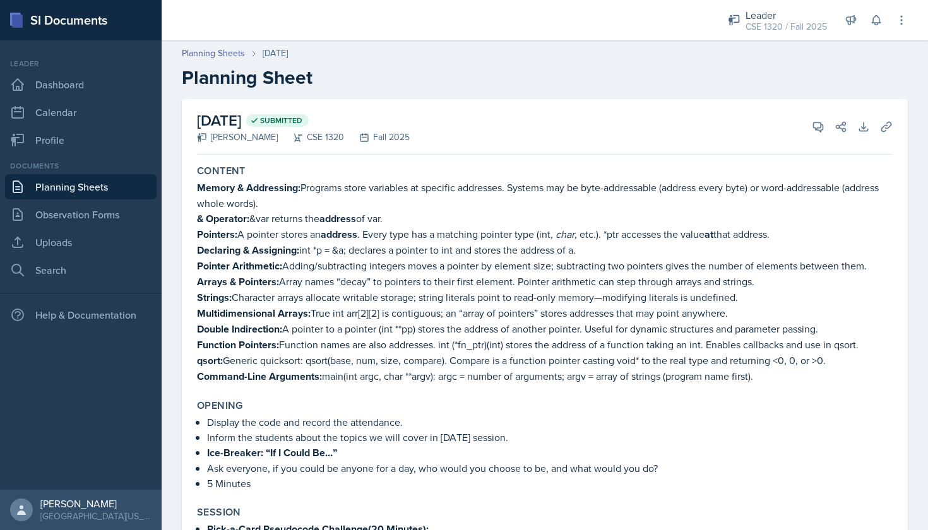
click at [98, 180] on link "Planning Sheets" at bounding box center [80, 186] width 151 height 25
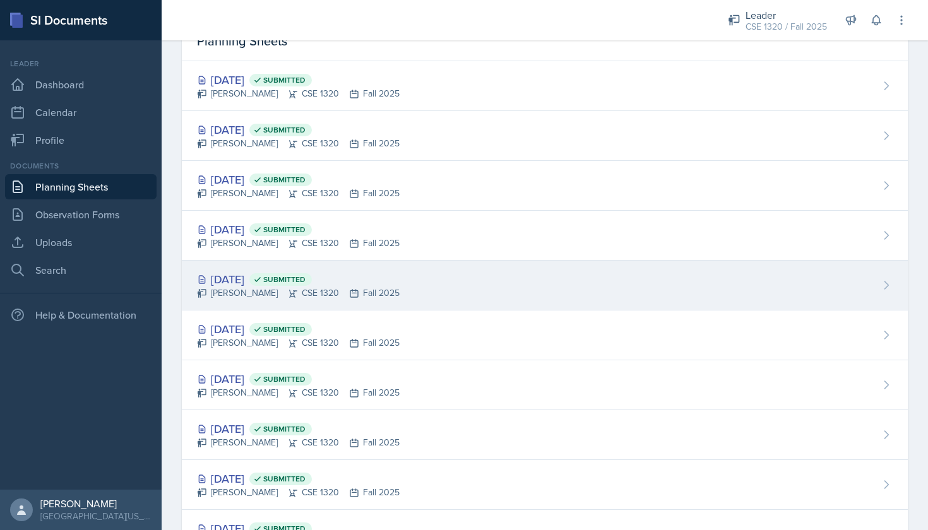
scroll to position [68, 0]
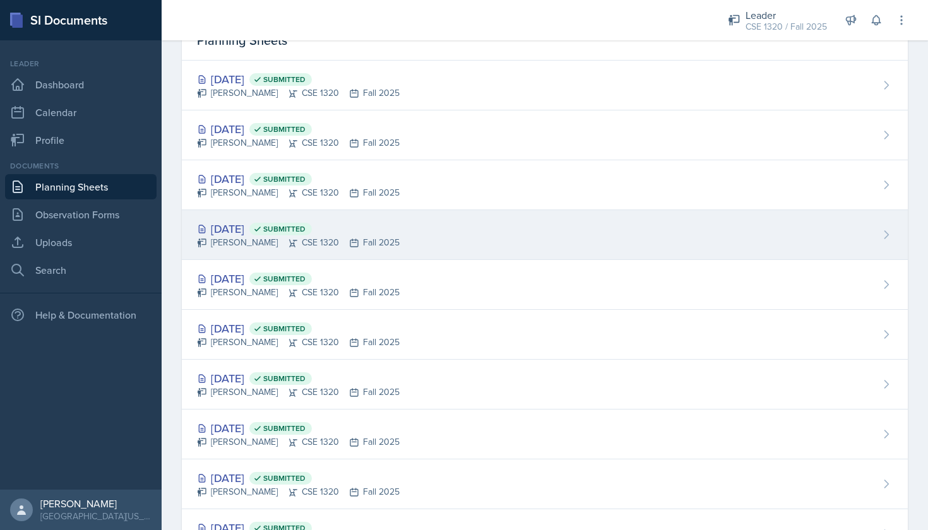
click at [435, 244] on div "Oct 6th, 2025 Submitted Nishan Koirala CSE 1320 Fall 2025" at bounding box center [545, 235] width 726 height 50
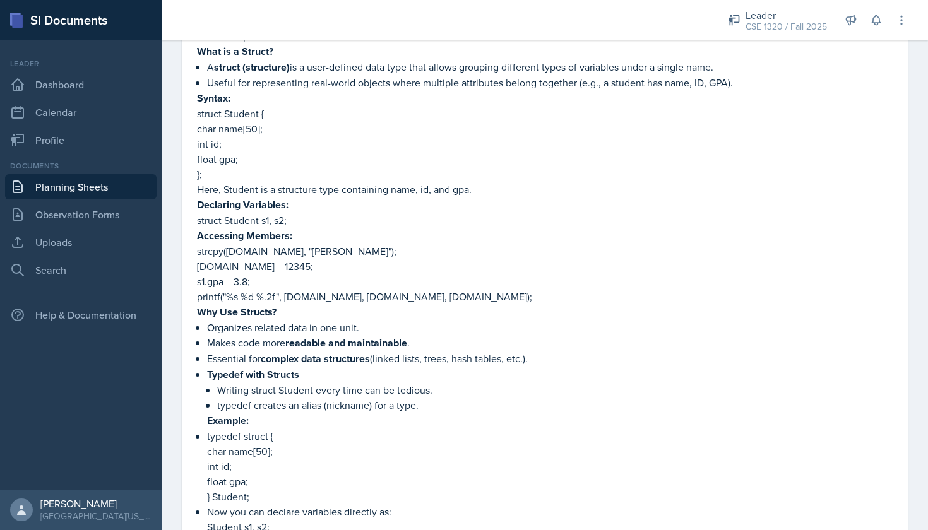
scroll to position [303, 0]
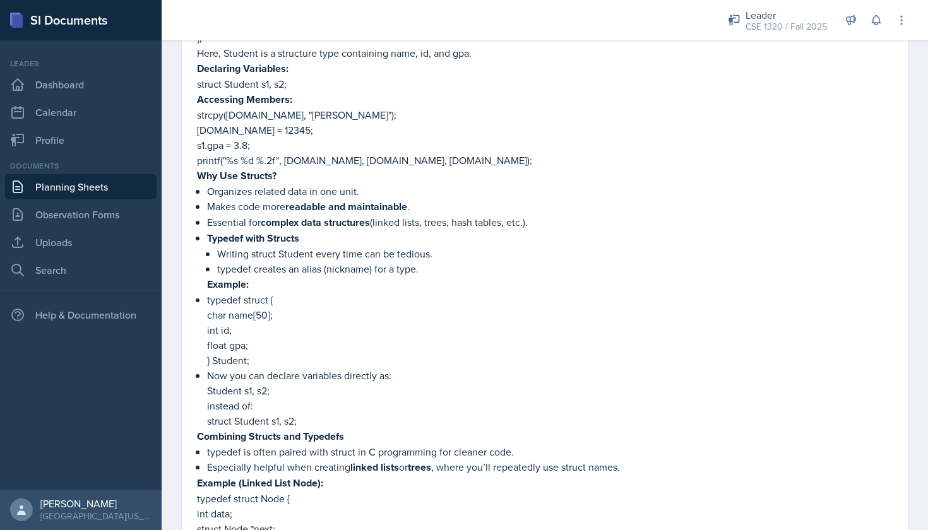
click at [114, 192] on link "Planning Sheets" at bounding box center [80, 186] width 151 height 25
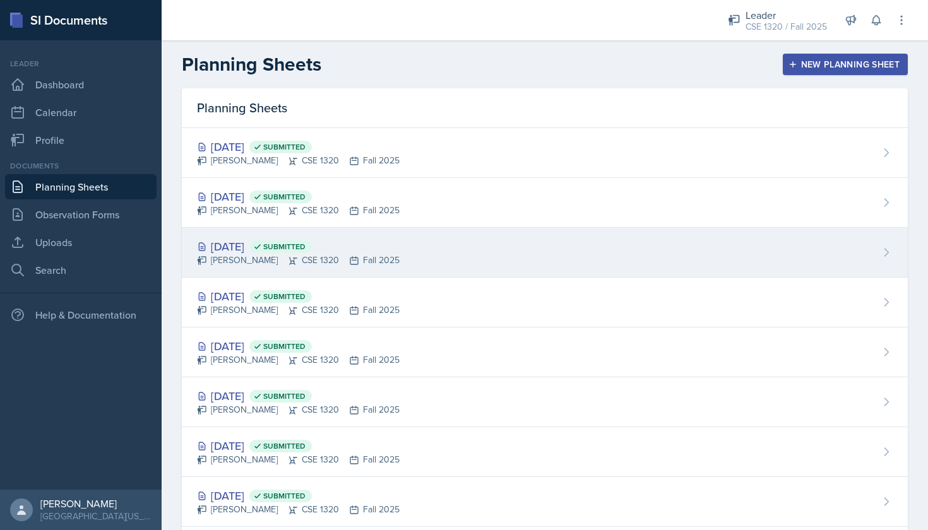
click at [429, 244] on div "Oct 8th, 2025 Submitted Nishan Koirala CSE 1320 Fall 2025" at bounding box center [545, 253] width 726 height 50
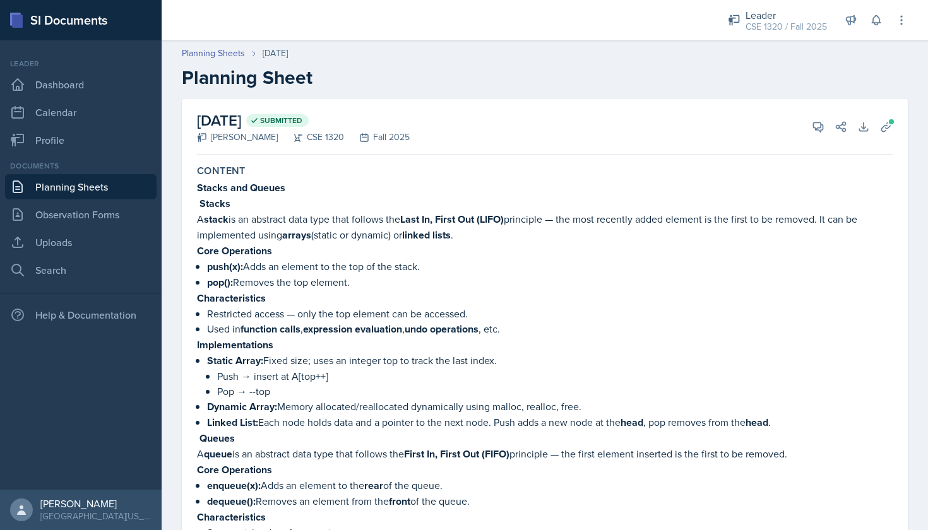
click at [100, 186] on link "Planning Sheets" at bounding box center [80, 186] width 151 height 25
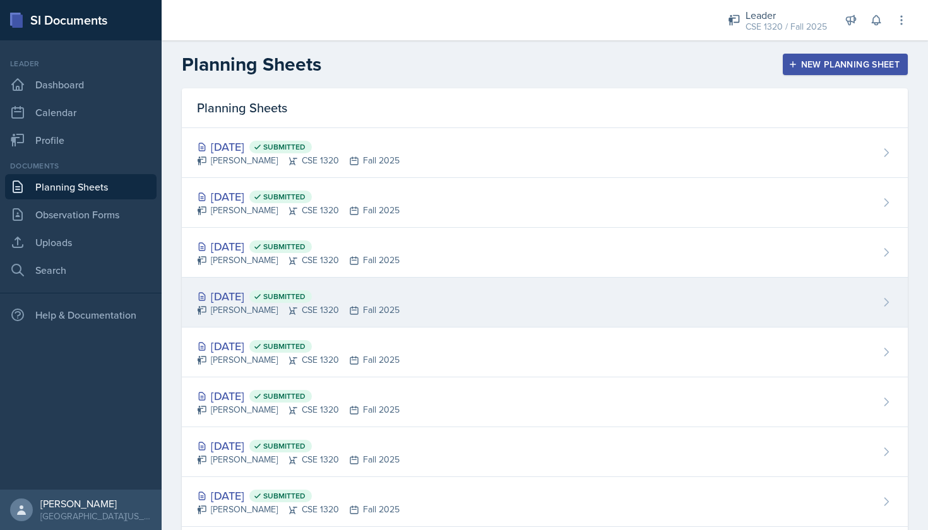
click at [459, 292] on div "Oct 6th, 2025 Submitted Nishan Koirala CSE 1320 Fall 2025" at bounding box center [545, 303] width 726 height 50
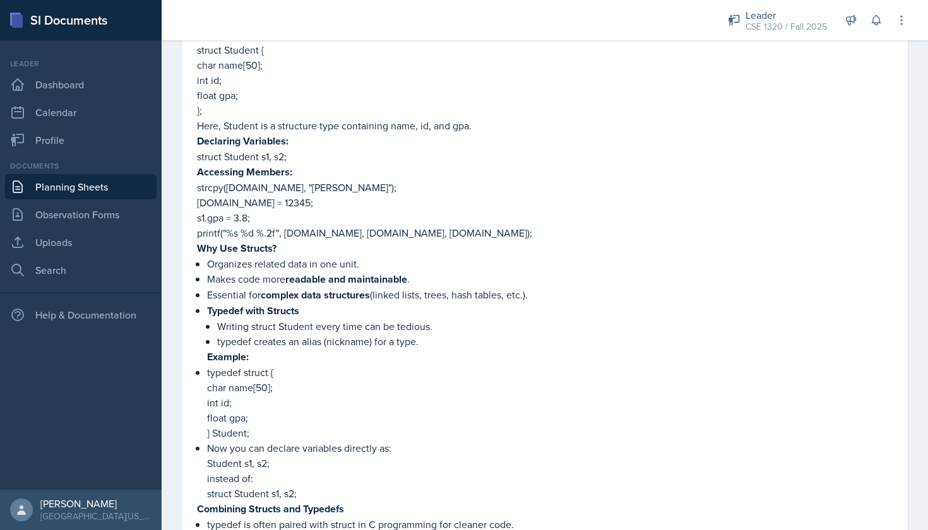
scroll to position [400, 0]
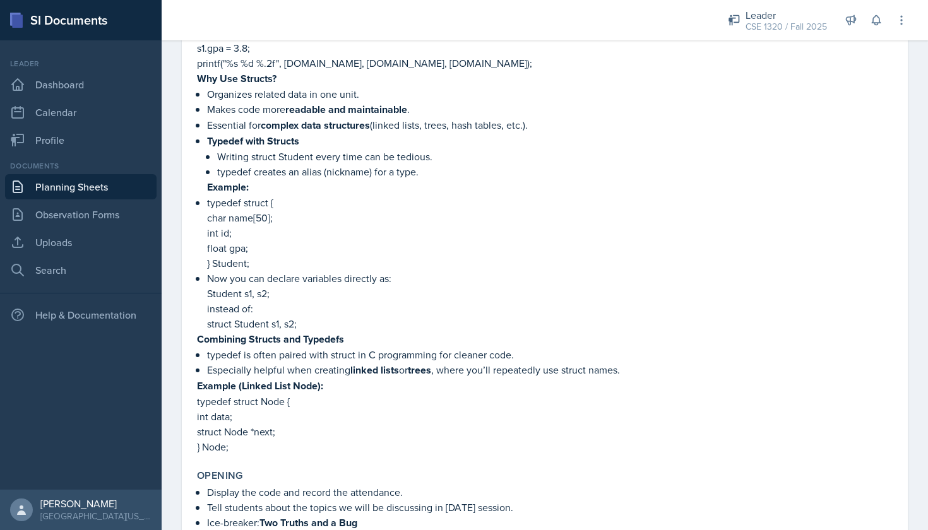
click at [130, 190] on link "Planning Sheets" at bounding box center [80, 186] width 151 height 25
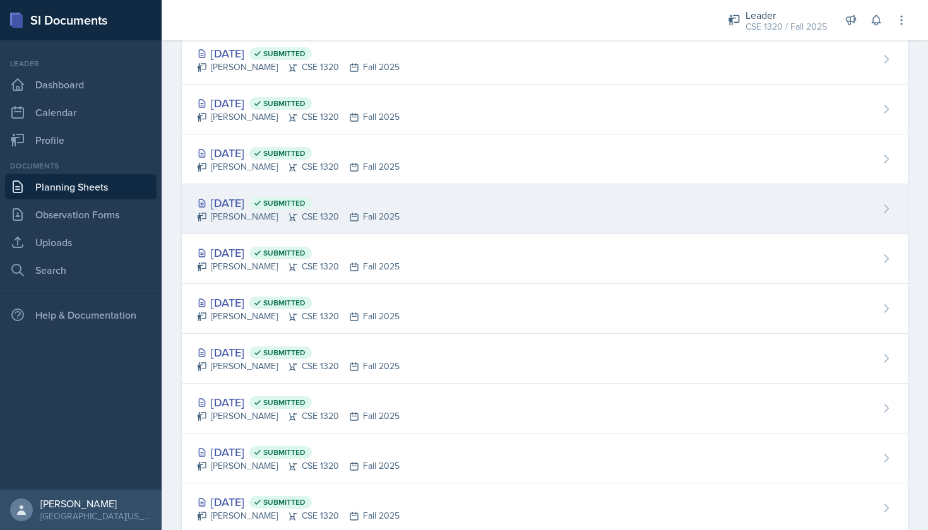
scroll to position [162, 0]
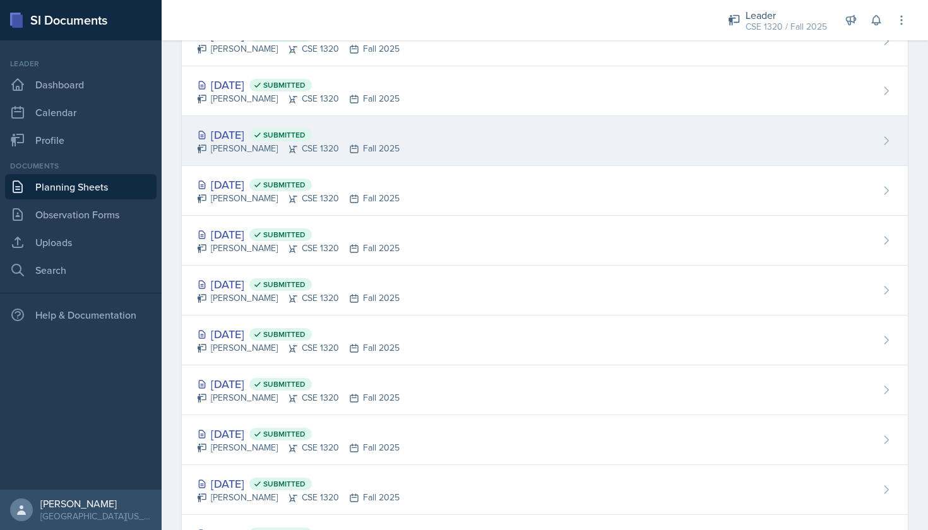
click at [466, 139] on div "Oct 6th, 2025 Submitted Nishan Koirala CSE 1320 Fall 2025" at bounding box center [545, 141] width 726 height 50
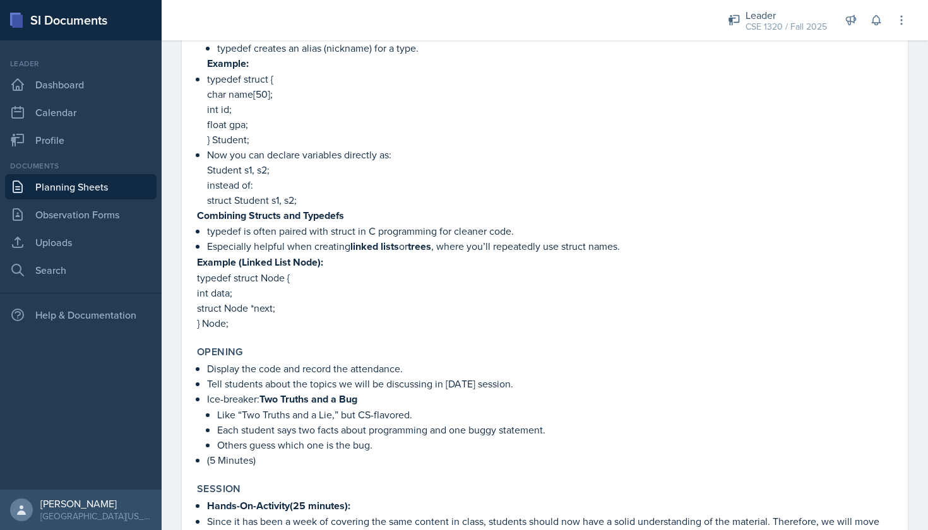
scroll to position [632, 0]
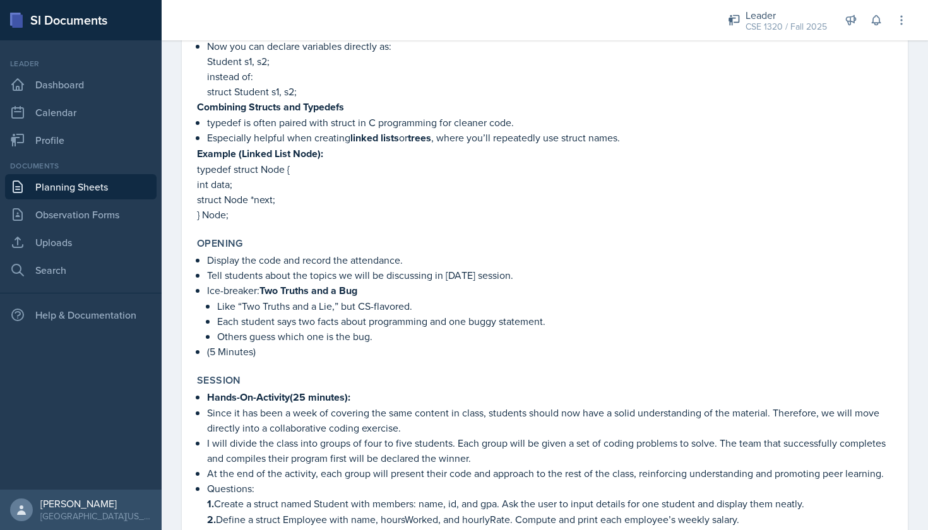
click at [102, 186] on link "Planning Sheets" at bounding box center [80, 186] width 151 height 25
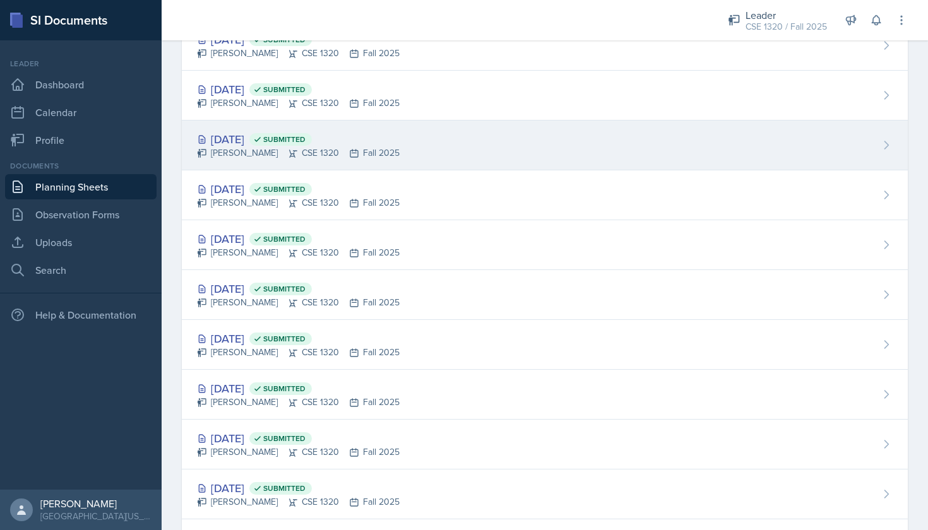
scroll to position [254, 0]
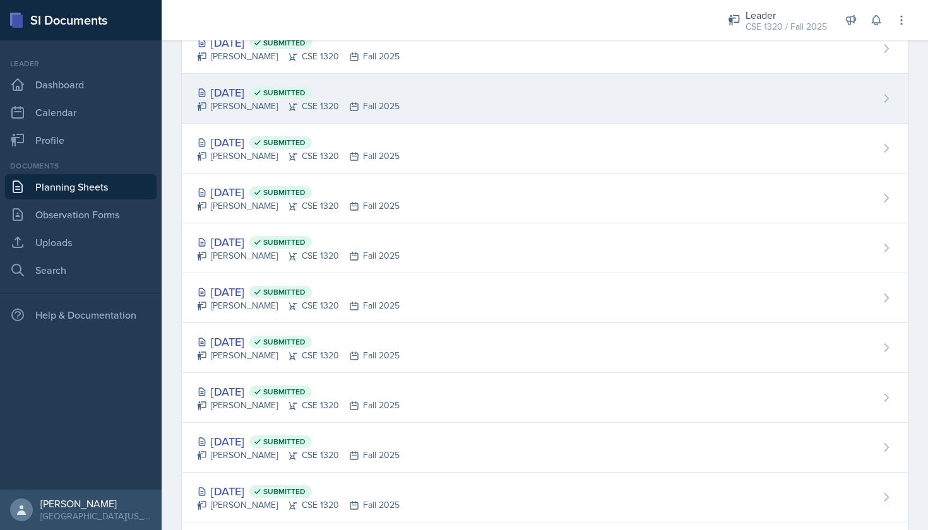
click at [437, 100] on div "Oct 3rd, 2025 Submitted Nishan Koirala CSE 1320 Fall 2025" at bounding box center [545, 99] width 726 height 50
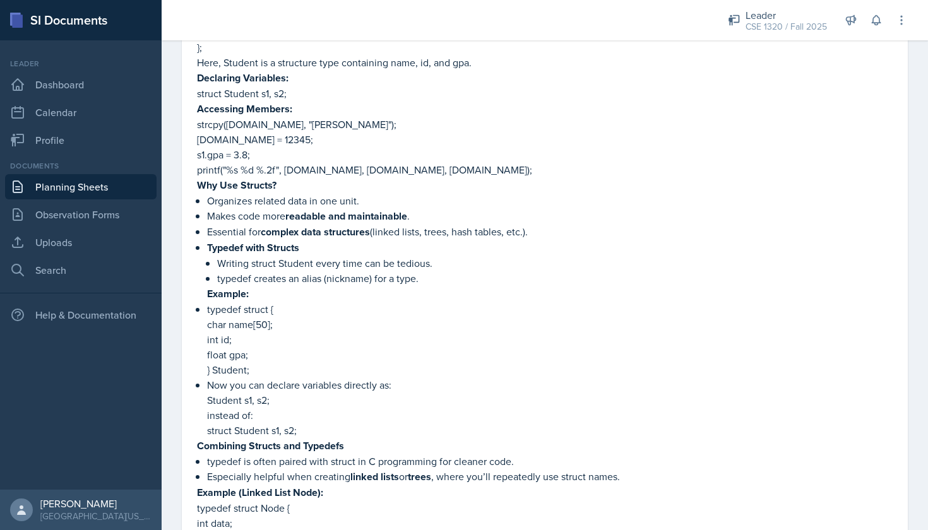
scroll to position [306, 0]
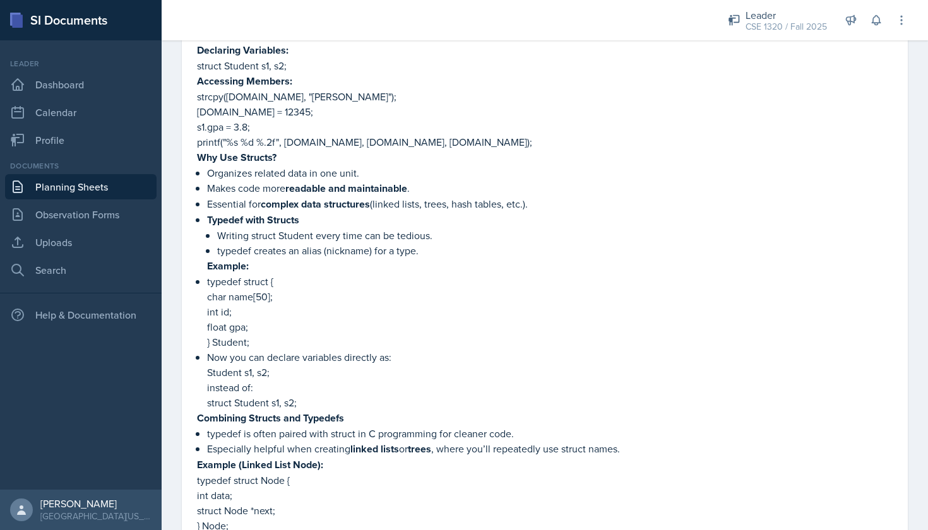
click at [116, 184] on link "Planning Sheets" at bounding box center [80, 186] width 151 height 25
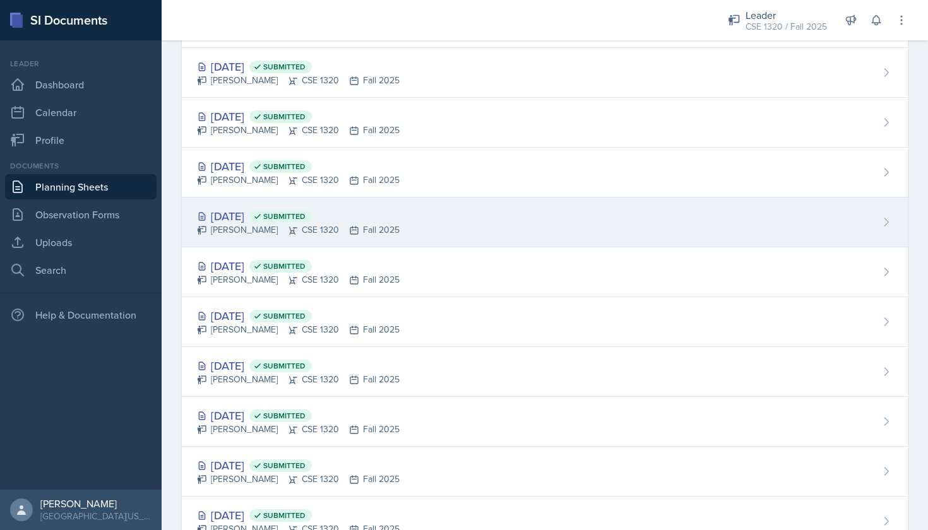
scroll to position [264, 0]
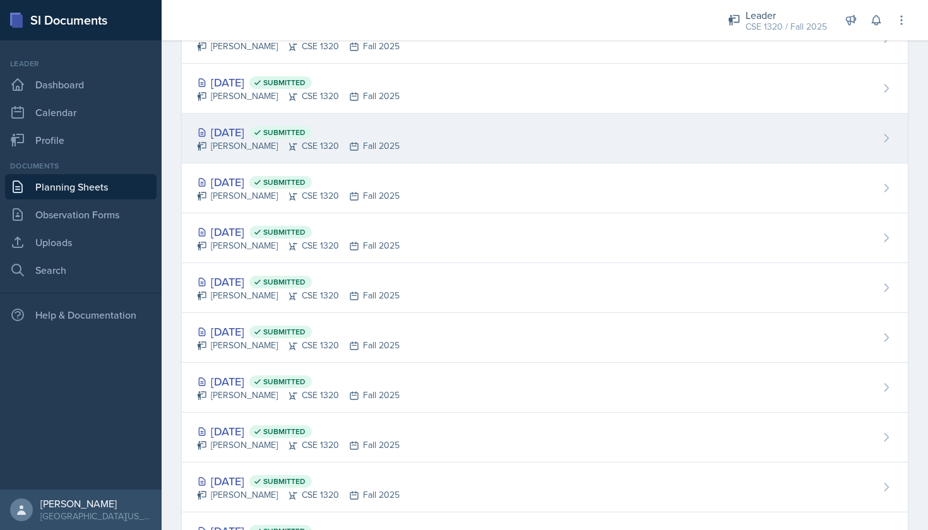
click at [457, 146] on div "Oct 1st, 2025 Submitted Nishan Koirala CSE 1320 Fall 2025" at bounding box center [545, 139] width 726 height 50
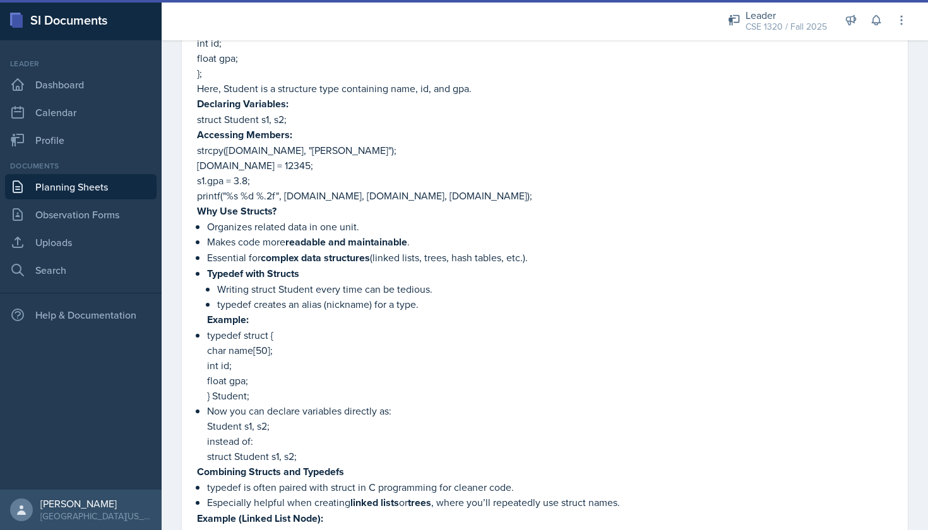
scroll to position [415, 0]
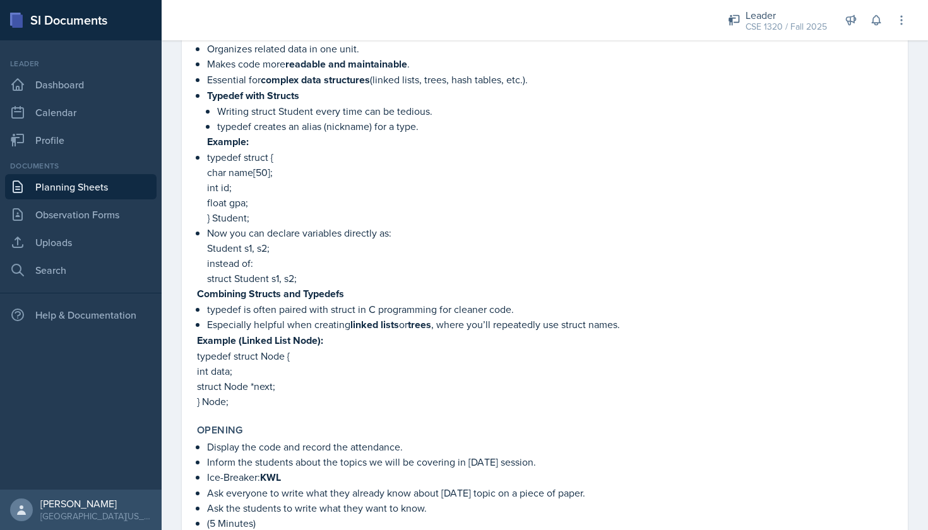
click at [113, 186] on link "Planning Sheets" at bounding box center [80, 186] width 151 height 25
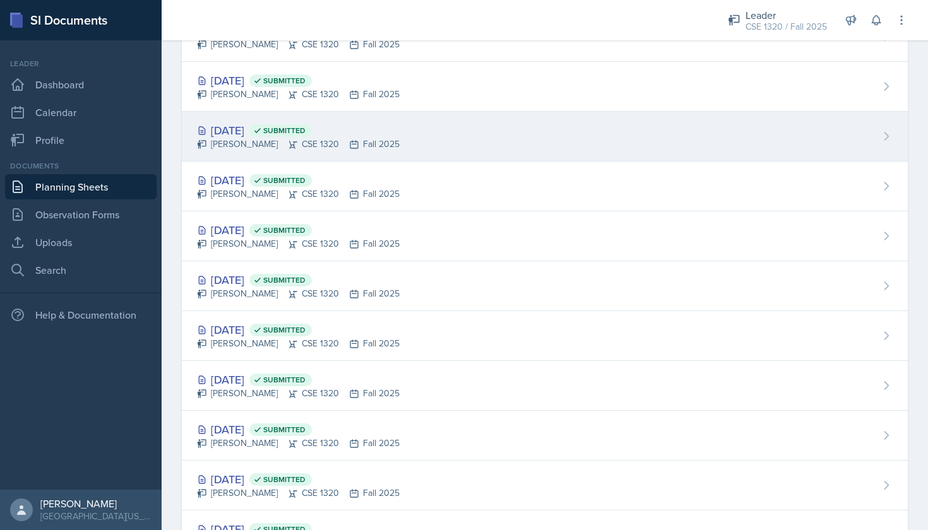
click at [486, 150] on div "Sep 19th, 2025 Submitted Nishan Koirala CSE 1320 Fall 2025" at bounding box center [545, 137] width 726 height 50
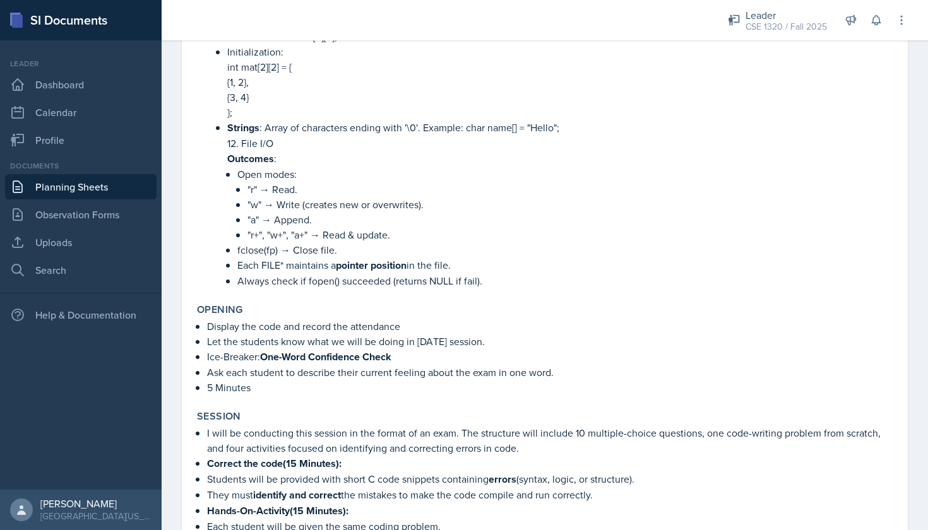
scroll to position [1311, 0]
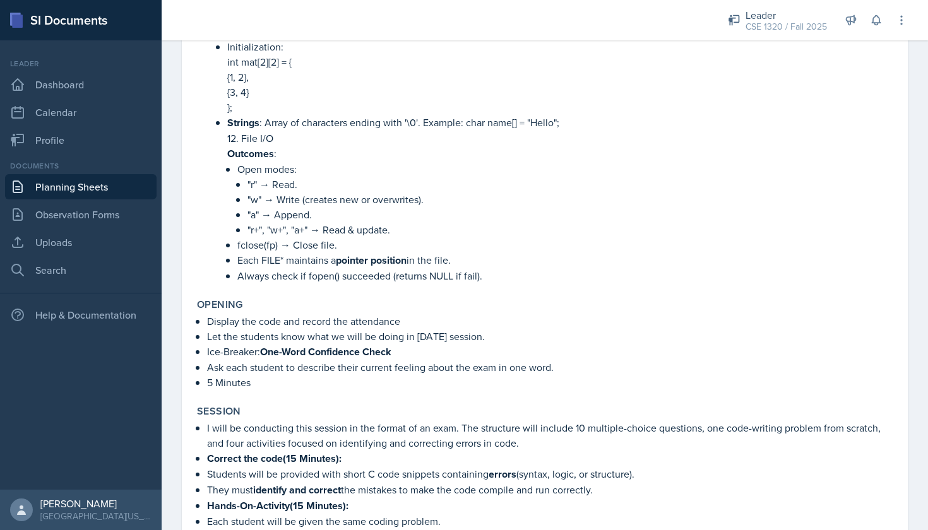
click at [84, 189] on link "Planning Sheets" at bounding box center [80, 186] width 151 height 25
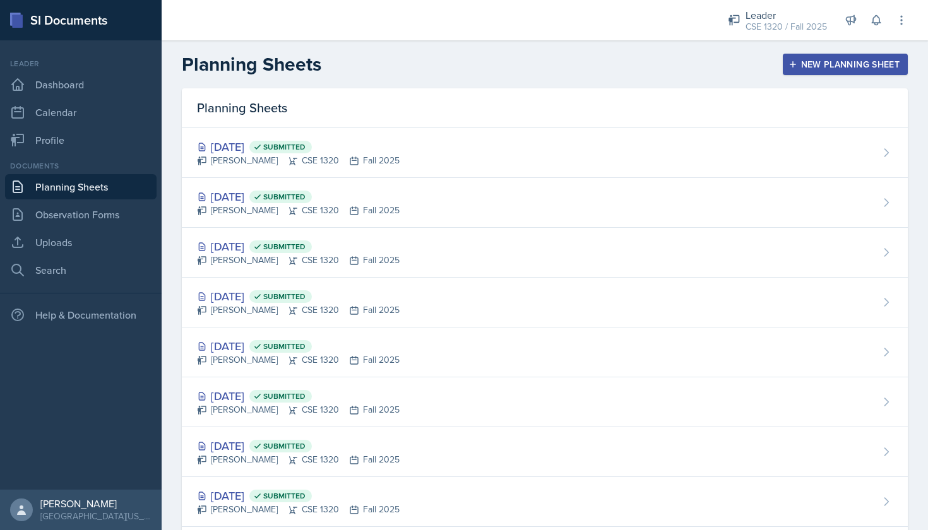
click at [750, 40] on main "Planning Sheets New Planning Sheet Planning Sheets [DATE] Submitted [PERSON_NAM…" at bounding box center [545, 285] width 766 height 490
click at [751, 32] on div "CSE 1320 / Fall 2025" at bounding box center [785, 26] width 81 height 13
click at [763, 66] on div "CSE 1320 / Spring 2025" at bounding box center [783, 68] width 81 height 13
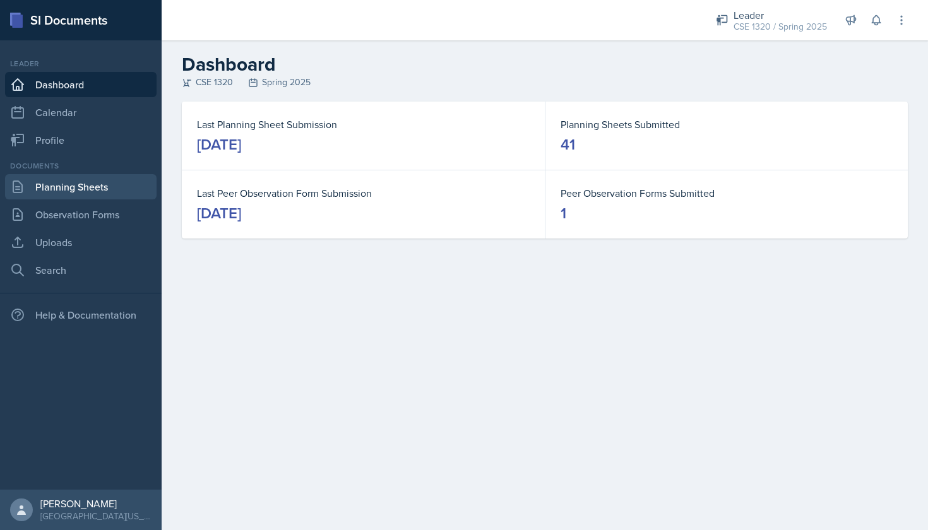
click at [80, 184] on link "Planning Sheets" at bounding box center [80, 186] width 151 height 25
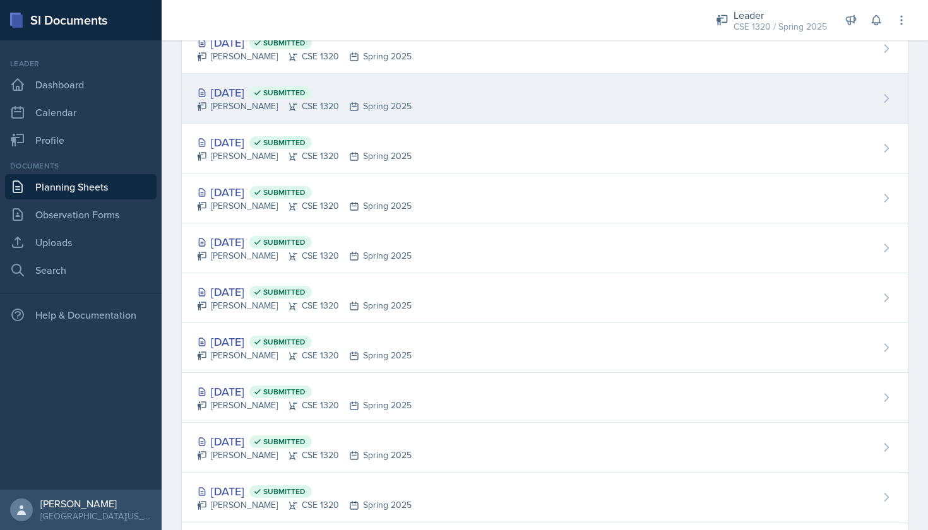
scroll to position [566, 0]
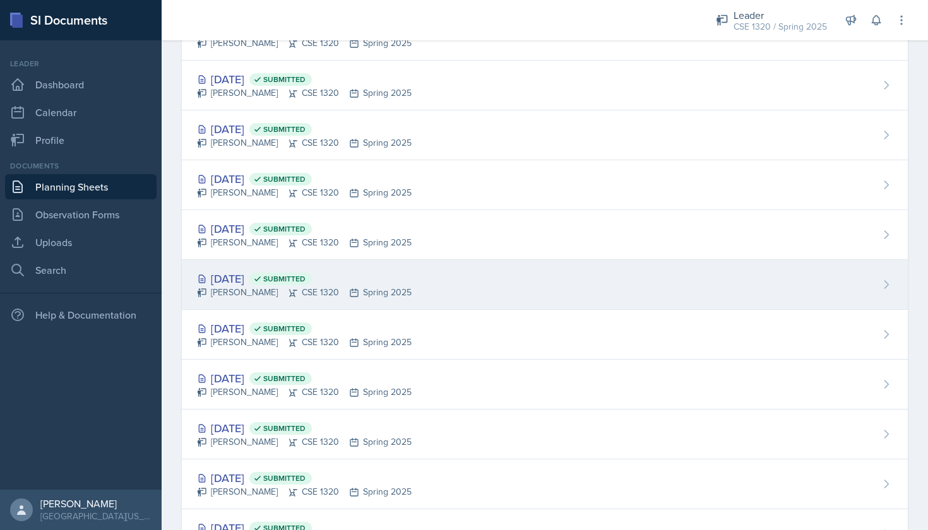
click at [411, 266] on div "Mar 31st, 2025 Submitted Nishan Koirala CSE 1320 Spring 2025" at bounding box center [545, 285] width 726 height 50
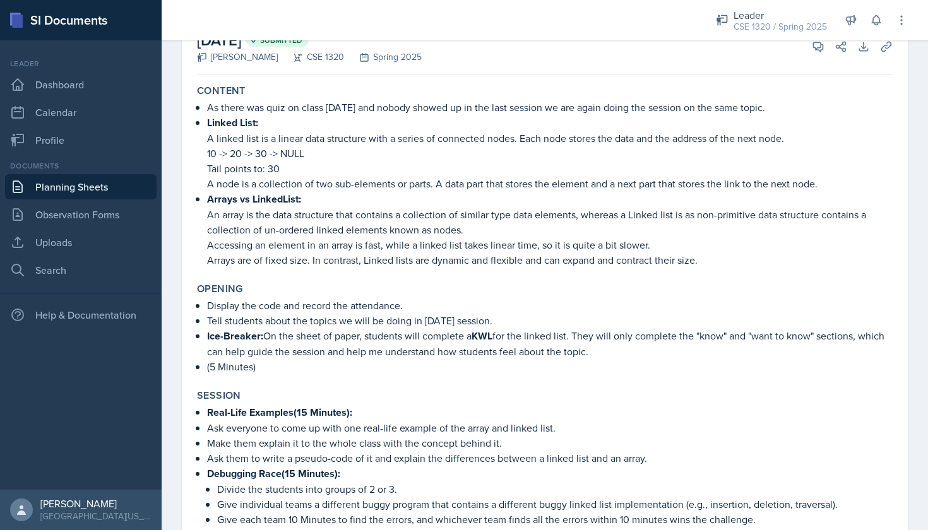
scroll to position [85, 0]
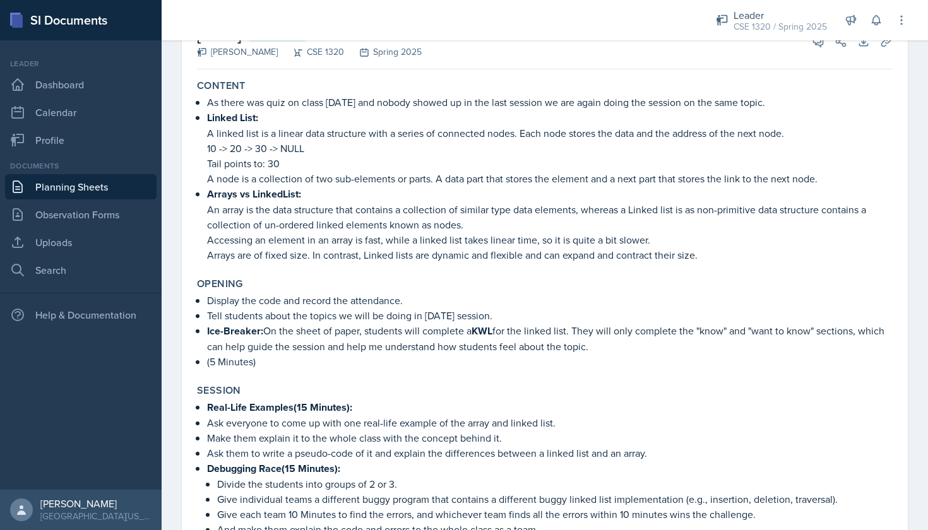
click at [114, 186] on link "Planning Sheets" at bounding box center [80, 186] width 151 height 25
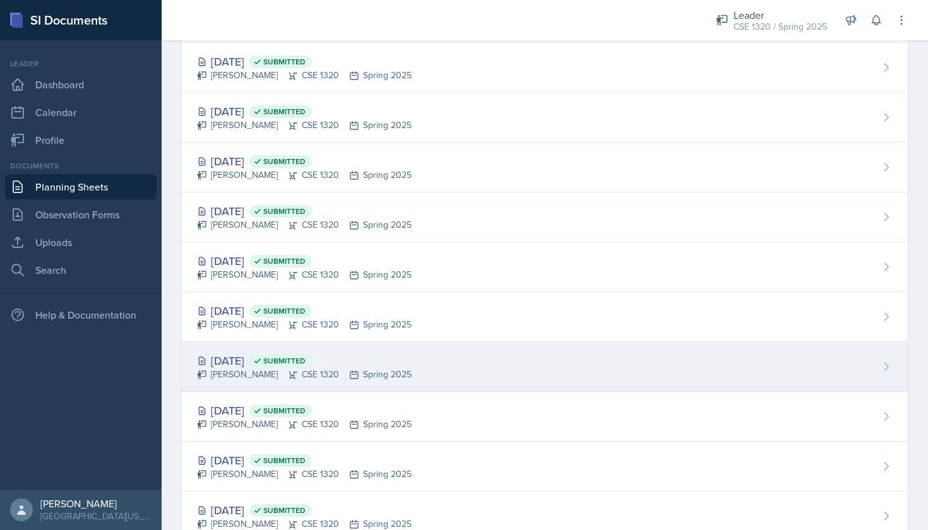
click at [504, 351] on div "Apr 18th, 2025 Submitted Nishan Koirala CSE 1320 Spring 2025" at bounding box center [545, 367] width 726 height 50
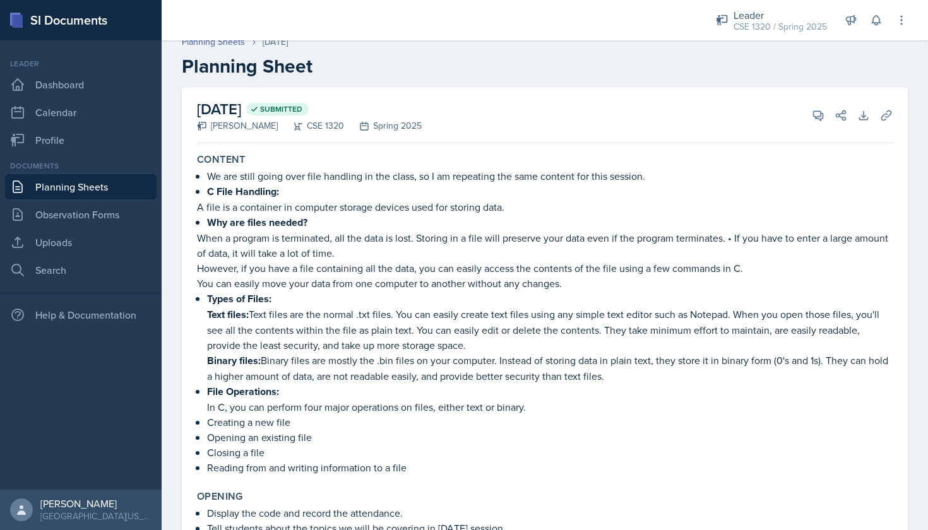
scroll to position [25, 0]
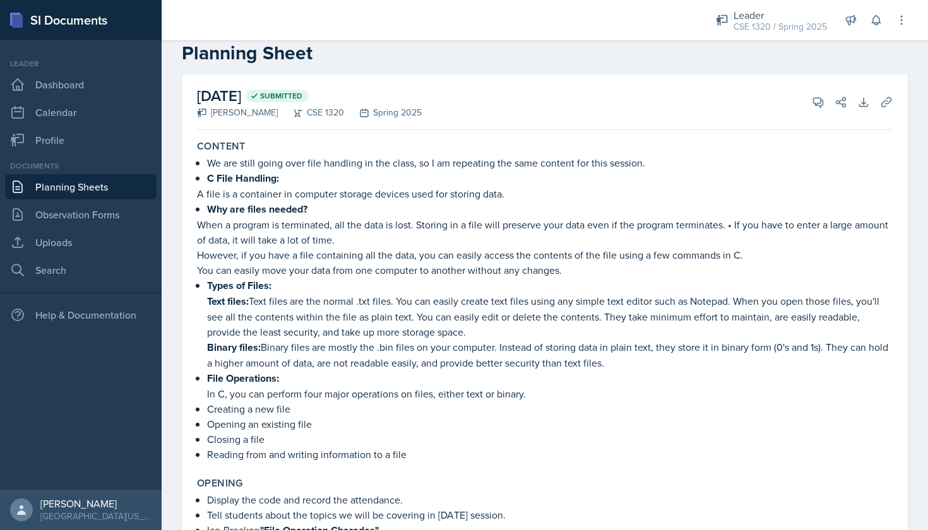
click at [112, 185] on link "Planning Sheets" at bounding box center [80, 186] width 151 height 25
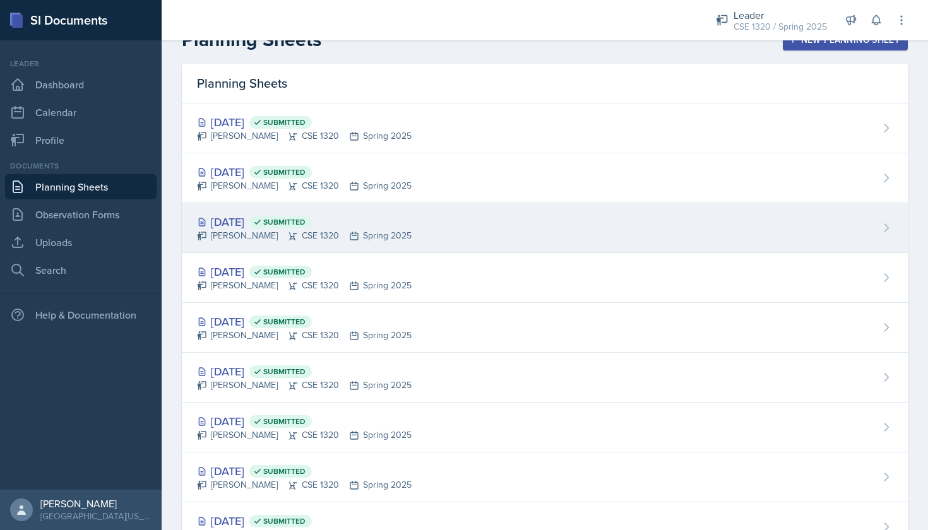
click at [489, 232] on div "Apr 28th, 2025 Submitted Nishan Koirala CSE 1320 Spring 2025" at bounding box center [545, 228] width 726 height 50
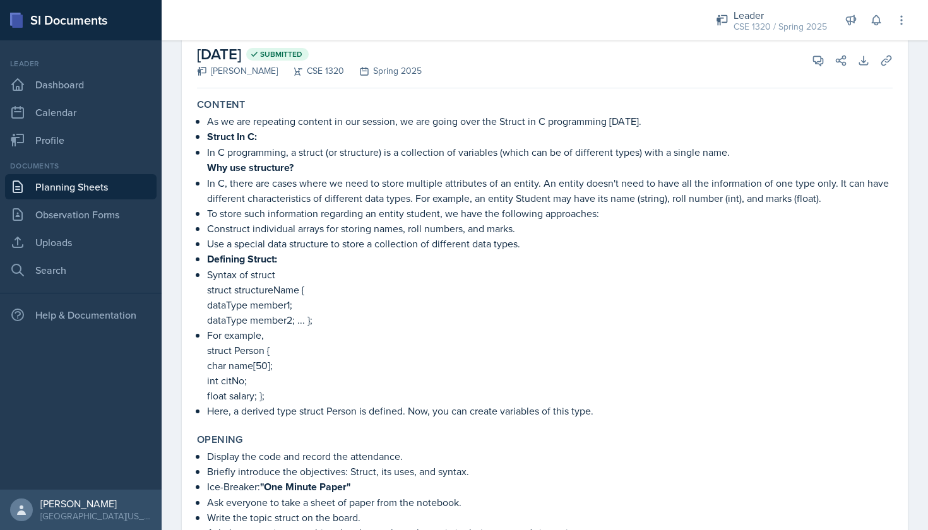
scroll to position [65, 0]
click at [105, 189] on link "Planning Sheets" at bounding box center [80, 186] width 151 height 25
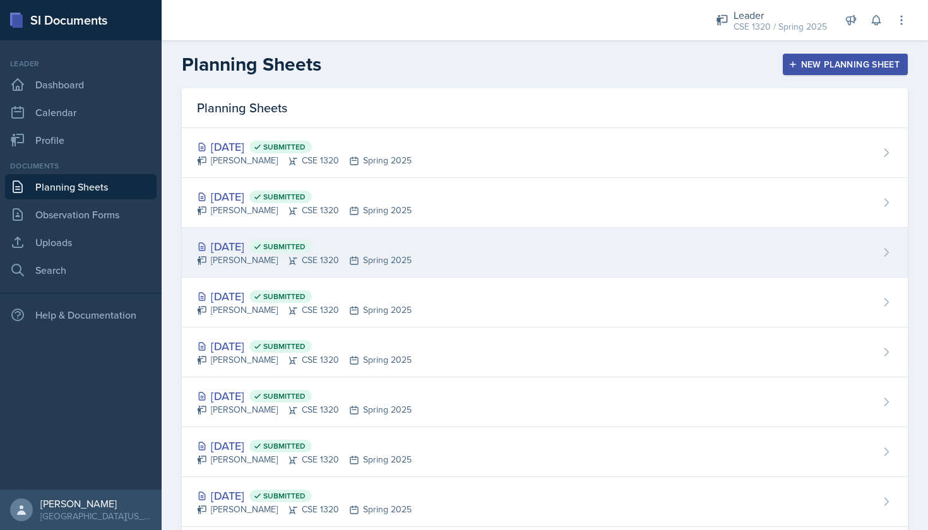
click at [446, 269] on div "Apr 28th, 2025 Submitted Nishan Koirala CSE 1320 Spring 2025" at bounding box center [545, 253] width 726 height 50
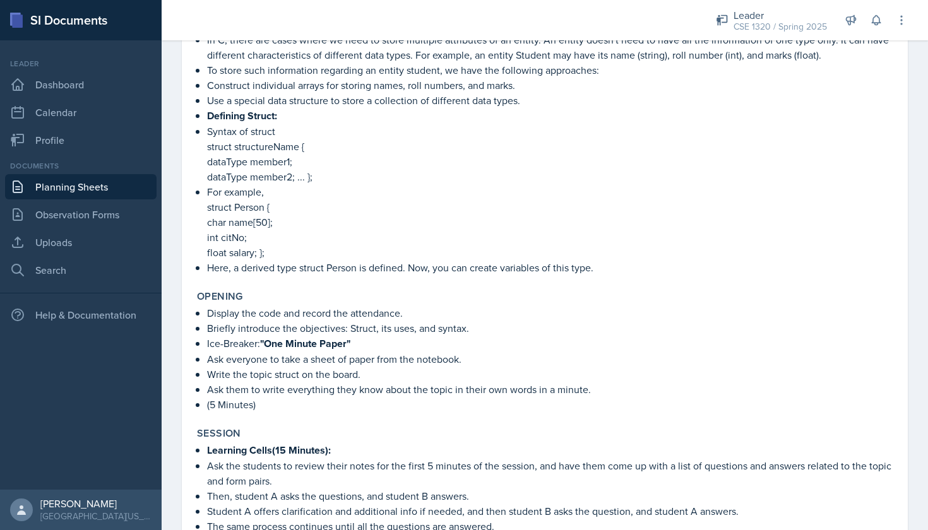
scroll to position [230, 0]
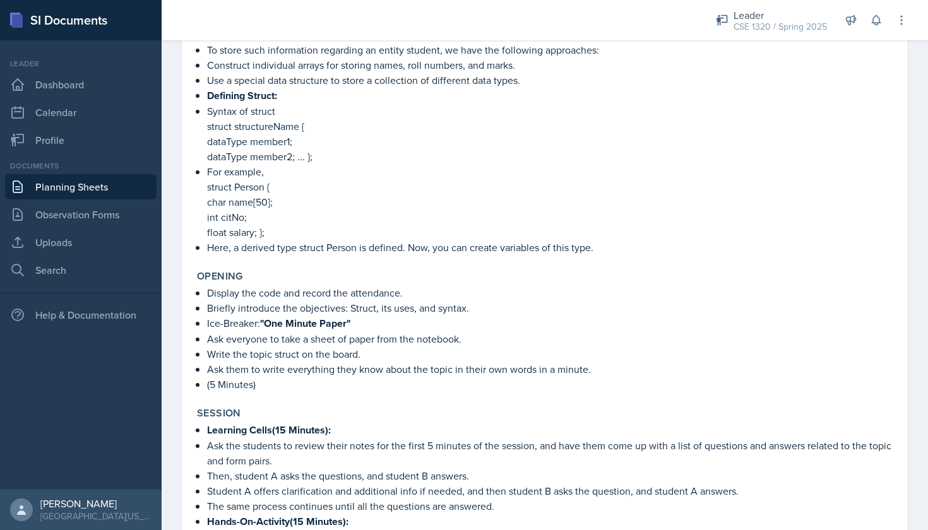
click at [97, 183] on link "Planning Sheets" at bounding box center [80, 186] width 151 height 25
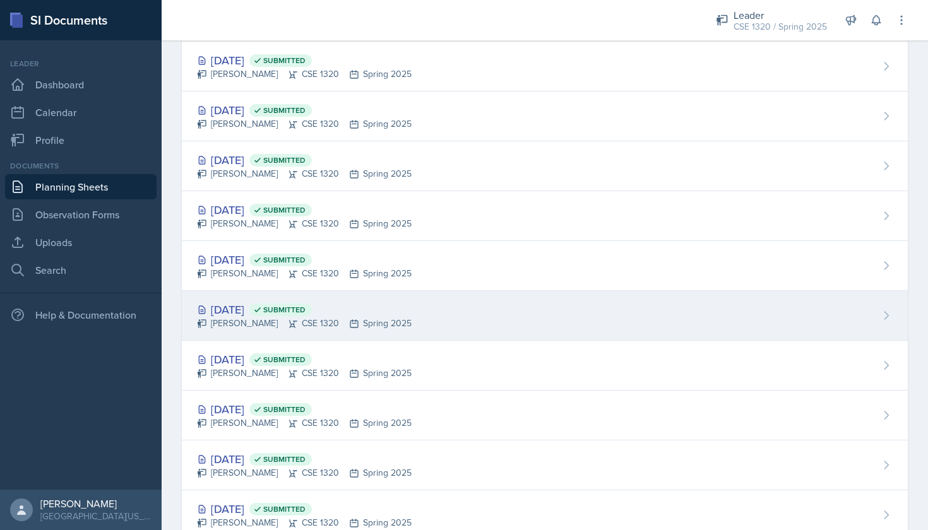
scroll to position [309, 0]
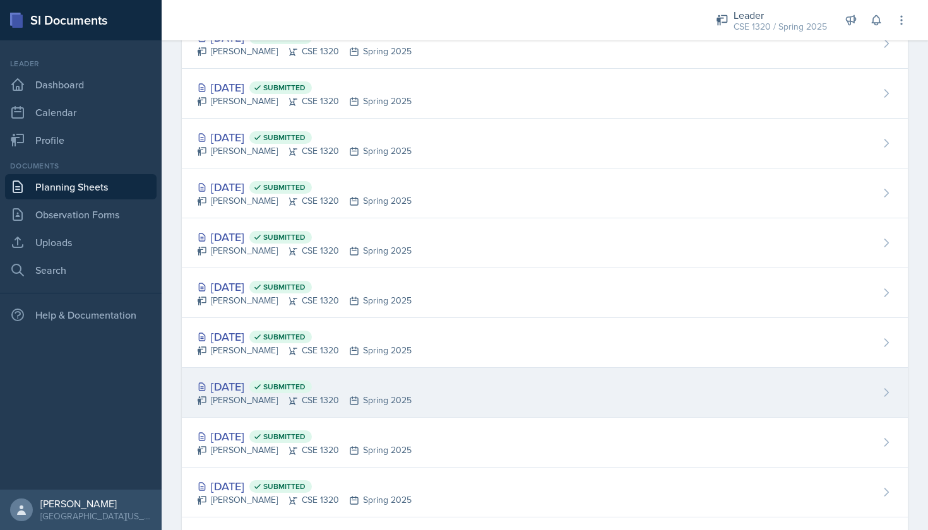
click at [481, 401] on div "Apr 7th, 2025 Submitted Nishan Koirala CSE 1320 Spring 2025" at bounding box center [545, 393] width 726 height 50
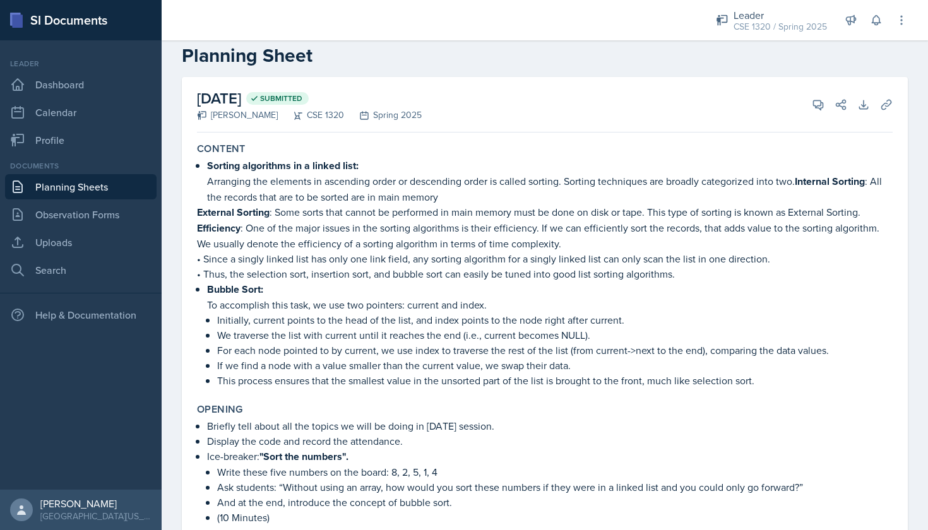
scroll to position [20, 0]
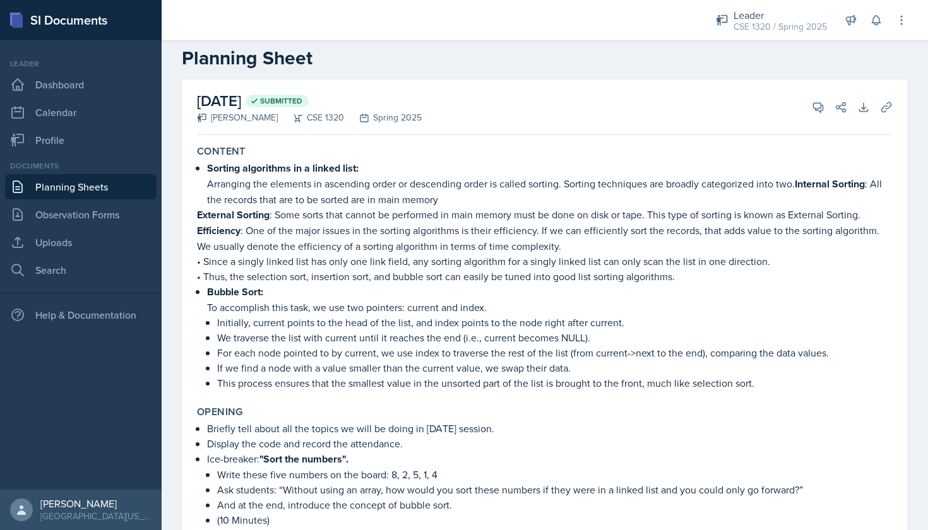
click at [129, 182] on link "Planning Sheets" at bounding box center [80, 186] width 151 height 25
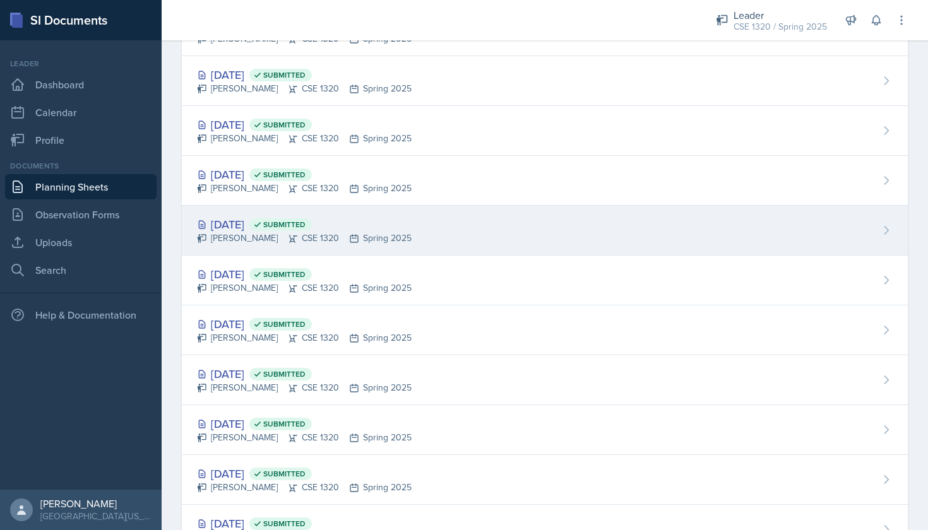
scroll to position [374, 0]
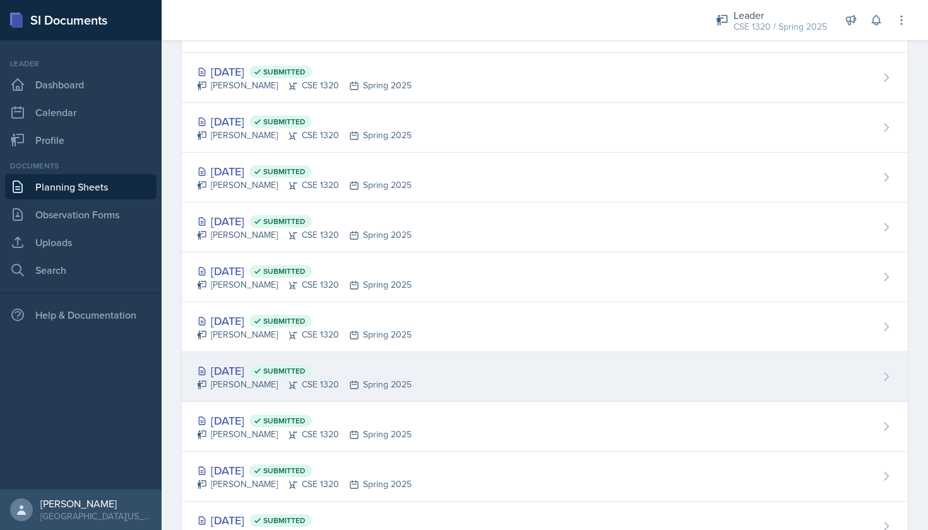
click at [416, 368] on div "Apr 4th, 2025 Submitted Nishan Koirala CSE 1320 Spring 2025" at bounding box center [545, 377] width 726 height 50
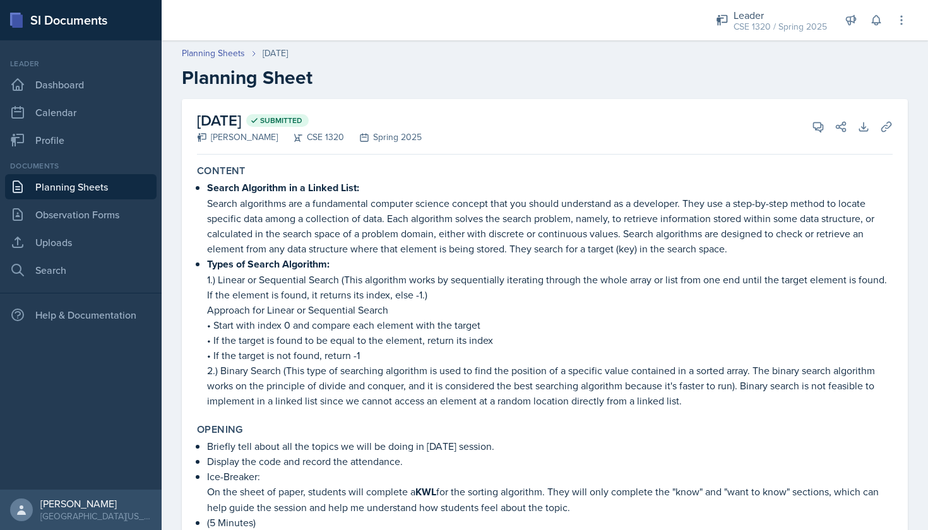
click at [134, 182] on link "Planning Sheets" at bounding box center [80, 186] width 151 height 25
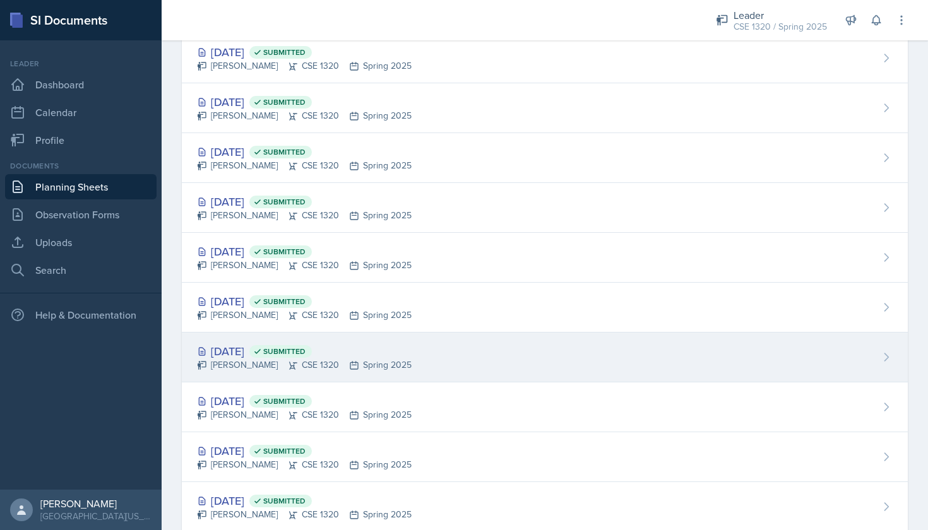
scroll to position [398, 0]
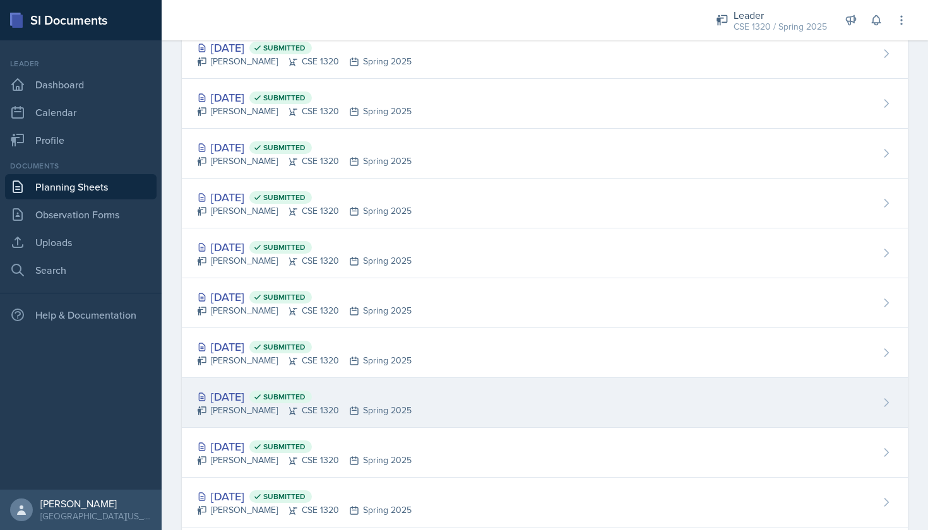
click at [410, 402] on div "Apr 2nd, 2025 Submitted Nishan Koirala CSE 1320 Spring 2025" at bounding box center [545, 403] width 726 height 50
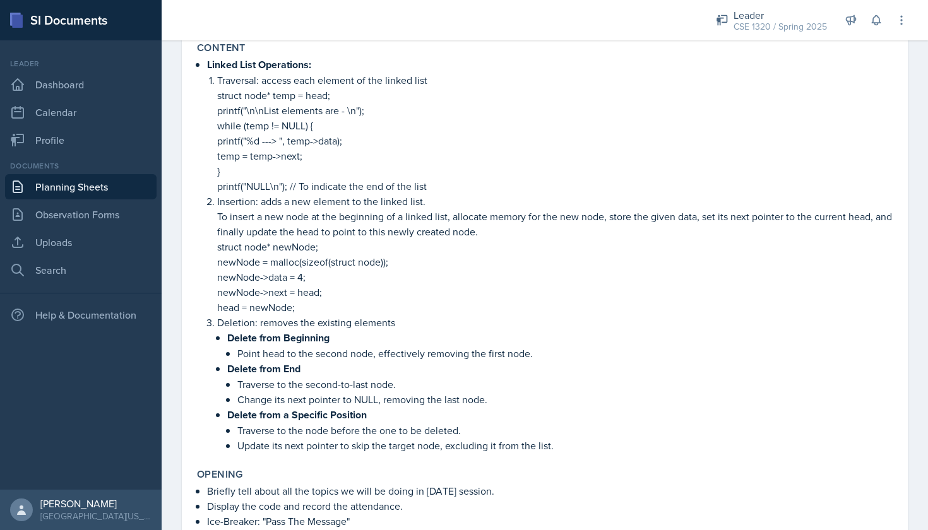
scroll to position [120, 0]
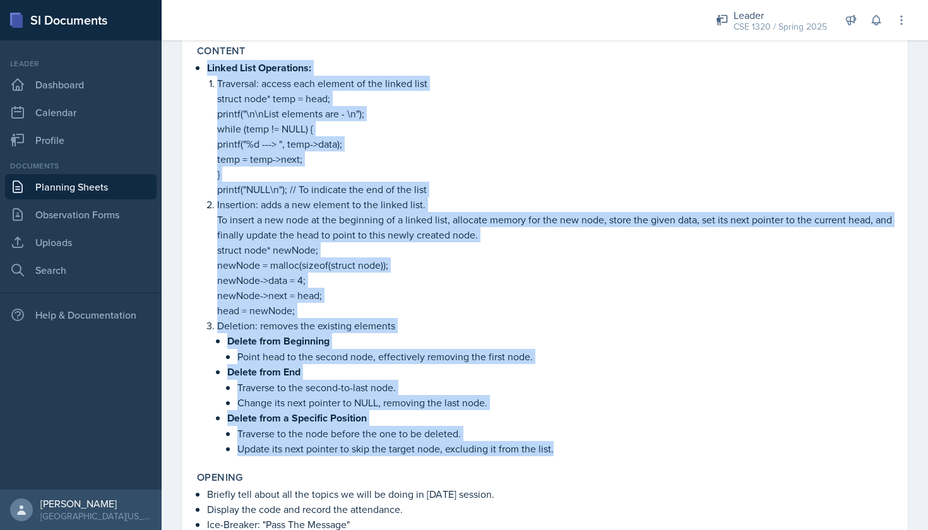
drag, startPoint x: 206, startPoint y: 68, endPoint x: 581, endPoint y: 451, distance: 535.5
click at [581, 451] on div "Linked List Operations: Traversal: access each element of the linked list struc…" at bounding box center [544, 258] width 695 height 396
copy li "Linked List Operations: Traversal: access each element of the linked list struc…"
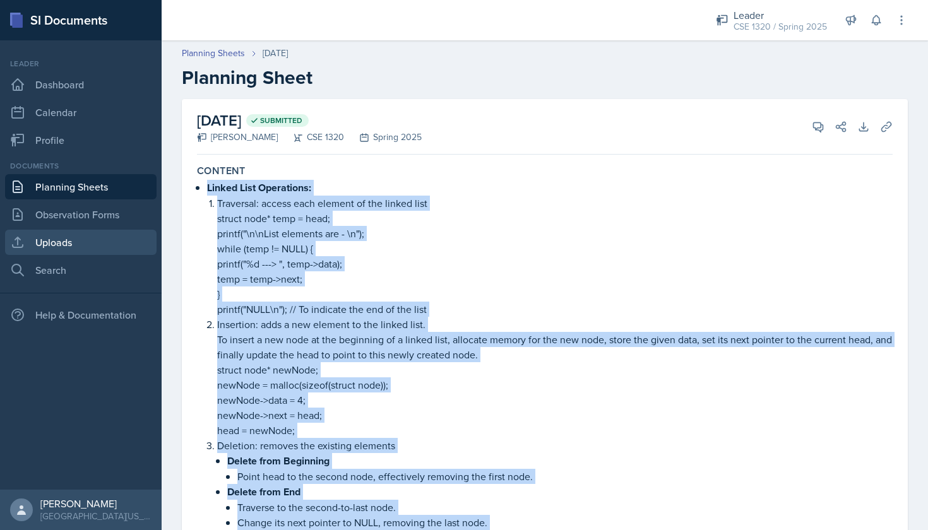
scroll to position [0, 0]
click at [85, 189] on link "Planning Sheets" at bounding box center [80, 186] width 151 height 25
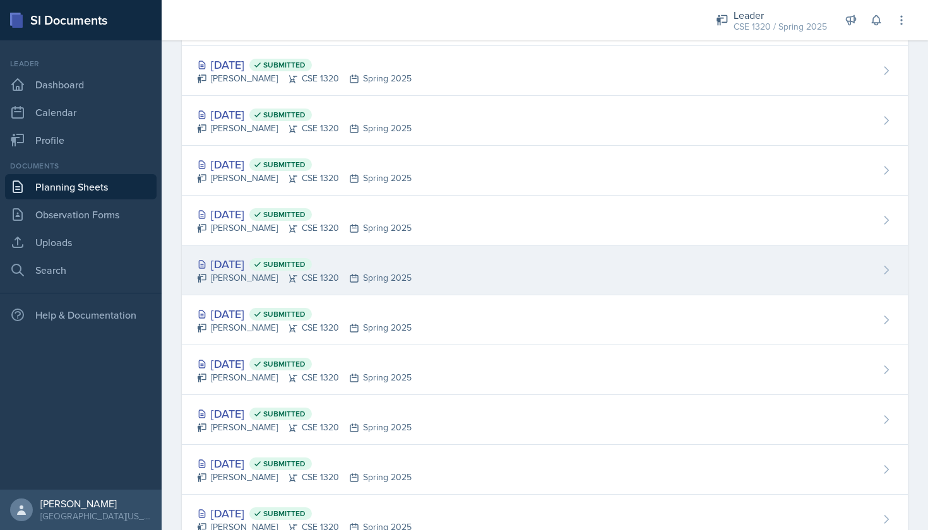
scroll to position [584, 0]
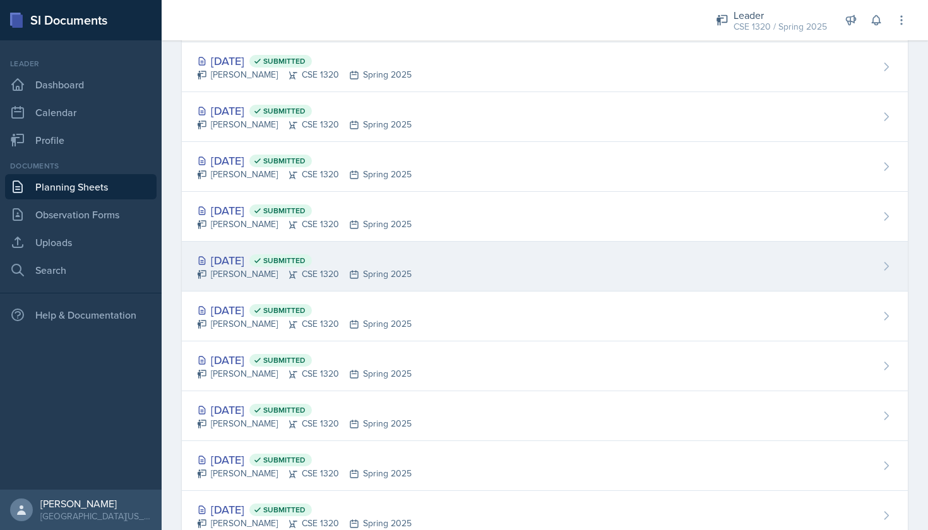
click at [492, 251] on div "Mar 31st, 2025 Submitted Nishan Koirala CSE 1320 Spring 2025" at bounding box center [545, 267] width 726 height 50
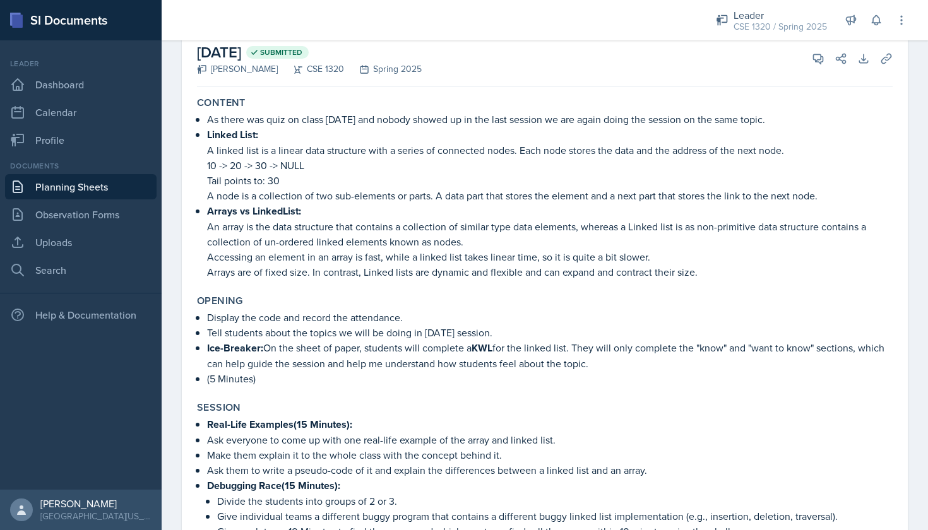
scroll to position [69, 0]
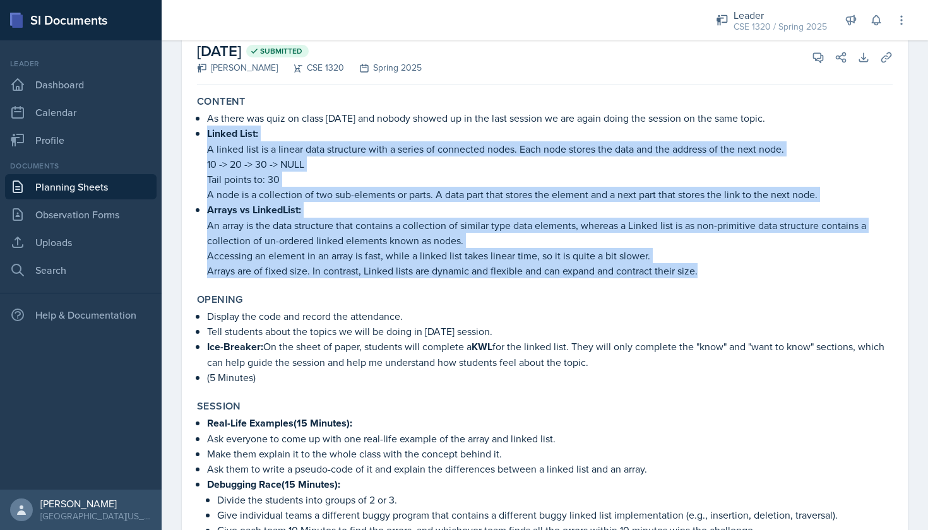
drag, startPoint x: 203, startPoint y: 129, endPoint x: 713, endPoint y: 273, distance: 530.4
click at [713, 273] on div "As there was quiz on class on Friday and nobody showed up in the last session w…" at bounding box center [544, 194] width 695 height 168
copy ul "Linked List: A linked list is a linear data structure with a series of connecte…"
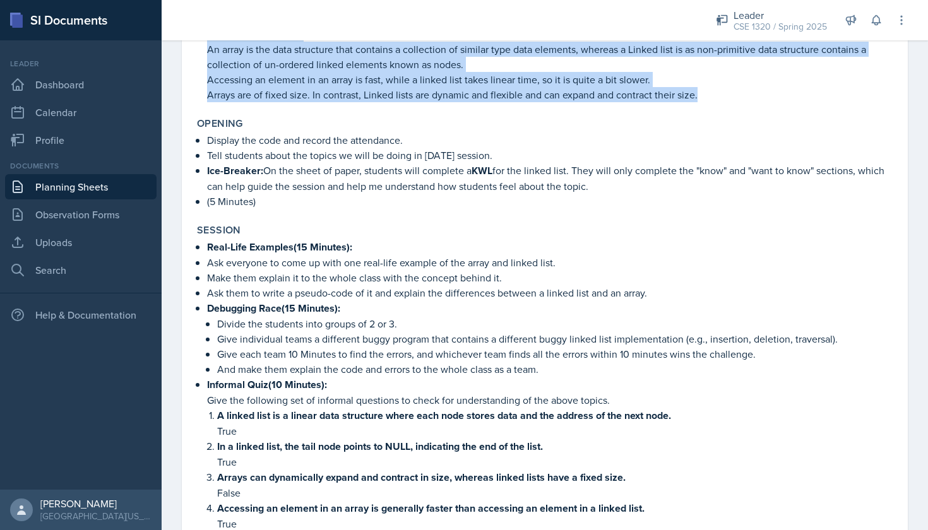
scroll to position [249, 0]
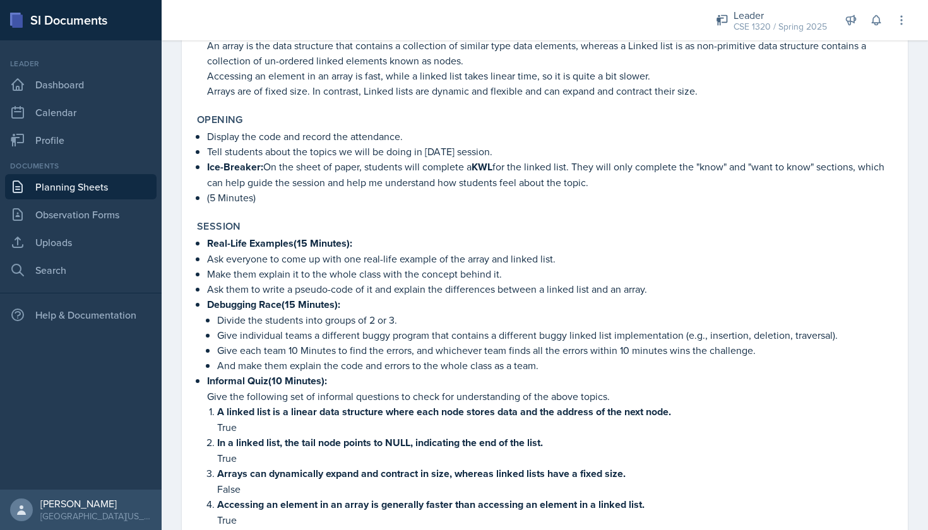
click at [741, 220] on div "Session" at bounding box center [544, 226] width 695 height 13
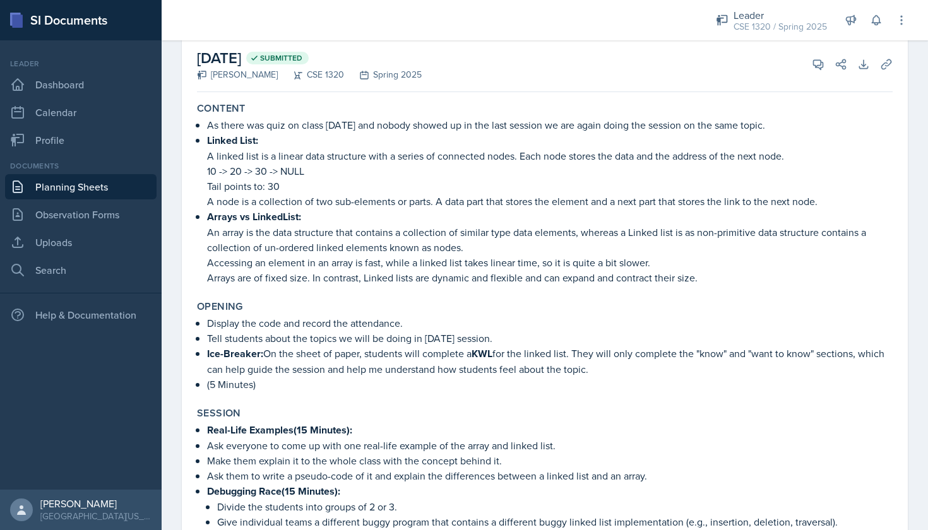
scroll to position [81, 0]
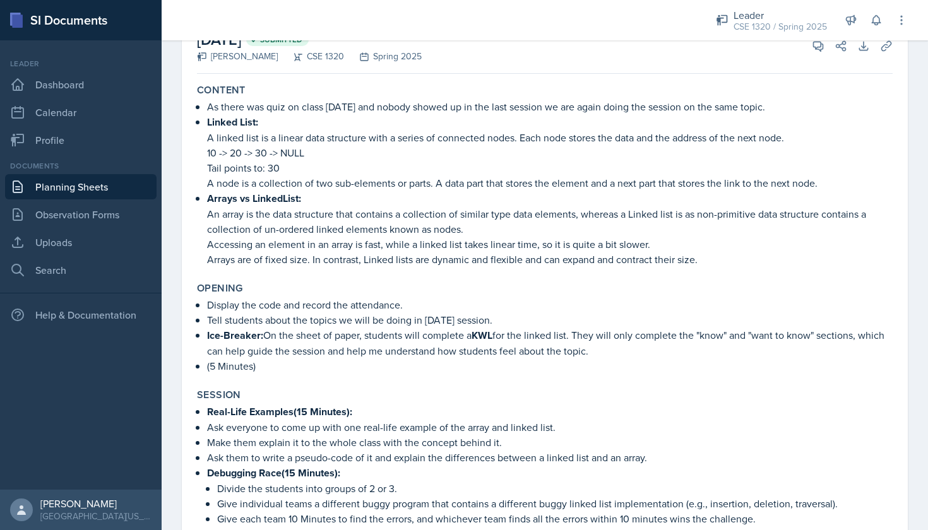
drag, startPoint x: 264, startPoint y: 334, endPoint x: 398, endPoint y: 374, distance: 139.6
click at [398, 374] on div "Opening Display the code and record the attendance. Tell students about the top…" at bounding box center [545, 328] width 706 height 102
copy ul "On the sheet of paper, students will complete a KWL for the linked list. They w…"
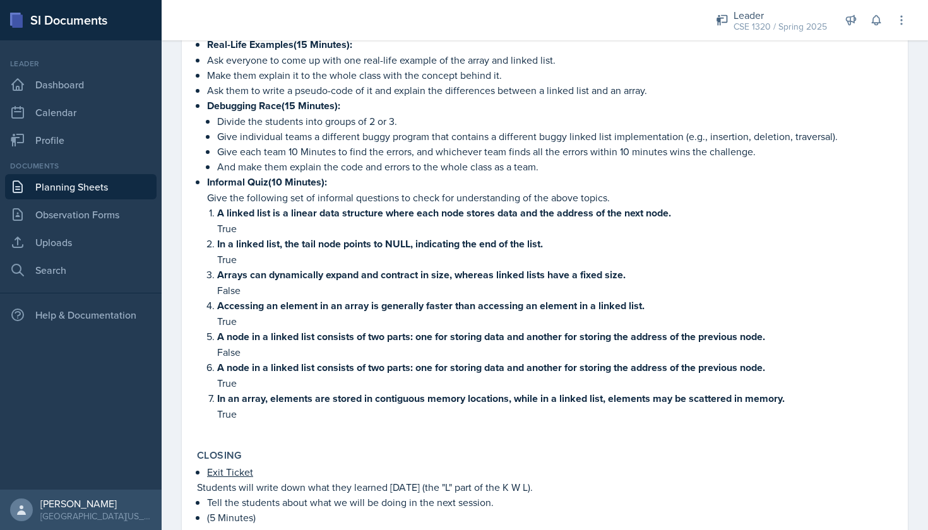
scroll to position [449, 0]
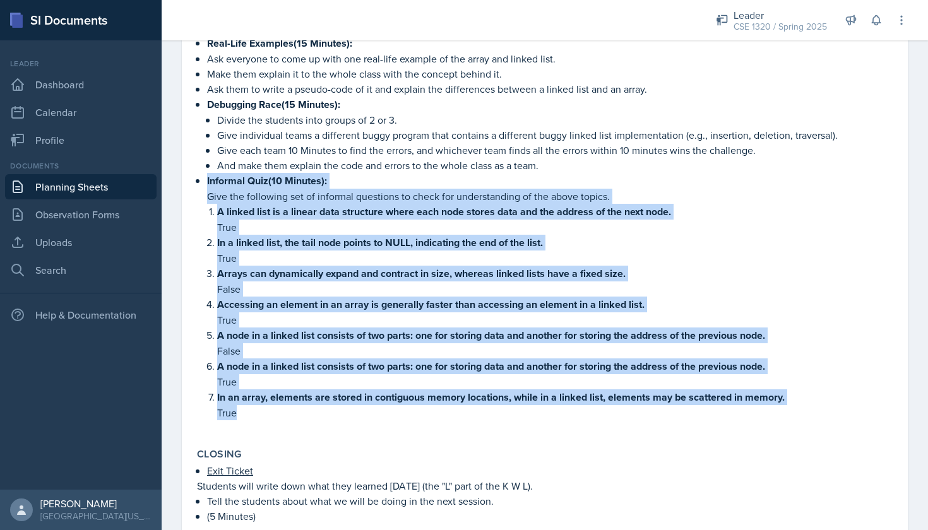
drag, startPoint x: 205, startPoint y: 177, endPoint x: 504, endPoint y: 416, distance: 382.6
click at [504, 416] on div "Real-Life Examples(15 Minutes): Ask everyone to come up with one real-life exam…" at bounding box center [544, 234] width 695 height 398
copy li "Informal Quiz(10 Minutes): Give the following set of informal questions to chec…"
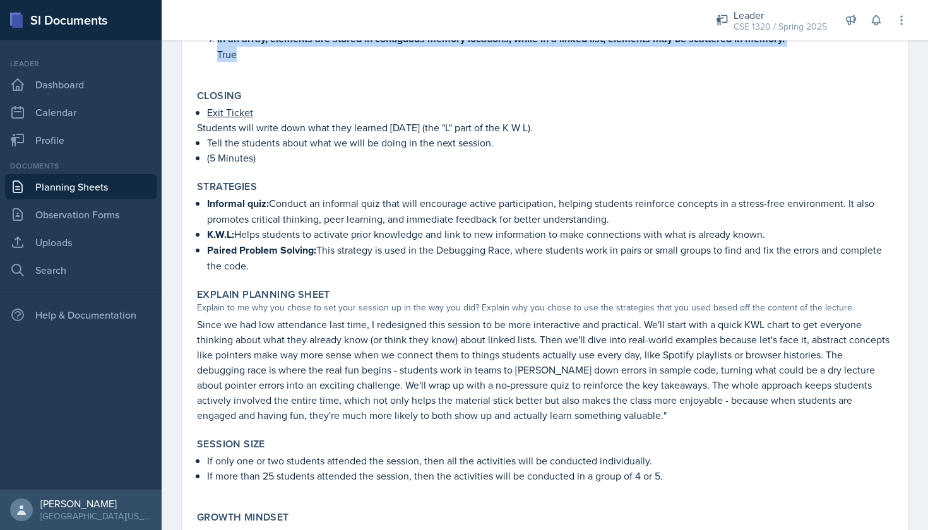
scroll to position [817, 0]
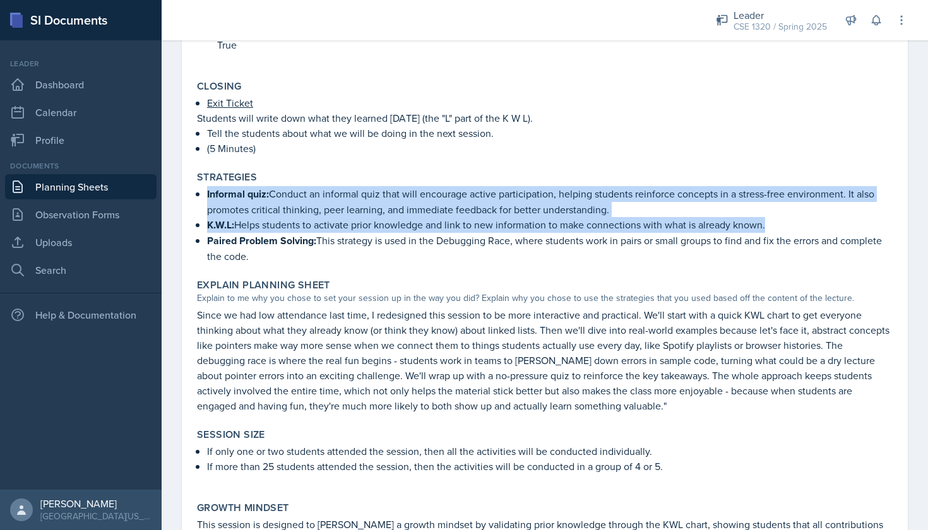
drag, startPoint x: 787, startPoint y: 223, endPoint x: 201, endPoint y: 195, distance: 586.3
click at [201, 195] on div "Informal quiz: Conduct an informal quiz that will encourage active participatio…" at bounding box center [544, 225] width 695 height 78
copy ul "Informal quiz: Conduct an informal quiz that will encourage active participatio…"
click at [105, 189] on link "Planning Sheets" at bounding box center [80, 186] width 151 height 25
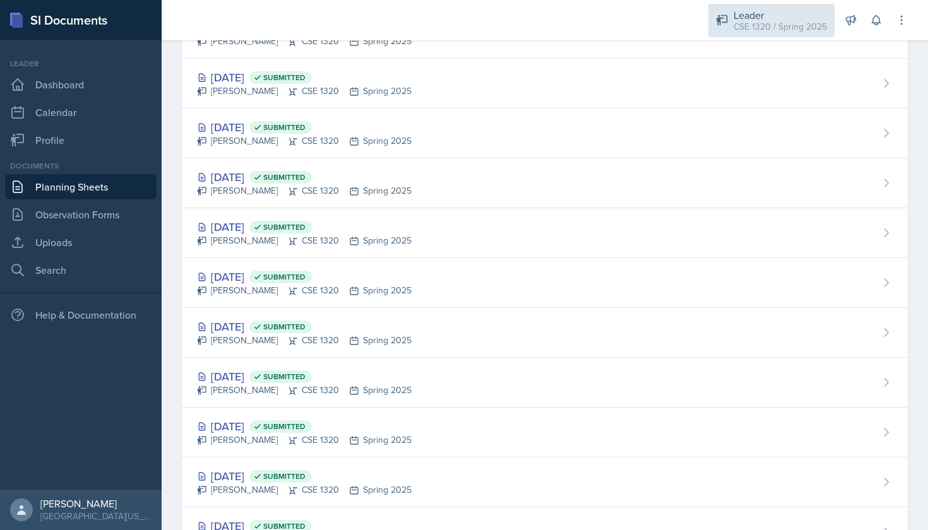
click at [746, 31] on div "CSE 1320 / Spring 2025" at bounding box center [779, 26] width 93 height 13
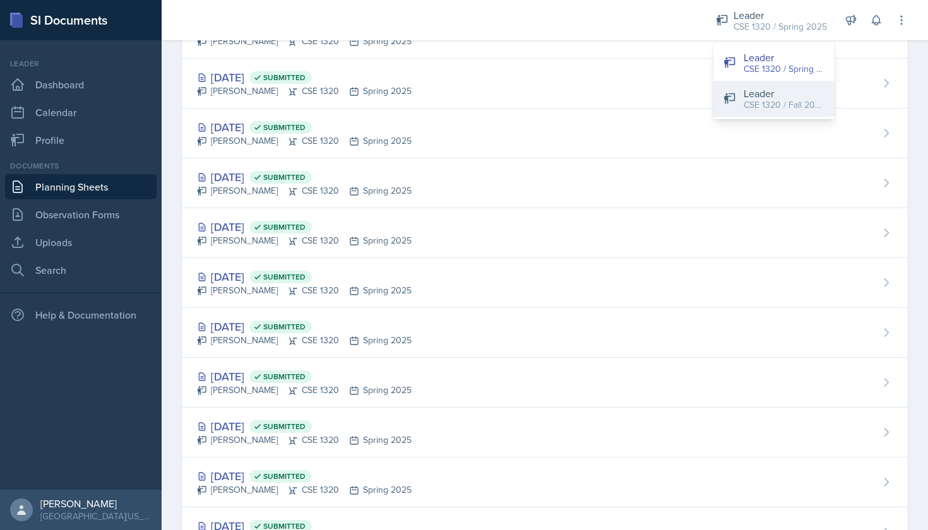
click at [753, 92] on div "Leader" at bounding box center [783, 93] width 81 height 15
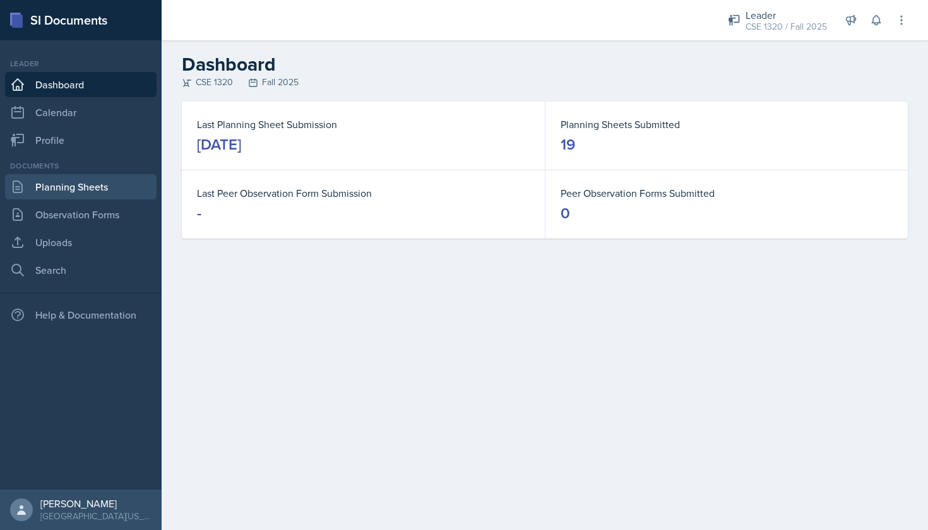
click at [109, 196] on link "Planning Sheets" at bounding box center [80, 186] width 151 height 25
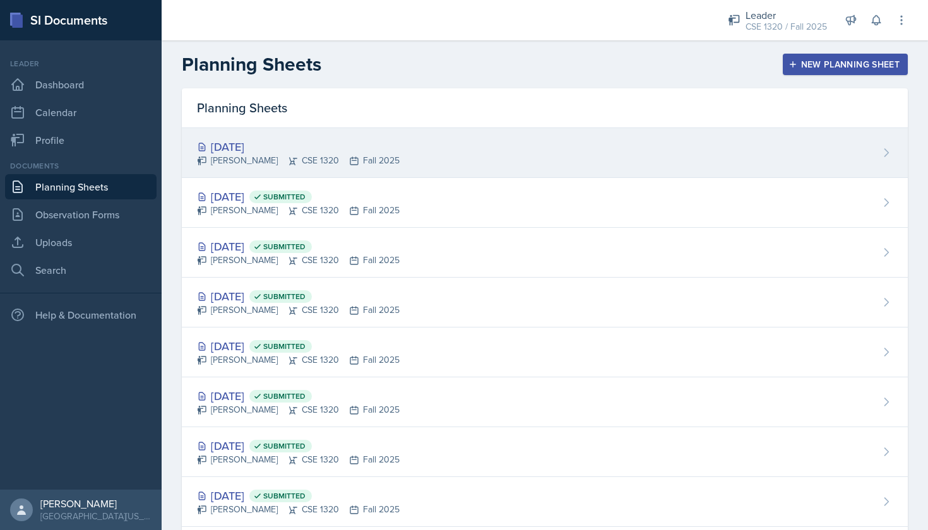
click at [488, 162] on div "Oct 15th, 2025 Nishan Koirala CSE 1320 Fall 2025" at bounding box center [545, 153] width 726 height 50
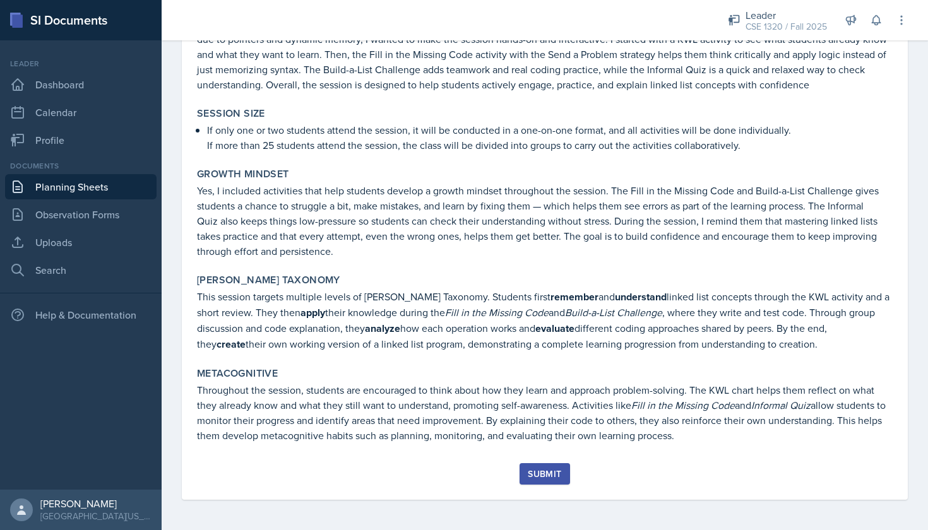
click at [541, 472] on div "Submit" at bounding box center [544, 474] width 33 height 10
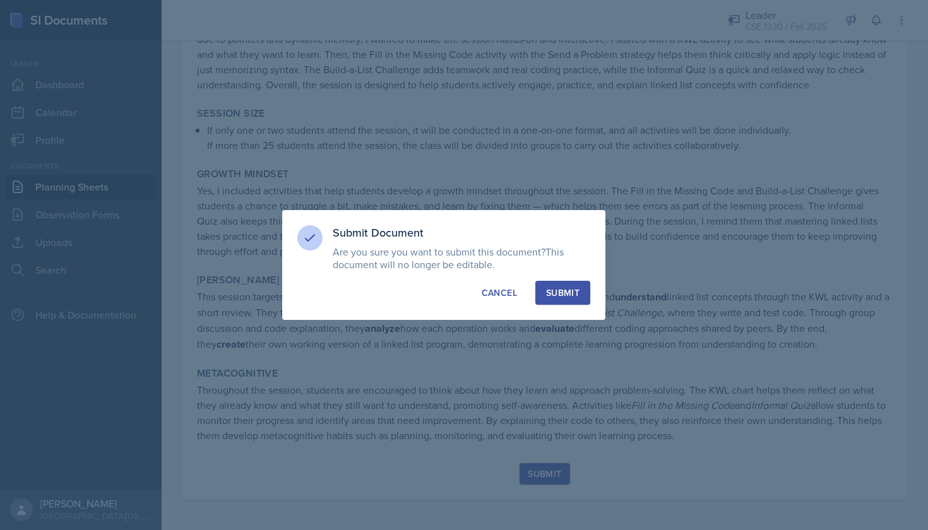
click at [570, 297] on div "Submit" at bounding box center [562, 292] width 33 height 13
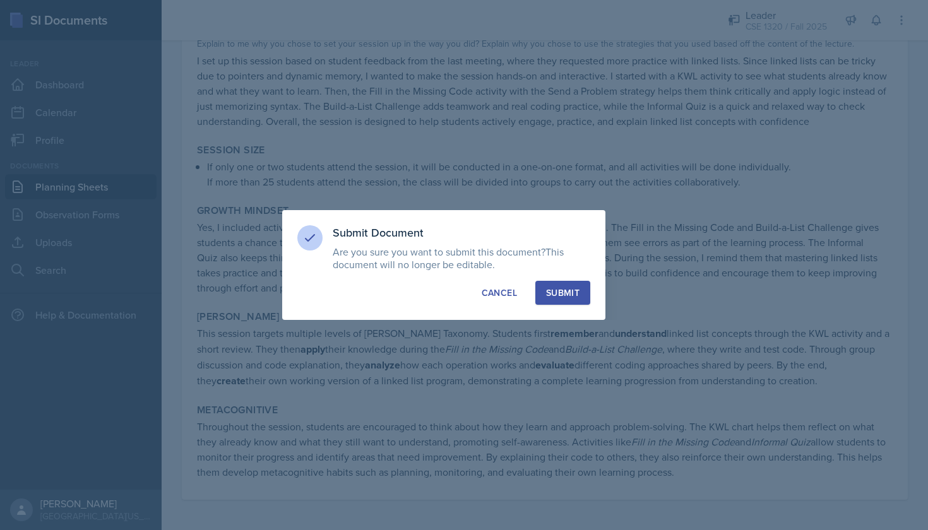
scroll to position [1583, 0]
